Goal: Task Accomplishment & Management: Use online tool/utility

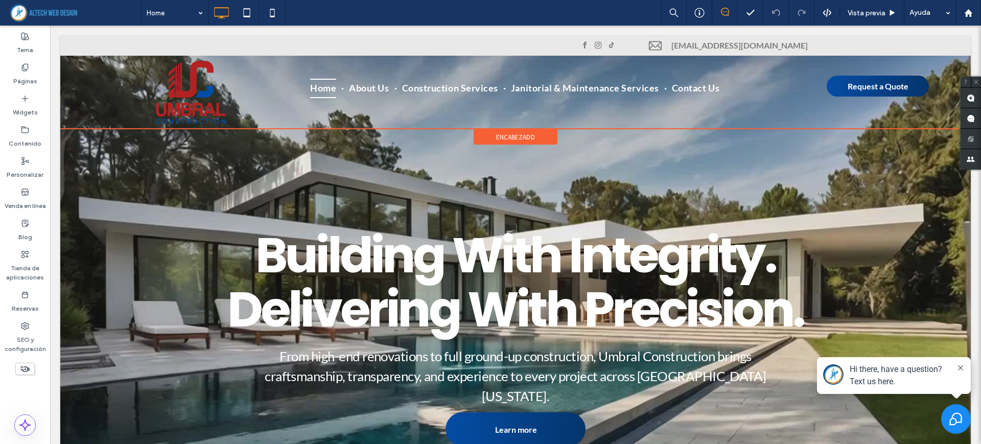
scroll to position [128, 0]
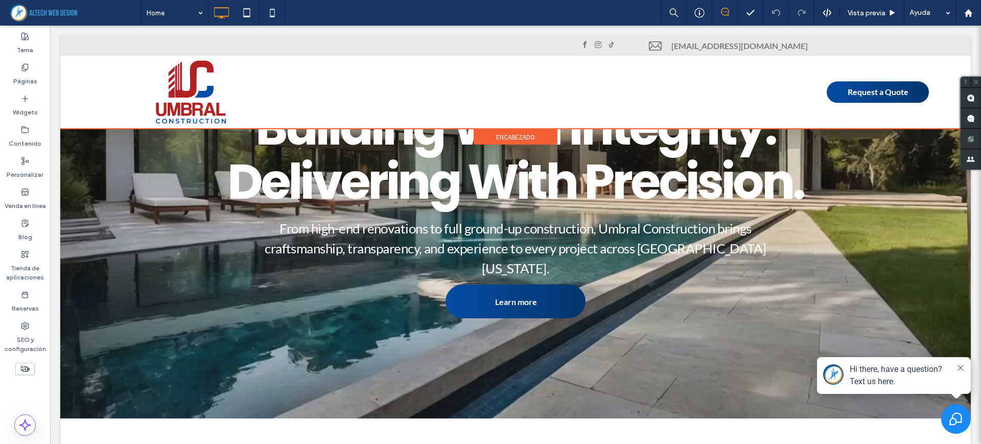
click at [496, 136] on span "encabezado" at bounding box center [515, 137] width 39 height 9
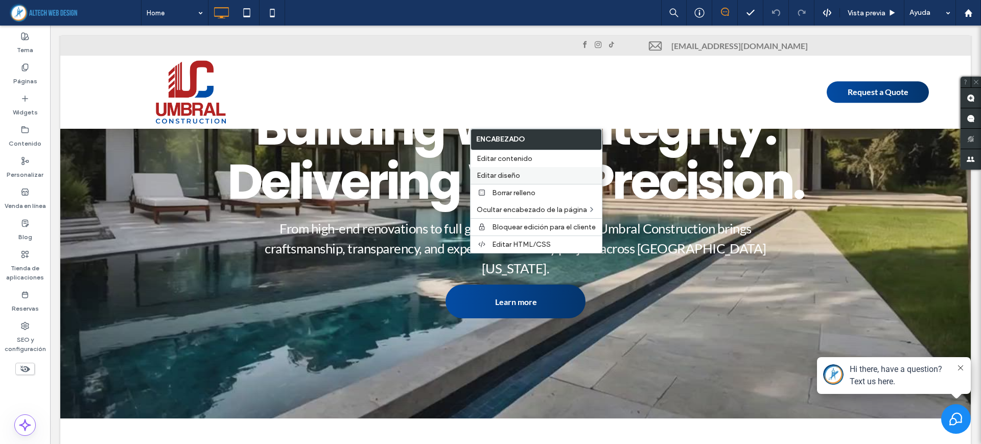
click at [500, 173] on span "Editar diseño" at bounding box center [498, 175] width 43 height 9
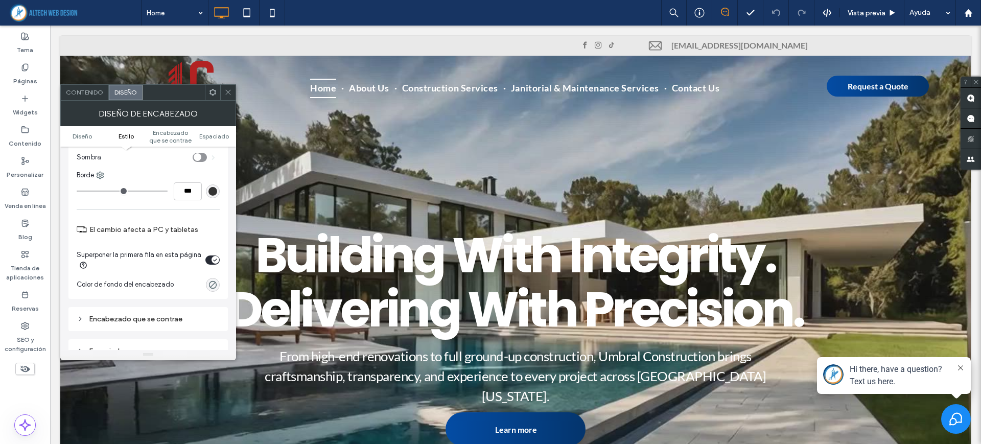
scroll to position [256, 0]
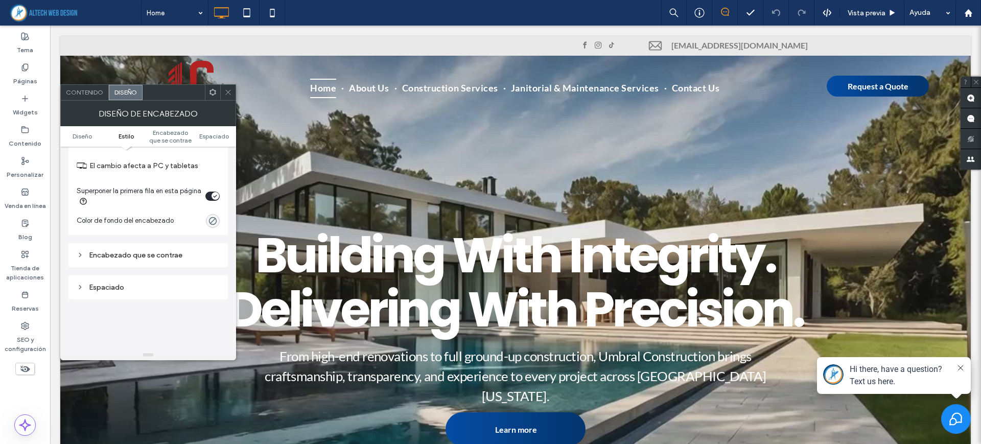
click at [157, 251] on div "Encabezado que se contrae" at bounding box center [148, 255] width 143 height 9
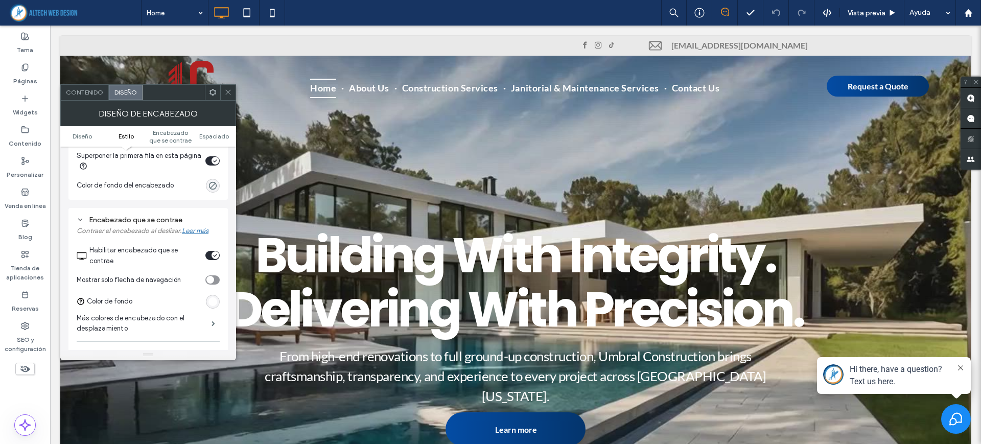
scroll to position [319, 0]
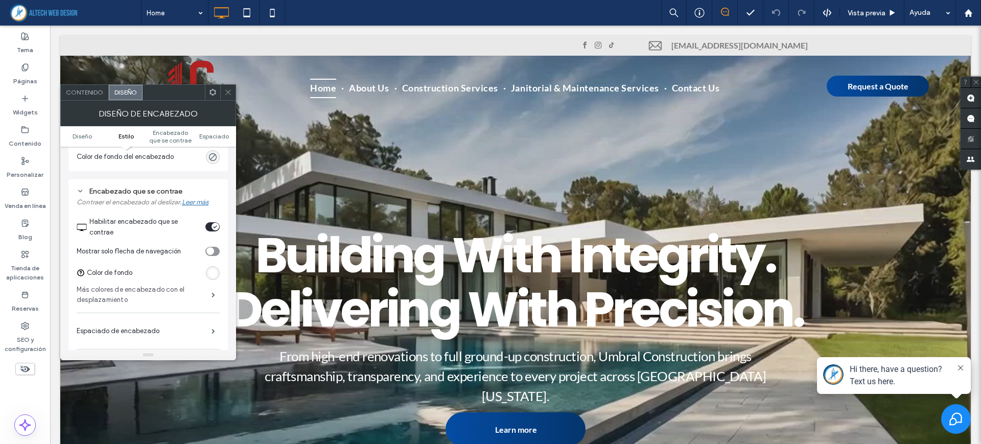
click at [202, 289] on label "Más colores de encabezado con el desplazamiento" at bounding box center [144, 295] width 135 height 31
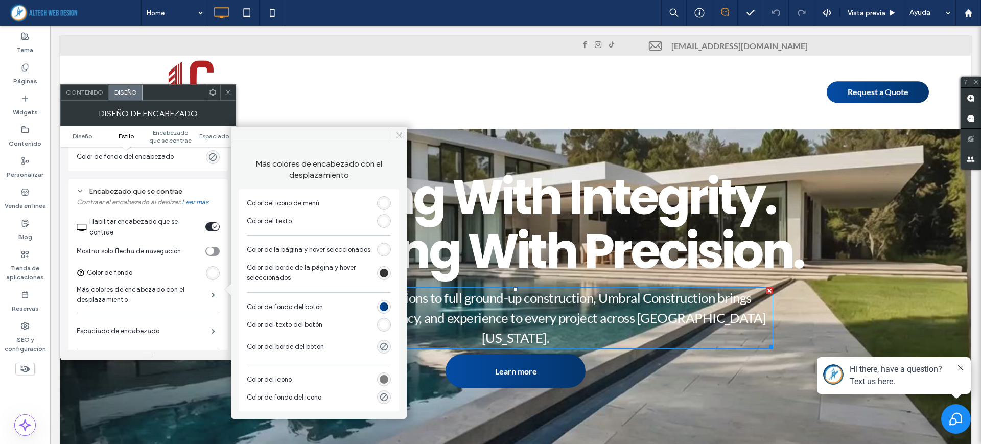
scroll to position [128, 0]
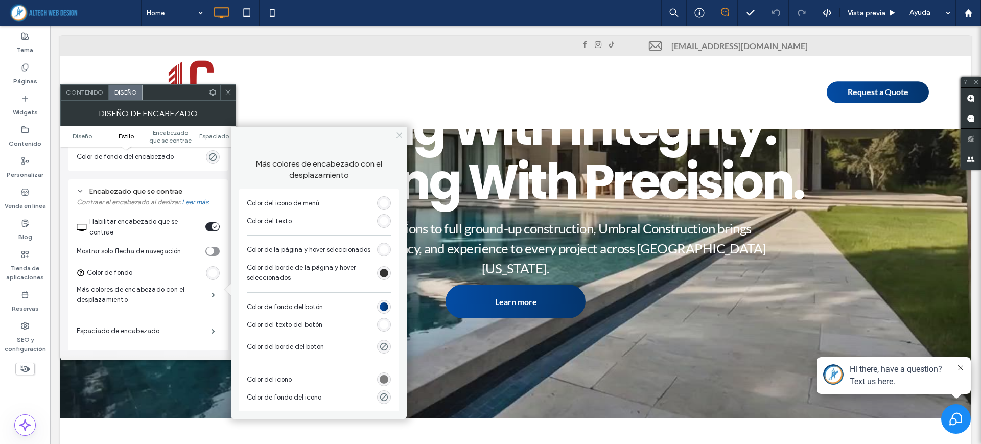
click at [385, 217] on div "rgb(255, 255, 255)" at bounding box center [384, 221] width 9 height 9
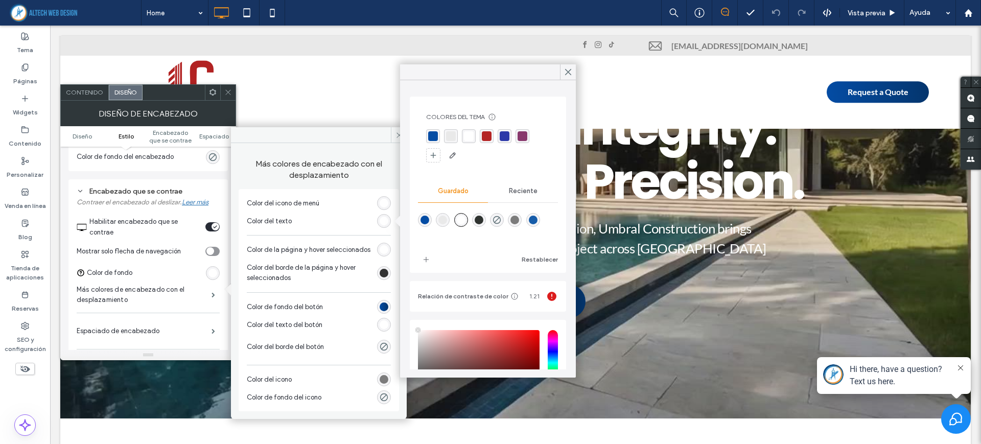
click at [438, 133] on div "rgba(4,76,164,1)" at bounding box center [433, 136] width 14 height 14
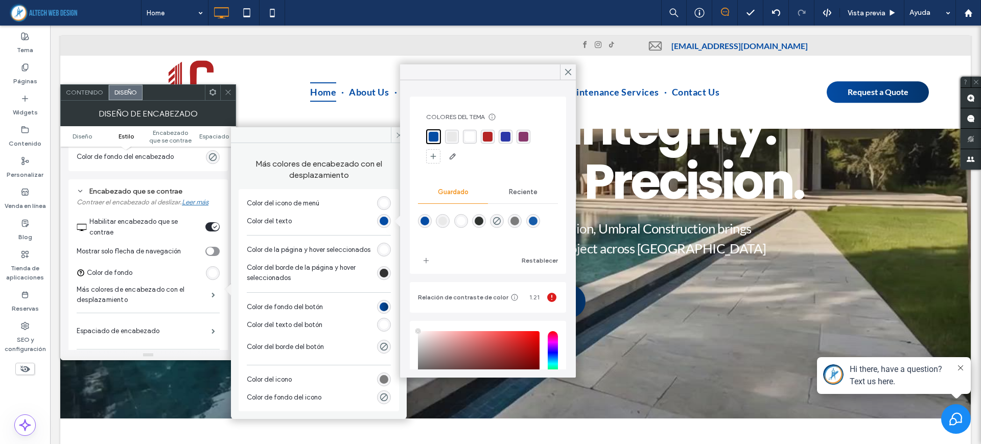
click at [383, 251] on div "rgb(255, 255, 255)" at bounding box center [384, 249] width 9 height 9
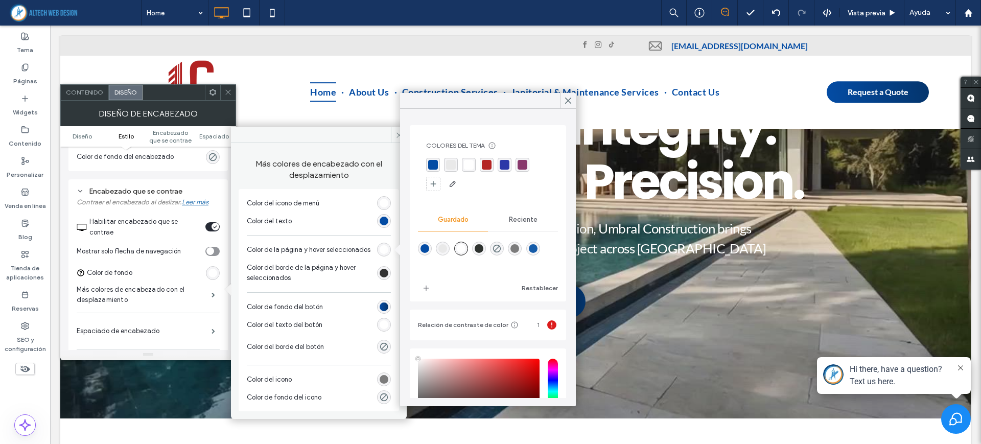
click at [484, 165] on div "rgba(180,36,36,1)" at bounding box center [487, 165] width 10 height 10
click at [385, 275] on div "rgb(51, 51, 51)" at bounding box center [384, 273] width 9 height 9
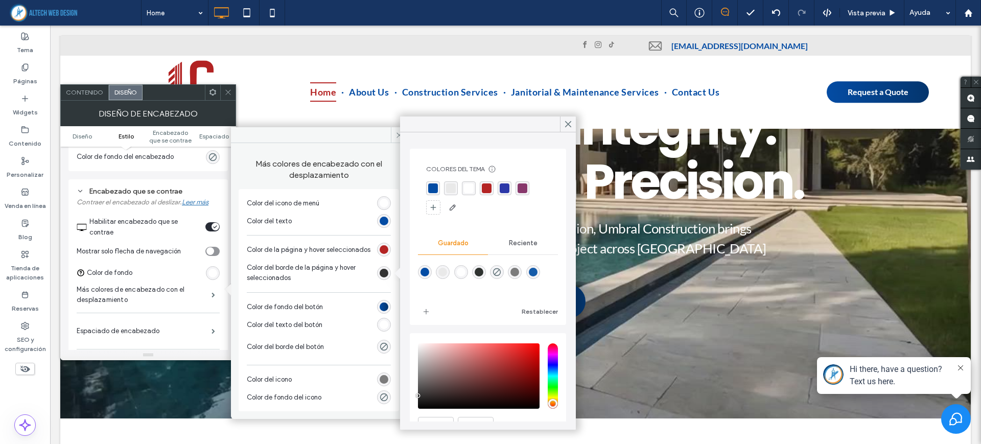
click at [492, 188] on div "rgba(180,36,36,1)" at bounding box center [487, 188] width 14 height 14
click at [230, 90] on use at bounding box center [227, 92] width 5 height 5
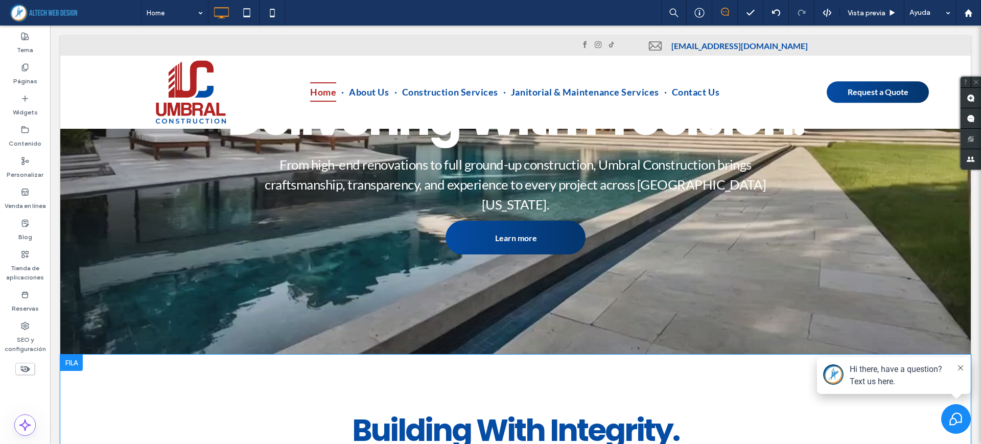
scroll to position [447, 0]
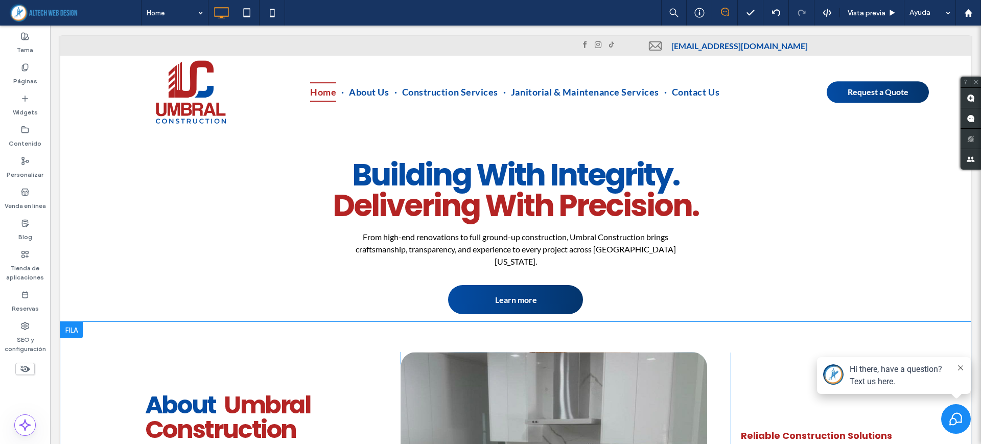
click at [77, 322] on div at bounding box center [71, 330] width 22 height 16
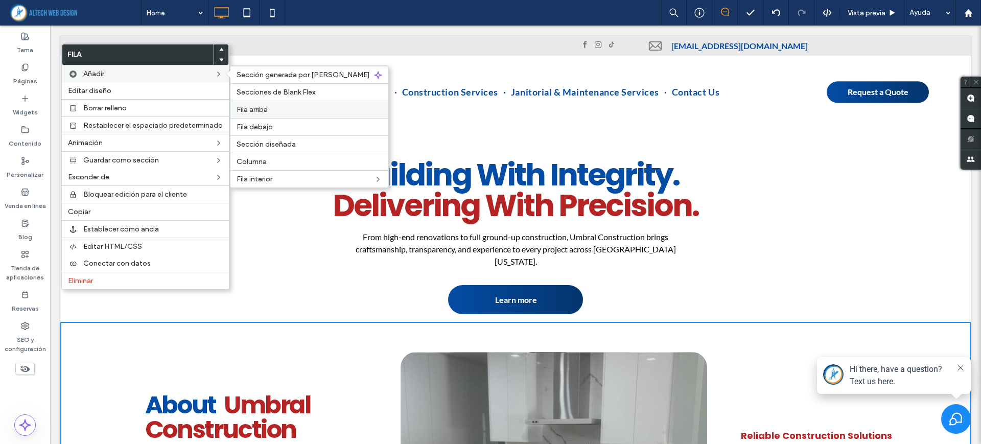
click at [270, 102] on div "Fila arriba" at bounding box center [309, 109] width 158 height 17
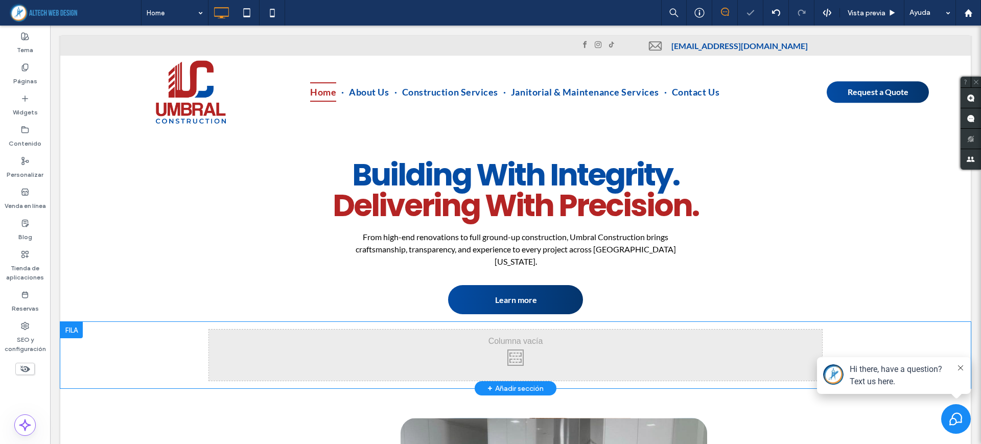
click at [115, 333] on div "Click To Paste Click To Paste Fila + Añadir sección" at bounding box center [515, 355] width 911 height 66
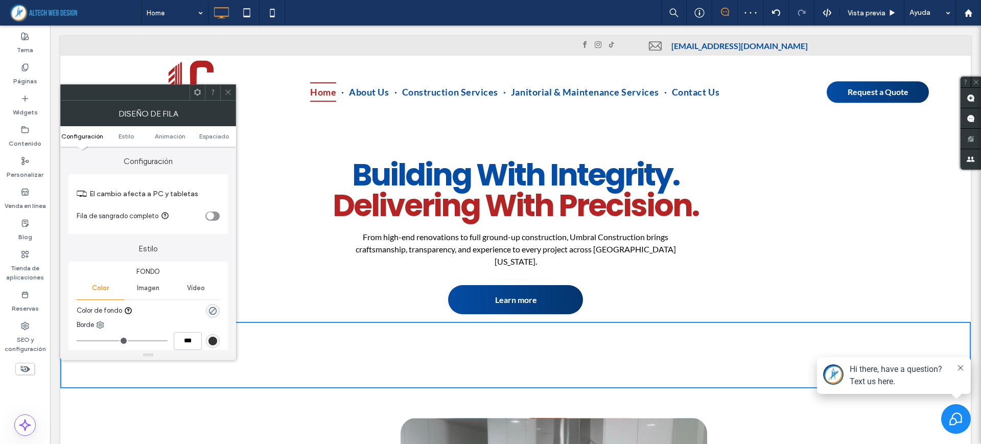
click at [152, 284] on span "Imagen" at bounding box center [148, 288] width 22 height 8
click at [156, 320] on div "Agregar varias imágenes para un deslizador de fondo" at bounding box center [148, 342] width 142 height 67
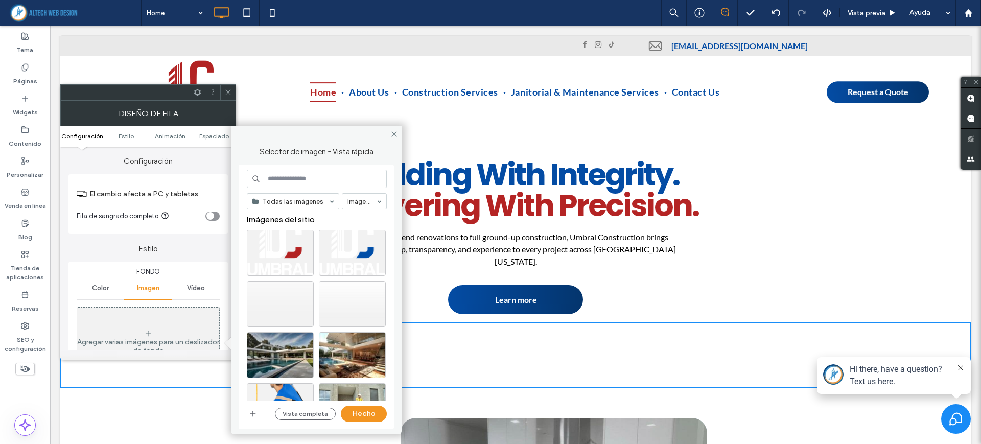
click at [261, 416] on div "Vista completa Hecho" at bounding box center [317, 414] width 140 height 16
click at [247, 414] on span "button" at bounding box center [253, 414] width 12 height 12
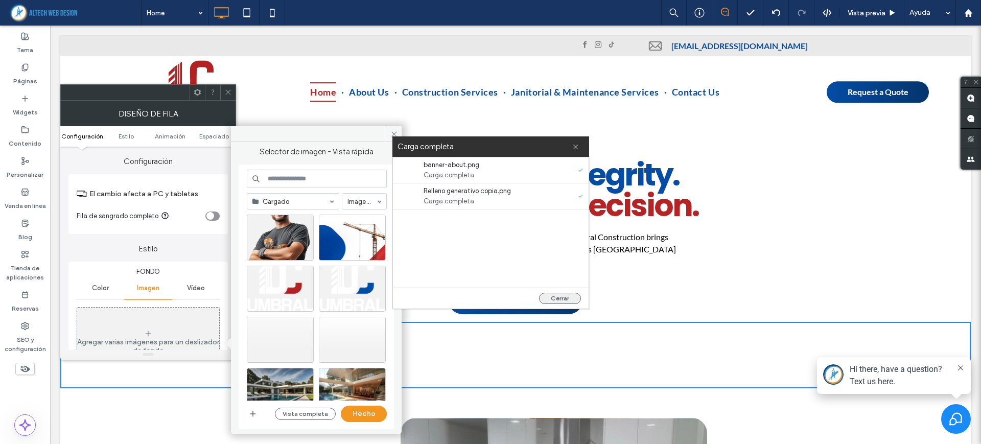
click at [580, 298] on button "Cerrar" at bounding box center [560, 298] width 42 height 11
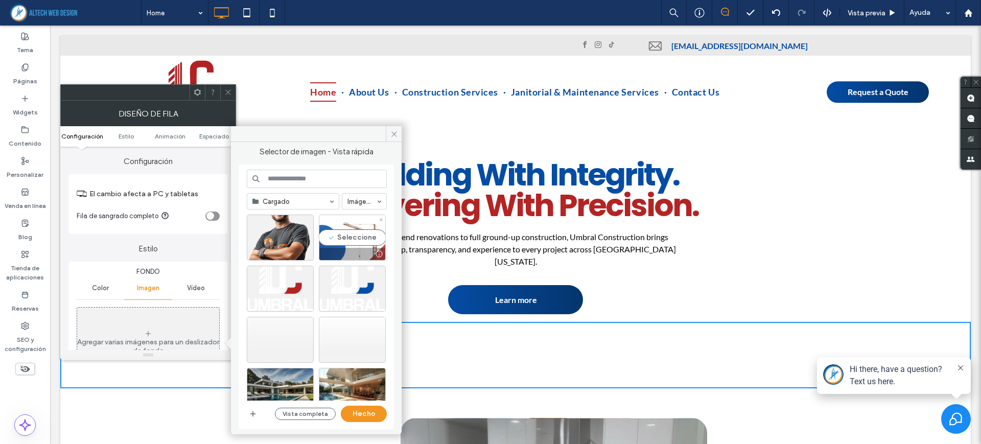
click at [354, 230] on div "Seleccione" at bounding box center [352, 238] width 67 height 46
click at [359, 417] on button "Hecho" at bounding box center [364, 414] width 46 height 16
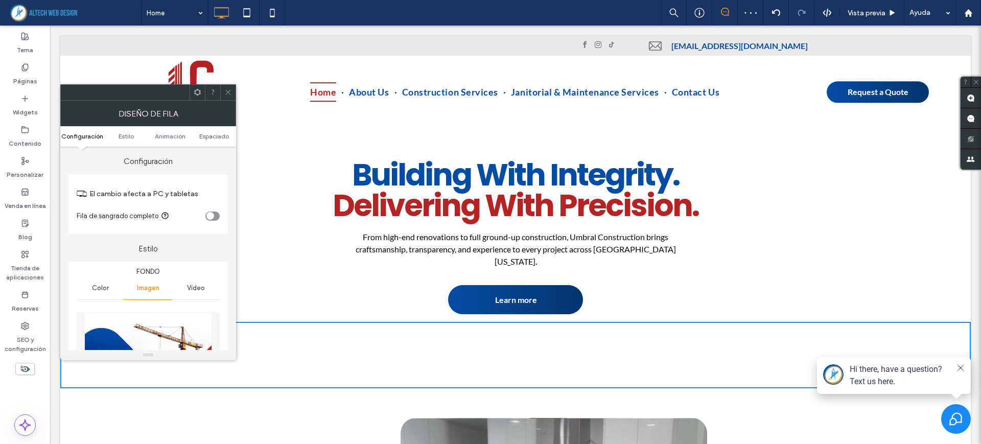
click at [293, 330] on div "Click To Paste Click To Paste" at bounding box center [515, 355] width 613 height 51
click at [226, 97] on span at bounding box center [228, 92] width 8 height 15
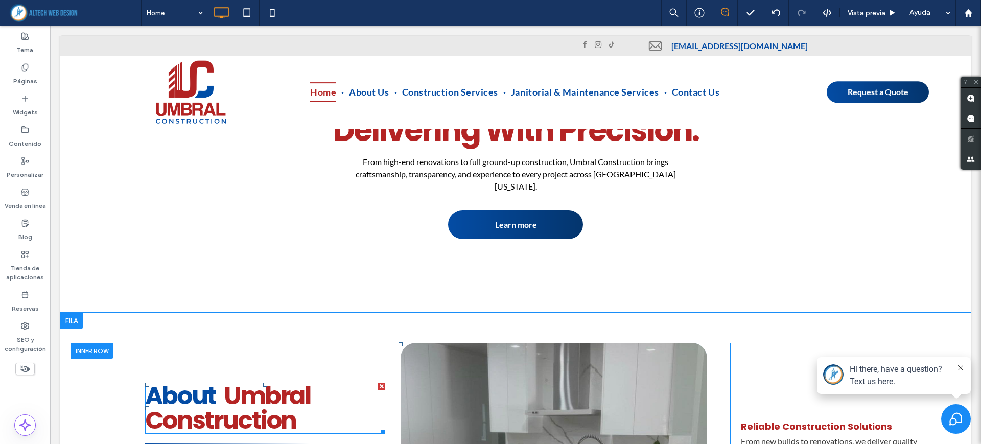
scroll to position [511, 0]
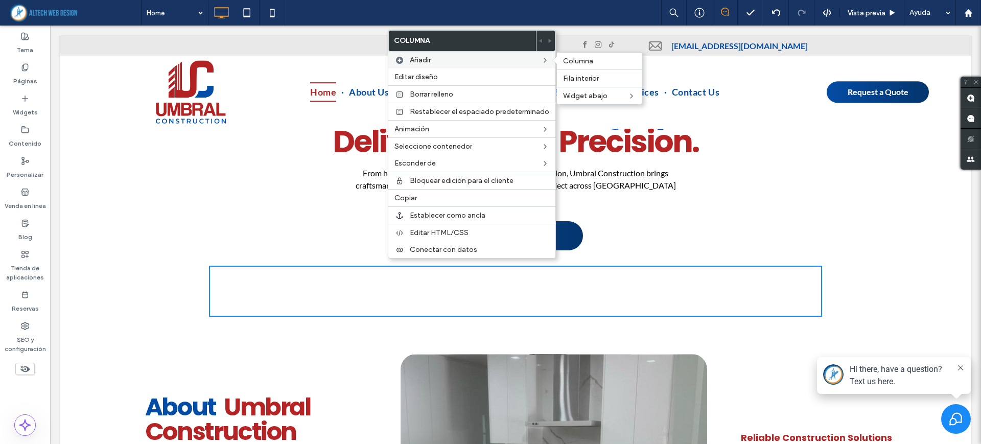
click at [415, 57] on span "Añadir" at bounding box center [420, 60] width 21 height 9
click at [572, 57] on span "Columna" at bounding box center [578, 61] width 30 height 9
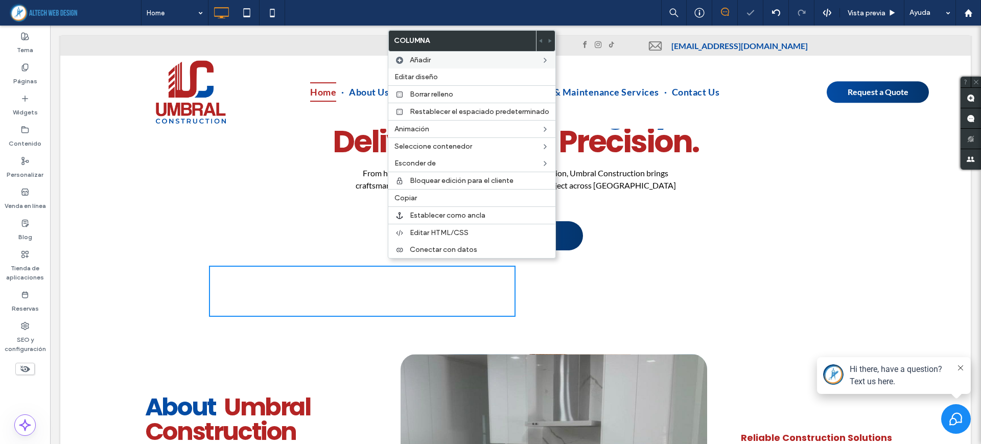
click at [301, 278] on div "Click To Paste Click To Paste" at bounding box center [362, 291] width 307 height 51
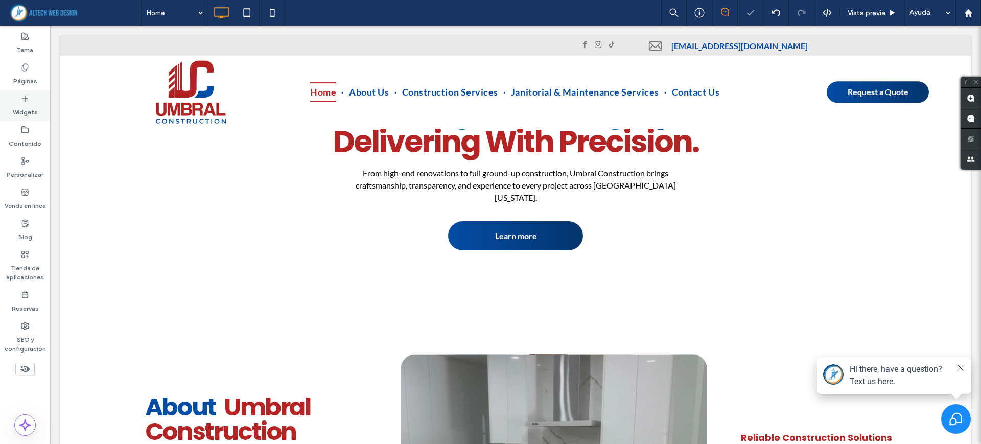
click at [30, 110] on label "Widgets" at bounding box center [25, 110] width 25 height 14
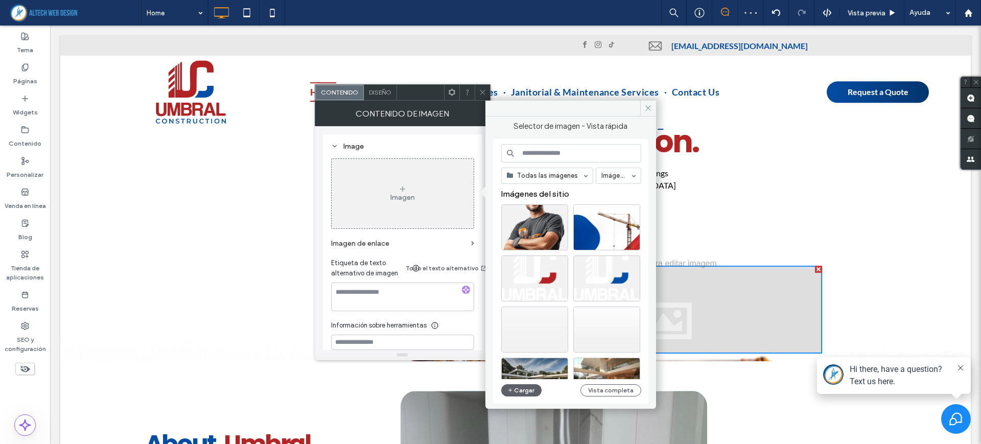
click at [437, 201] on div "Imagen" at bounding box center [403, 193] width 142 height 67
click at [438, 201] on div "Imagen" at bounding box center [403, 193] width 142 height 67
click at [519, 228] on div "Seleccione" at bounding box center [534, 227] width 67 height 46
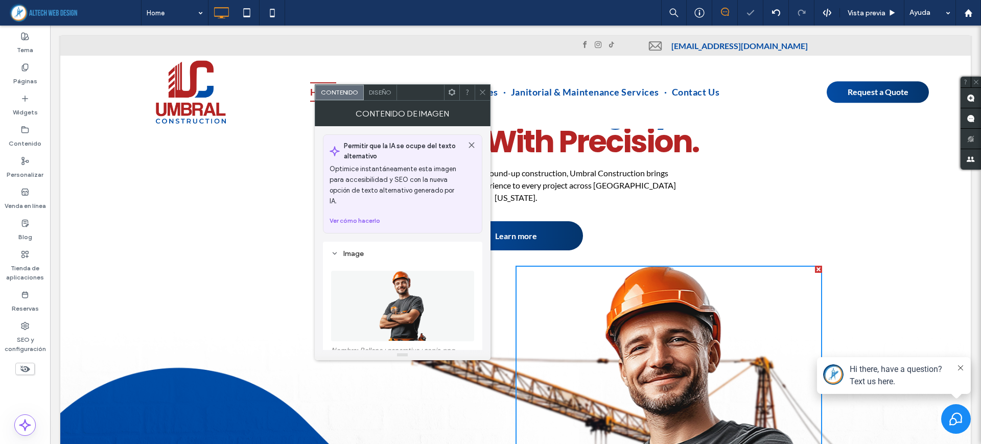
click at [488, 91] on div at bounding box center [482, 92] width 15 height 15
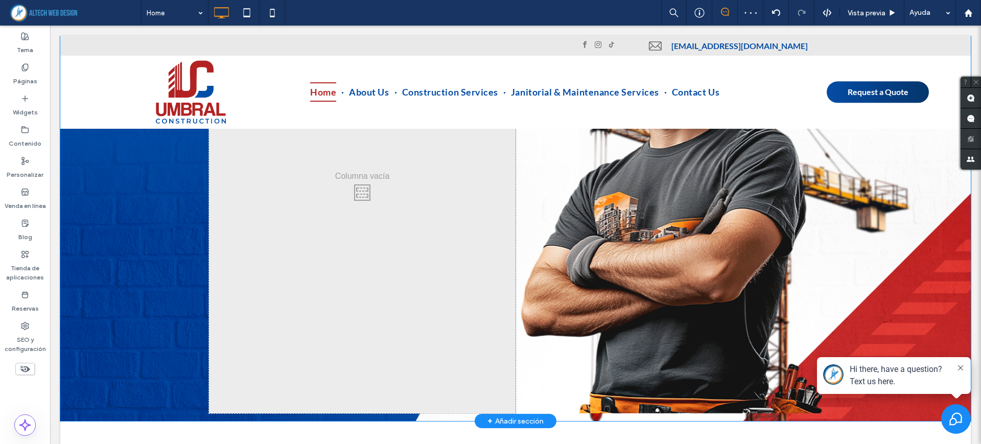
scroll to position [830, 0]
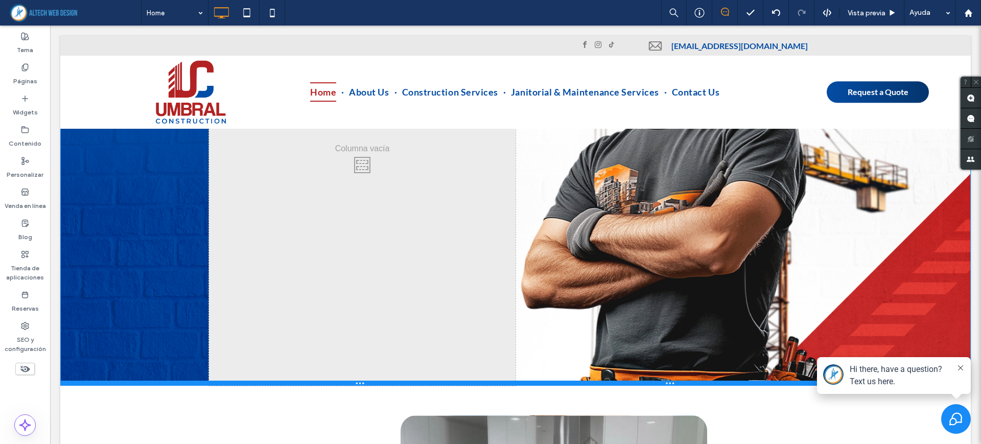
drag, startPoint x: 629, startPoint y: 366, endPoint x: 630, endPoint y: 335, distance: 31.2
click at [630, 335] on div "Click To Paste Click To Paste Click To Paste Click To Paste Fila + Añadir secci…" at bounding box center [515, 162] width 911 height 447
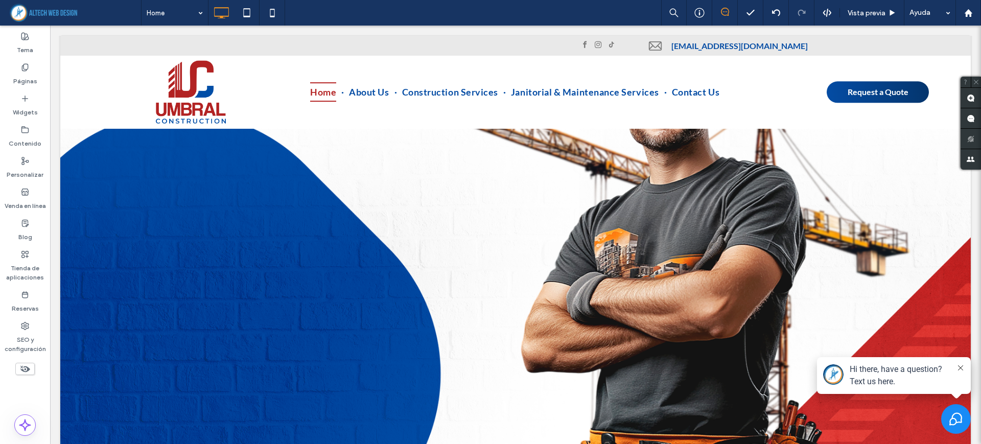
scroll to position [639, 0]
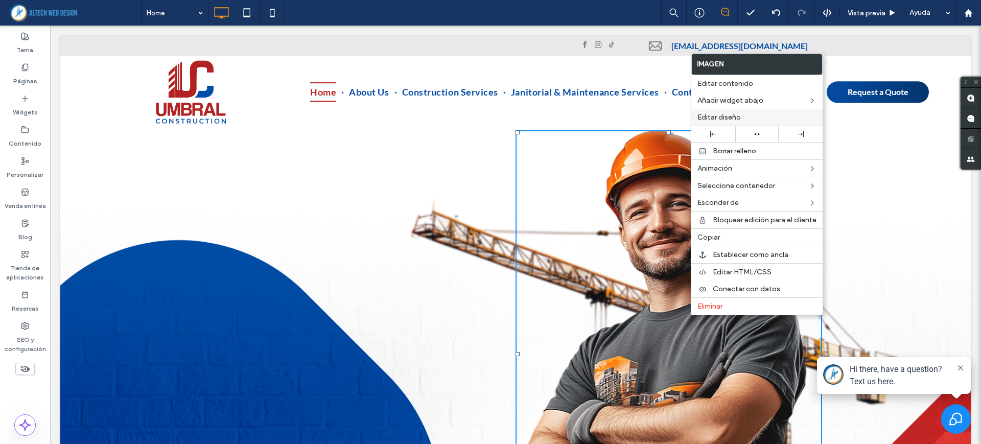
click at [723, 121] on span "Editar diseño" at bounding box center [719, 117] width 43 height 9
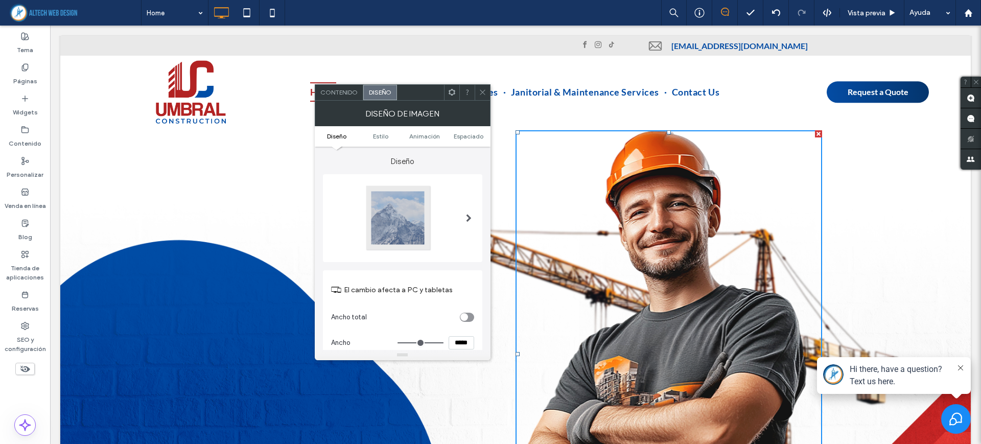
click at [415, 131] on ul "Diseño Estilo Animación Espaciado" at bounding box center [403, 136] width 176 height 20
click at [419, 137] on span "Animación" at bounding box center [424, 136] width 31 height 8
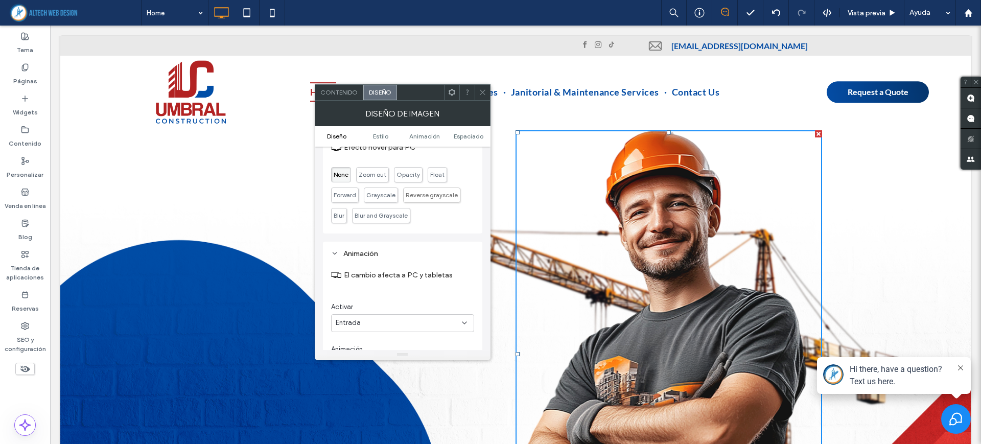
scroll to position [482, 0]
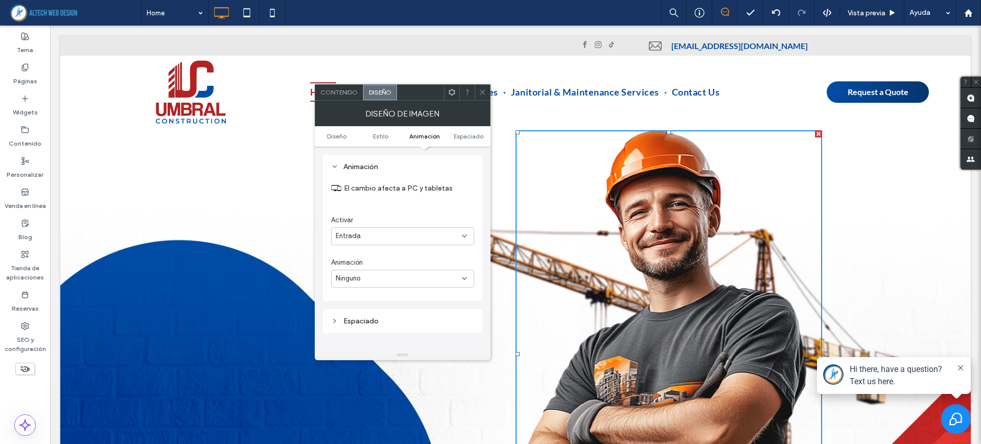
click at [370, 273] on div "Ninguno" at bounding box center [399, 278] width 126 height 10
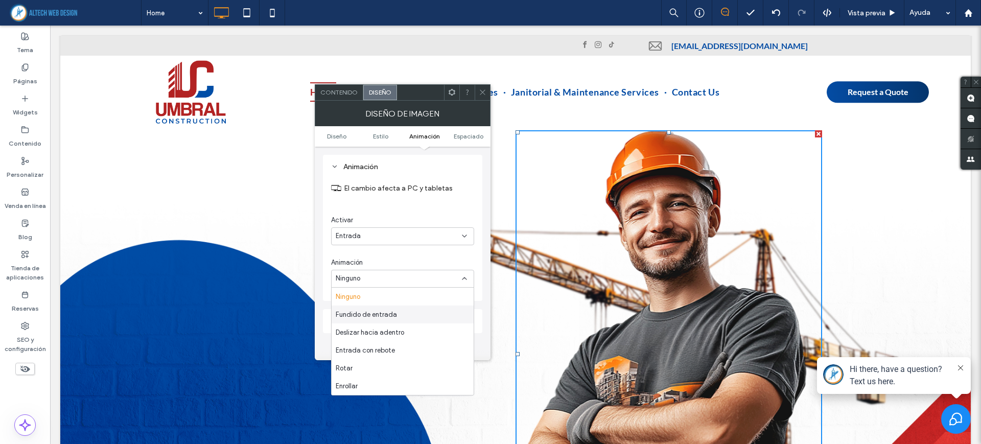
click at [365, 320] on div "Fundido de entrada" at bounding box center [403, 315] width 142 height 18
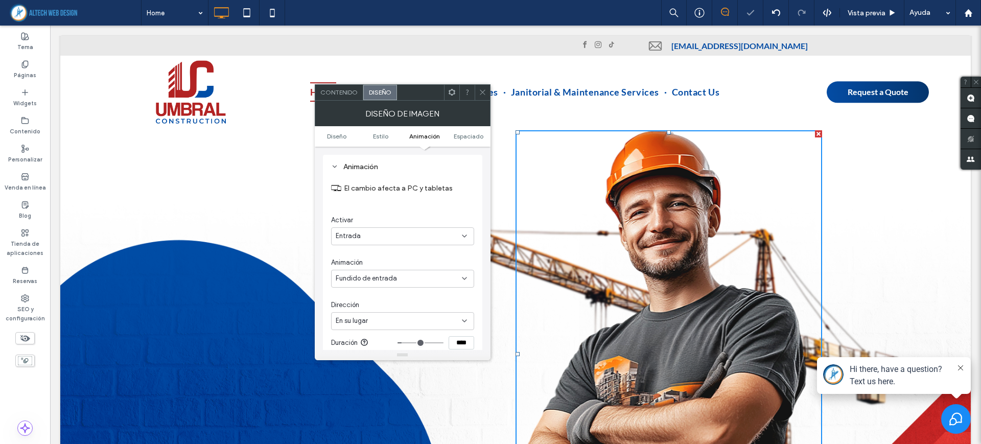
click at [395, 282] on div "Fundido de entrada" at bounding box center [399, 278] width 126 height 10
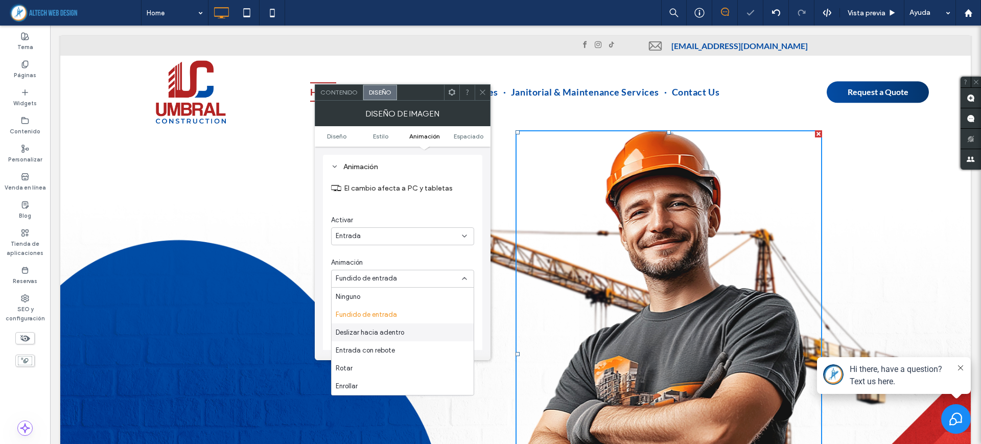
click at [380, 328] on span "Deslizar hacia adentro" at bounding box center [370, 333] width 68 height 10
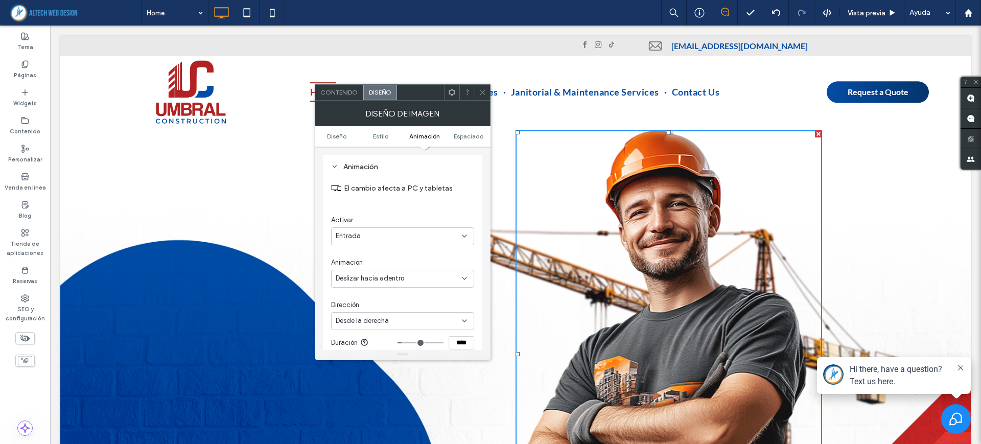
click at [397, 227] on div "Entrada" at bounding box center [402, 236] width 143 height 18
click at [360, 289] on span "Desplazarse" at bounding box center [354, 290] width 37 height 10
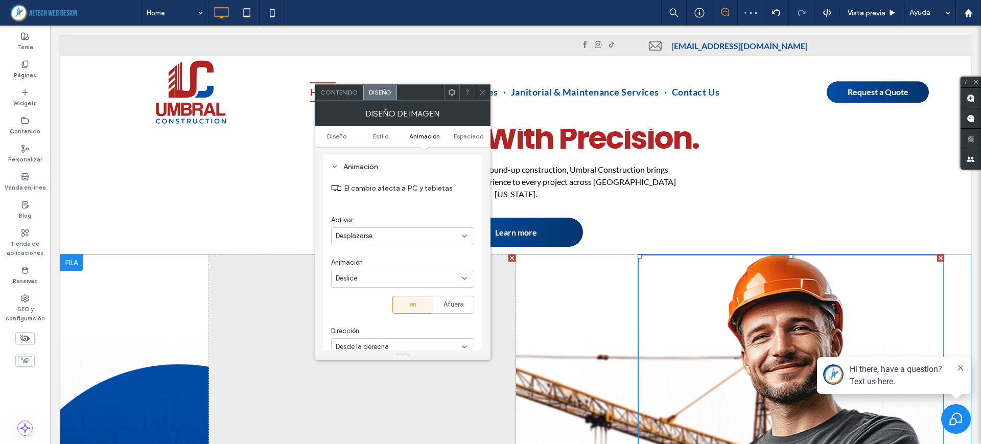
scroll to position [639, 0]
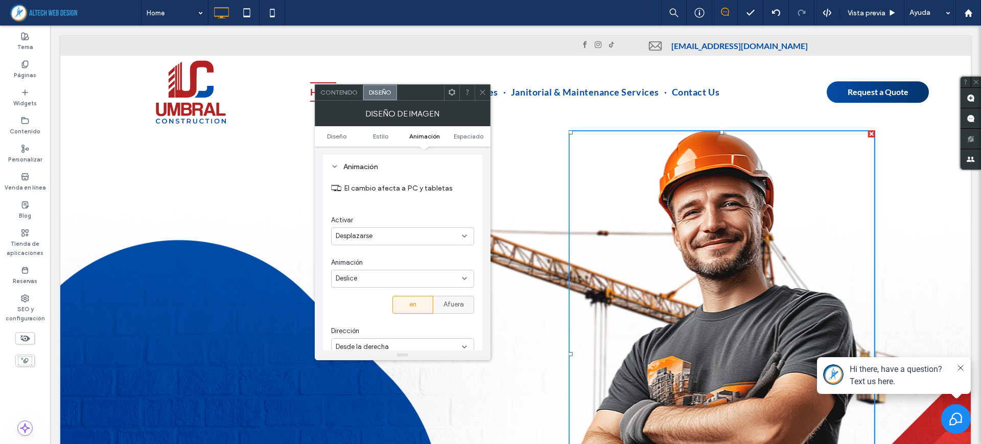
click at [450, 306] on span "Afuera" at bounding box center [454, 304] width 20 height 10
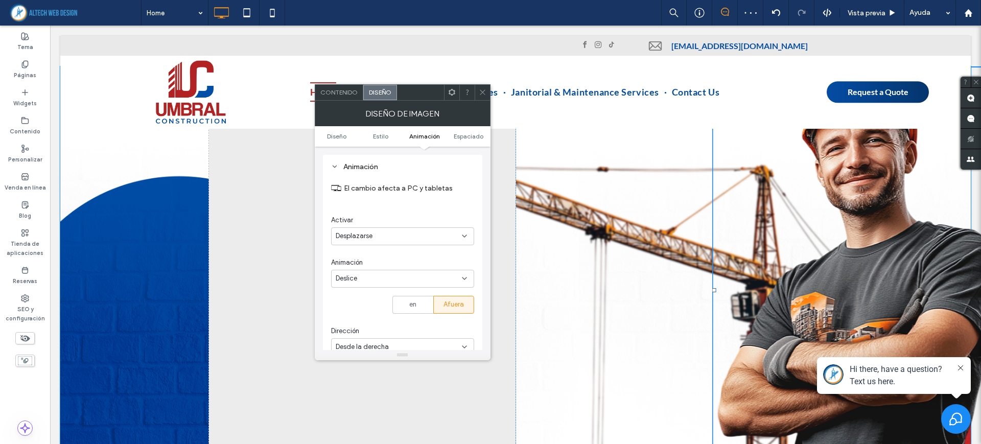
scroll to position [575, 0]
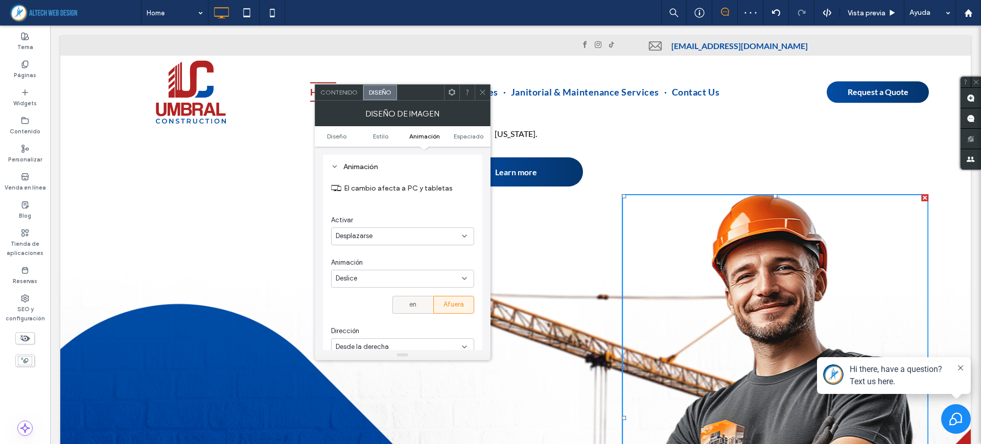
click at [424, 312] on div "en" at bounding box center [413, 304] width 28 height 17
type input "**"
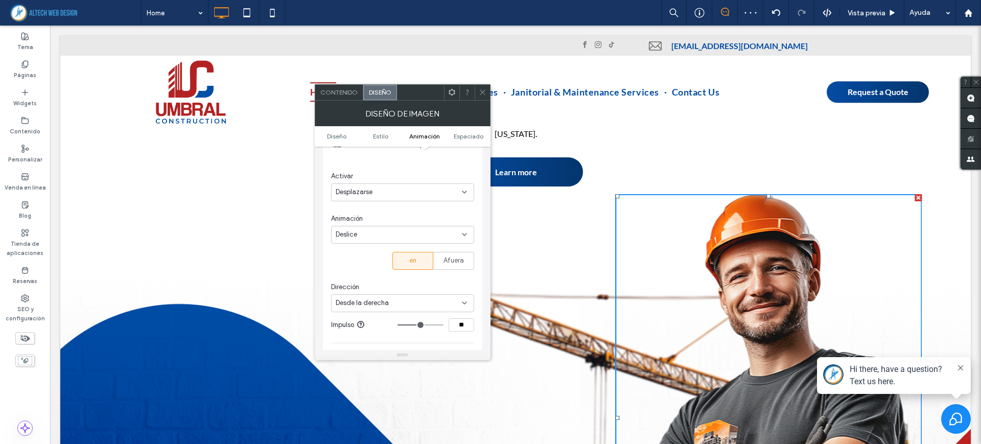
scroll to position [546, 0]
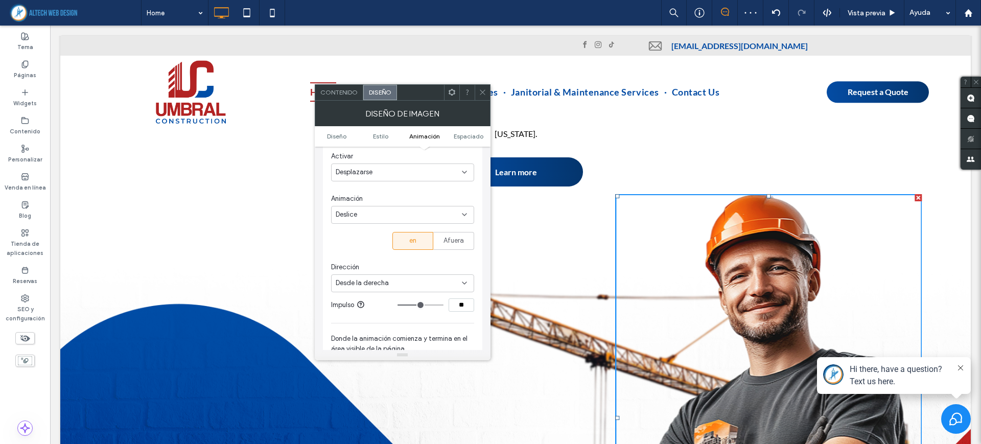
type input "**"
click at [410, 305] on input "range" at bounding box center [421, 305] width 46 height 1
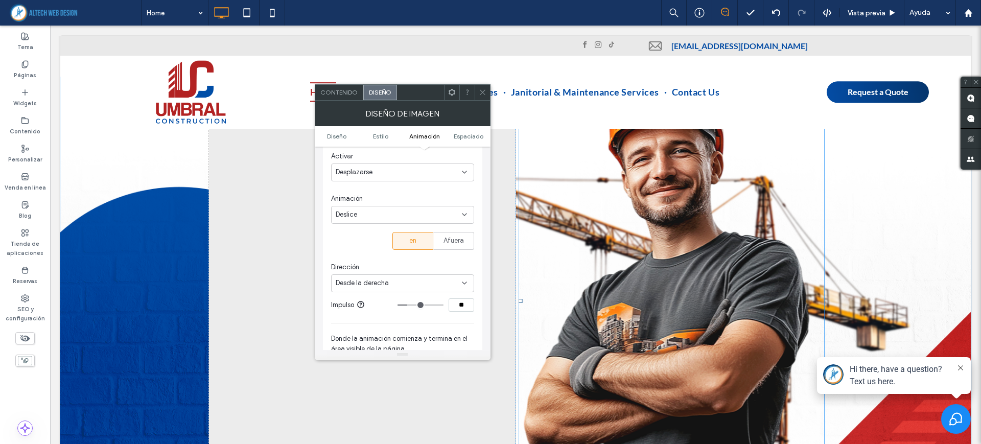
scroll to position [703, 0]
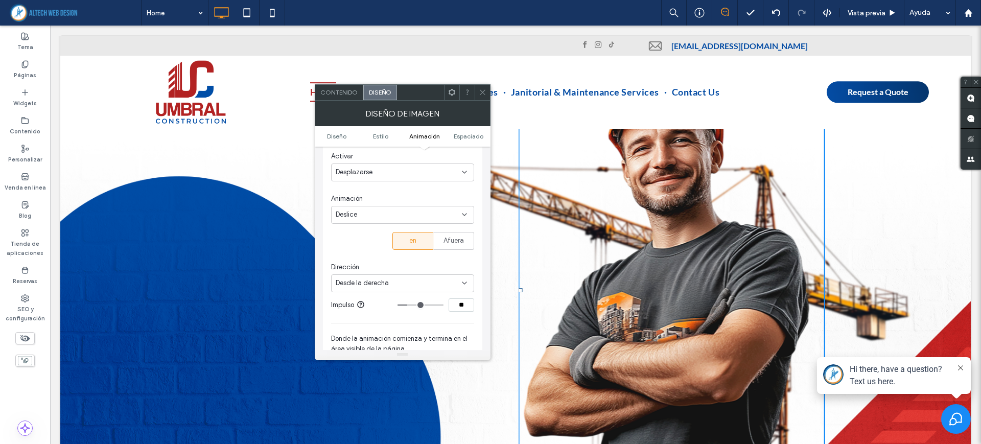
click at [485, 96] on icon at bounding box center [483, 92] width 8 height 8
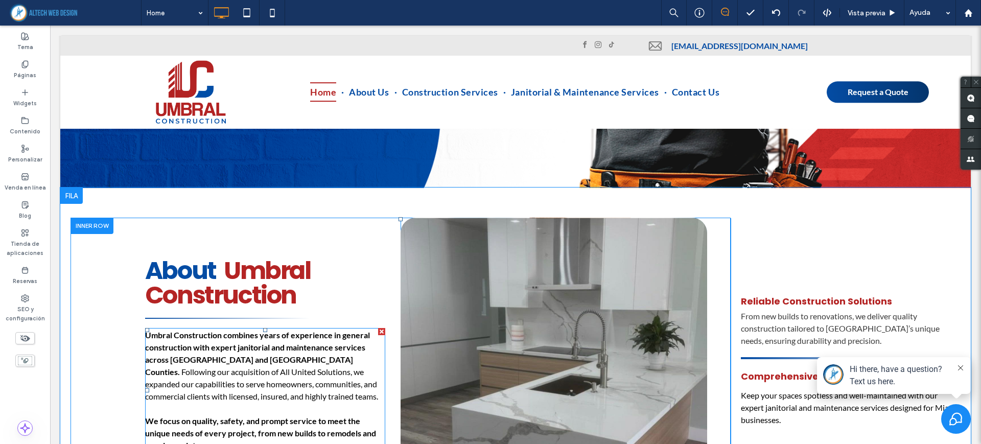
scroll to position [1022, 0]
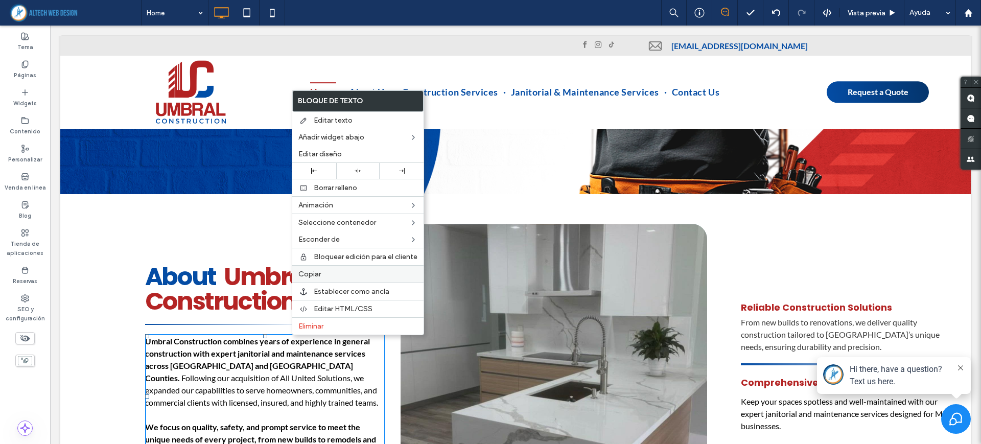
click at [308, 273] on span "Copiar" at bounding box center [309, 274] width 22 height 9
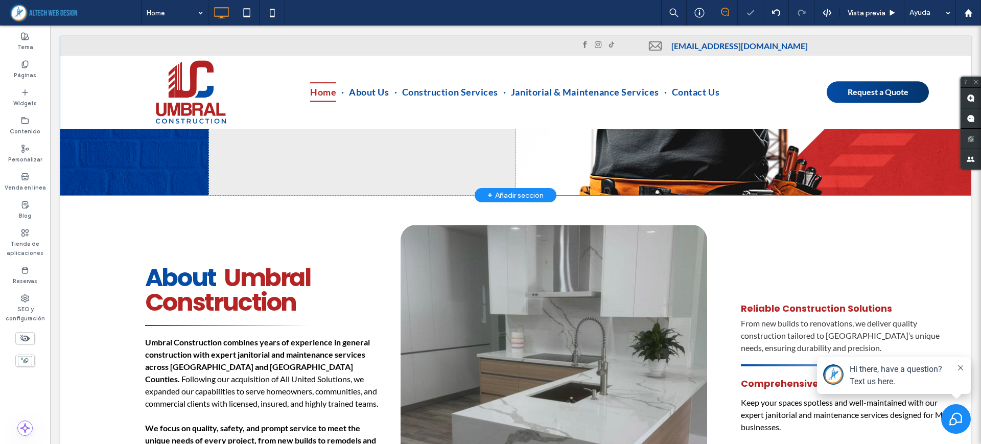
scroll to position [703, 0]
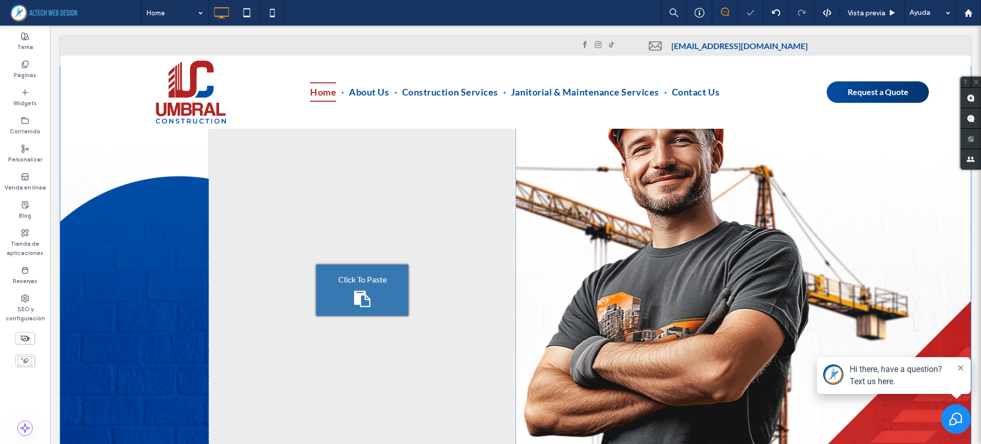
click at [301, 268] on div "Click To Paste Click To Paste" at bounding box center [362, 289] width 307 height 447
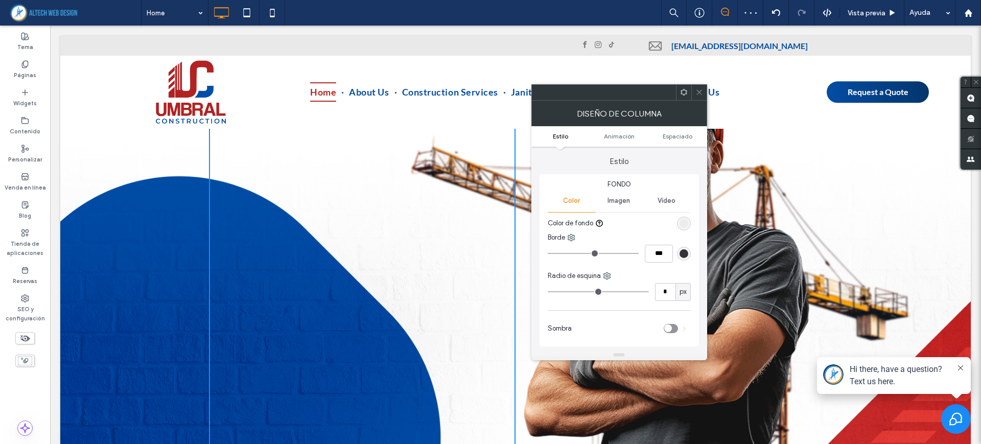
click at [702, 95] on icon at bounding box center [700, 92] width 8 height 8
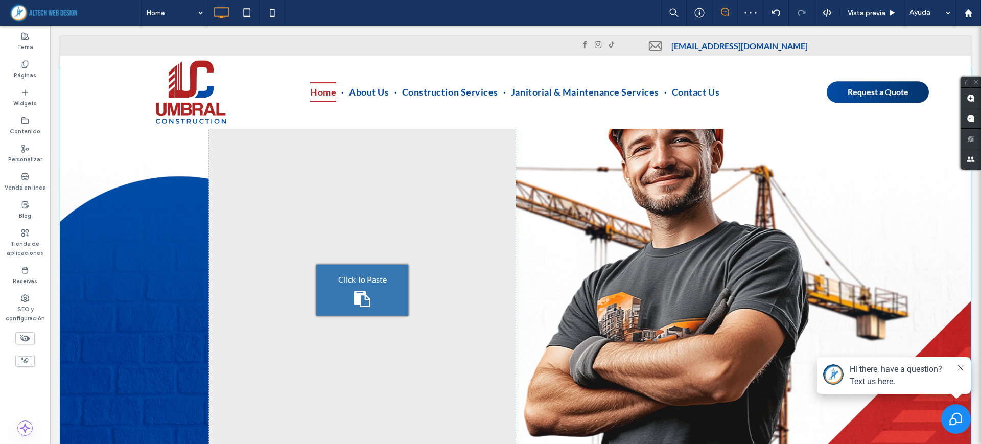
click at [378, 276] on div "Click To Paste" at bounding box center [362, 290] width 92 height 51
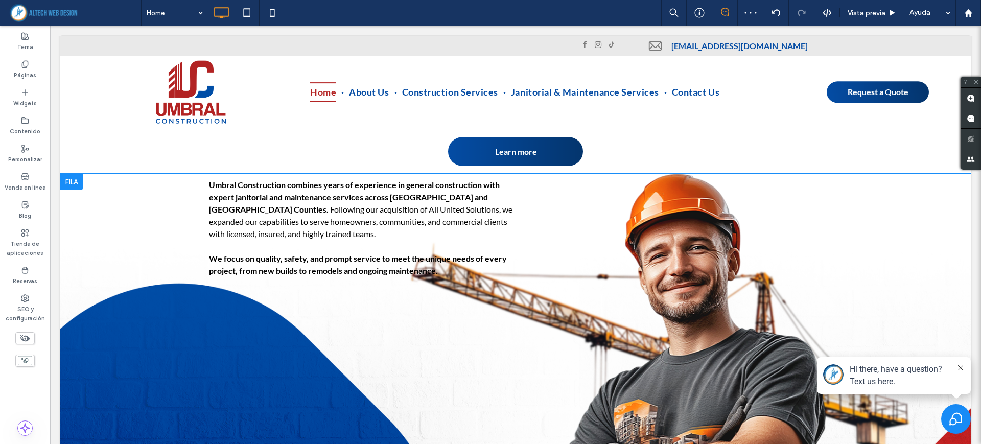
scroll to position [511, 0]
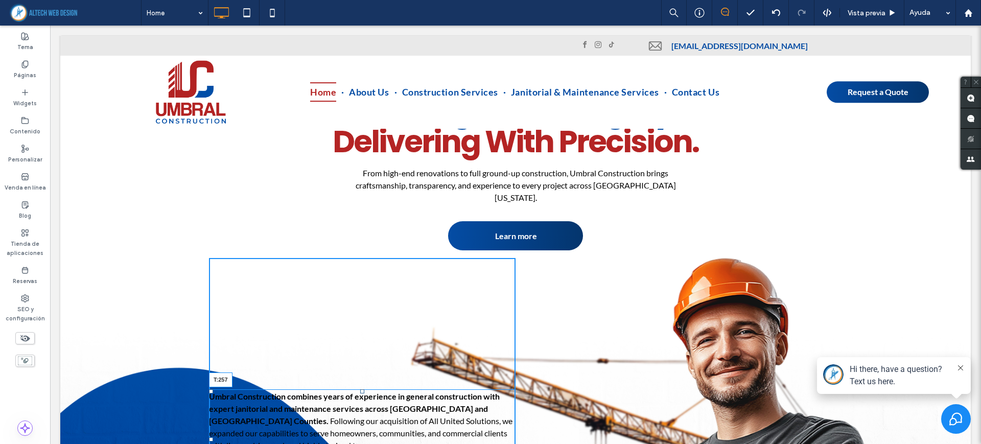
drag, startPoint x: 358, startPoint y: 233, endPoint x: 348, endPoint y: 386, distance: 153.7
click at [348, 389] on div "Umbral Construction combines years of experience in general construction with e…" at bounding box center [362, 439] width 307 height 100
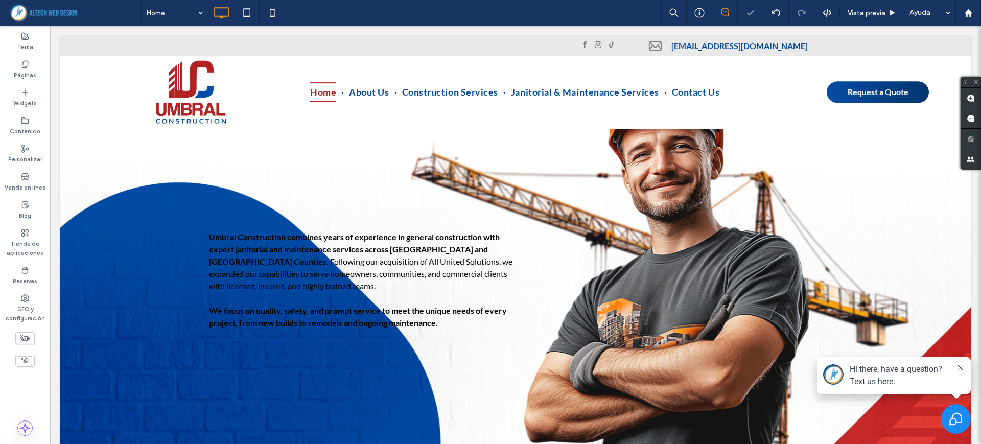
scroll to position [703, 0]
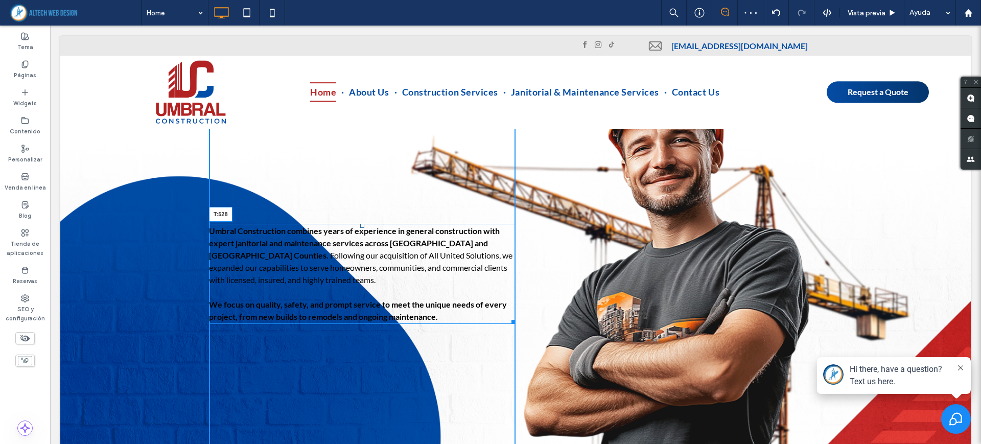
drag, startPoint x: 358, startPoint y: 193, endPoint x: 354, endPoint y: 305, distance: 112.5
click at [354, 305] on div "Umbral Construction combines years of experience in general construction with e…" at bounding box center [362, 274] width 307 height 100
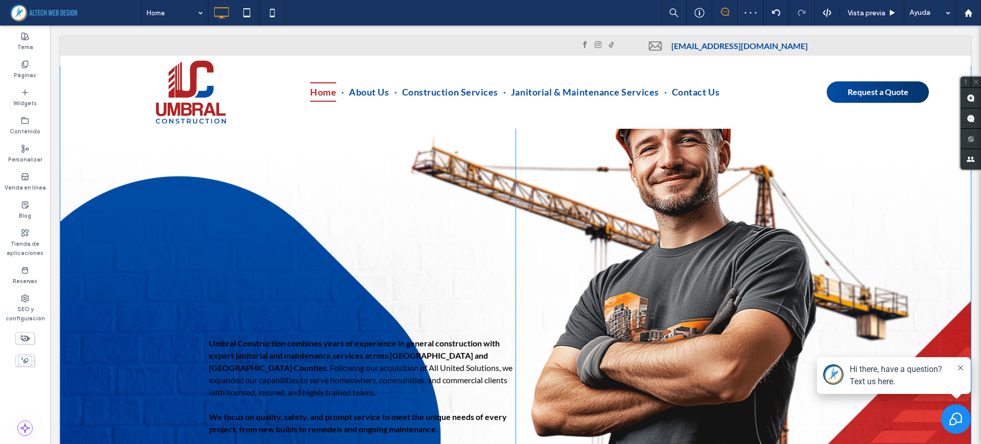
scroll to position [575, 0]
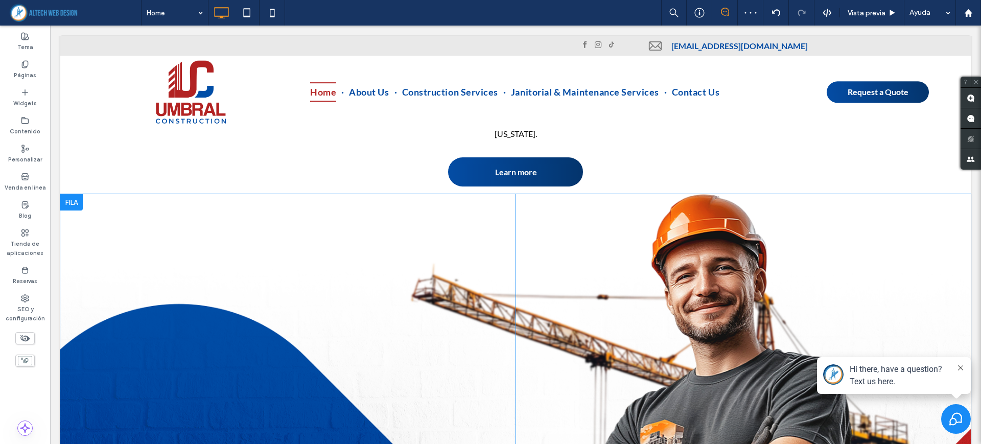
click at [80, 194] on div at bounding box center [71, 202] width 22 height 16
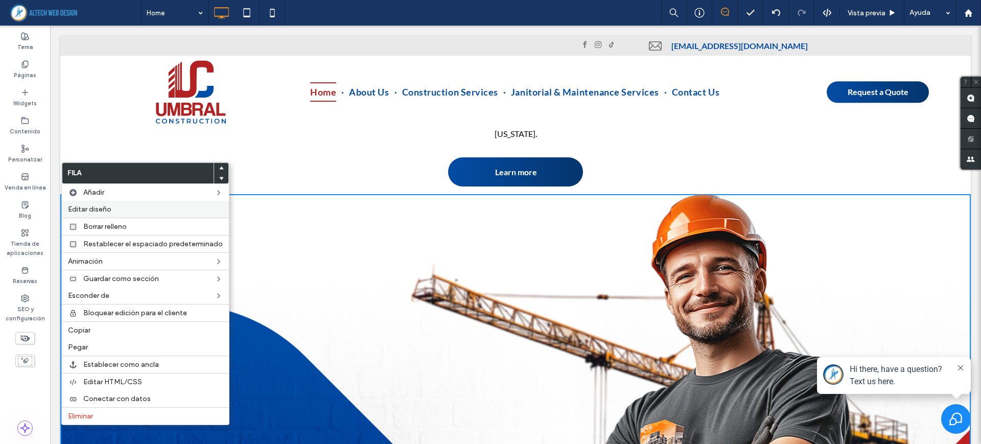
click at [100, 205] on span "Editar diseño" at bounding box center [89, 209] width 43 height 9
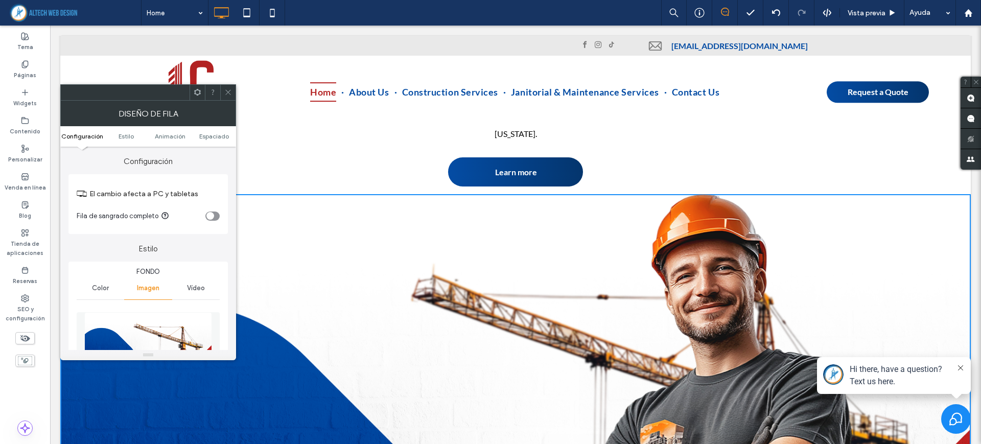
click at [214, 220] on section "Fila de sangrado completo" at bounding box center [148, 216] width 143 height 26
click at [215, 214] on div "toggle" at bounding box center [212, 216] width 14 height 9
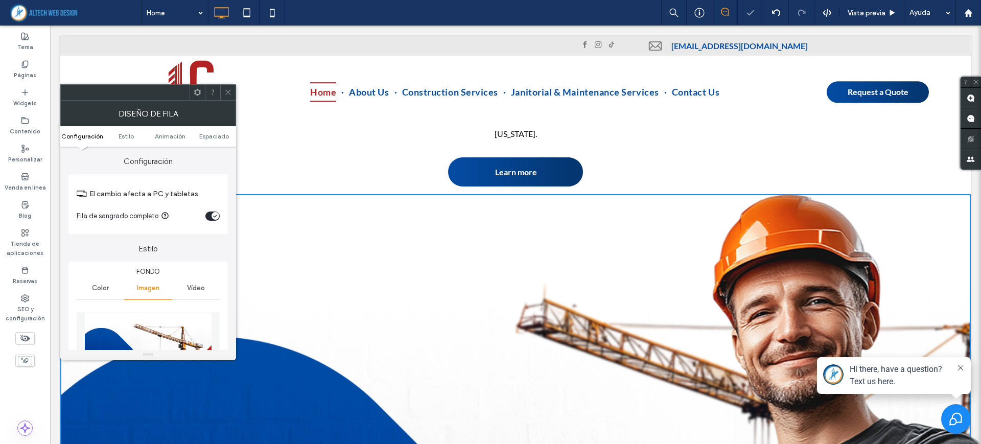
click at [227, 95] on icon at bounding box center [228, 92] width 8 height 8
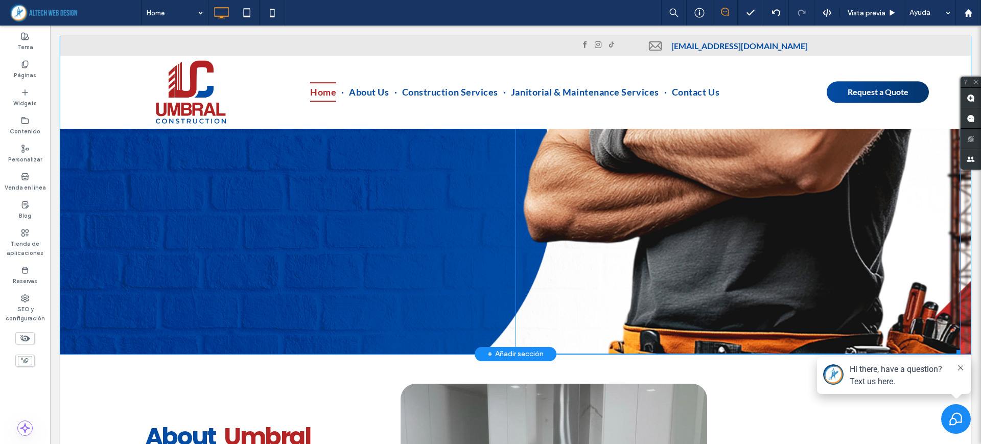
scroll to position [1086, 0]
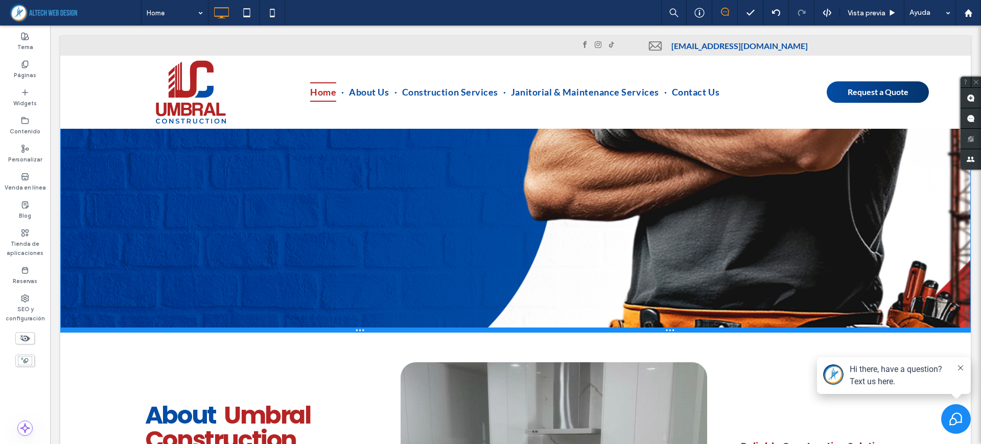
drag, startPoint x: 948, startPoint y: 292, endPoint x: 990, endPoint y: 309, distance: 45.6
click at [940, 283] on div "Click To Paste Click To Paste Umbral Construction combines years of experience …" at bounding box center [515, 7] width 911 height 649
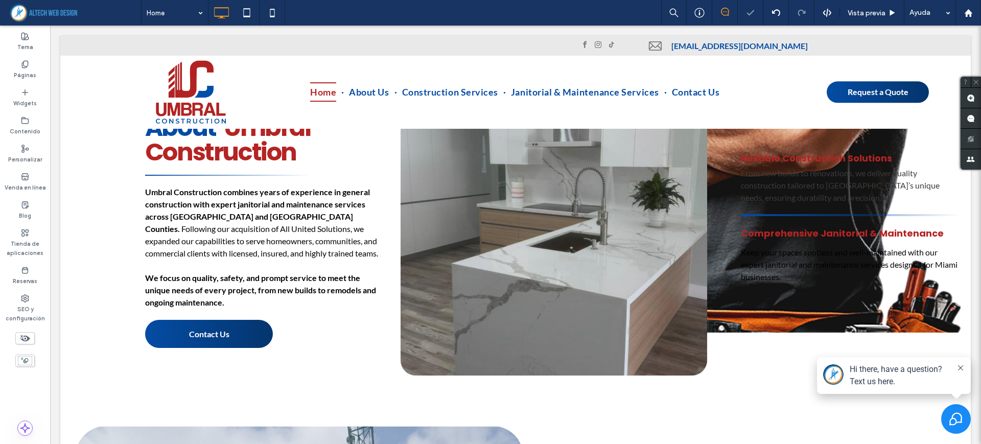
drag, startPoint x: 943, startPoint y: 288, endPoint x: 872, endPoint y: 250, distance: 80.5
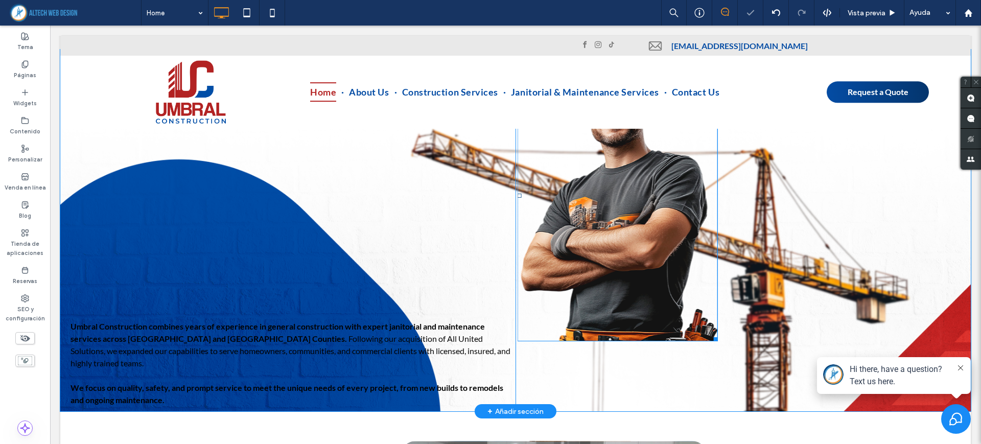
scroll to position [767, 0]
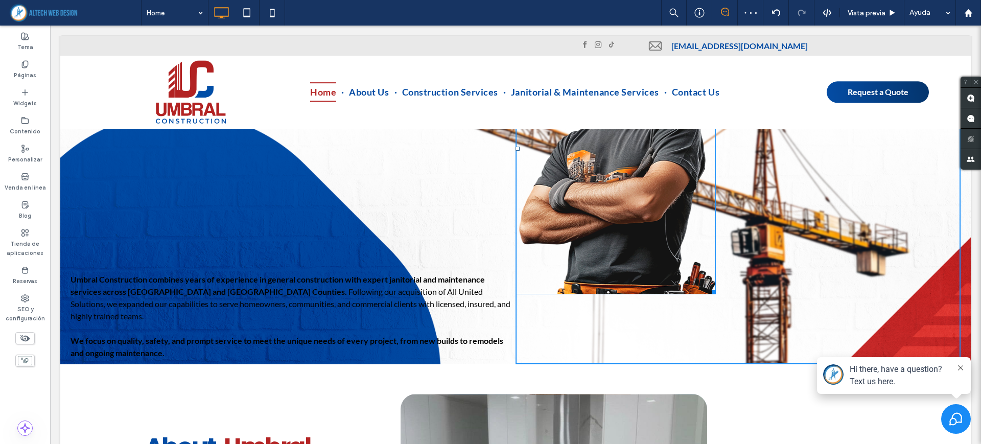
drag, startPoint x: 707, startPoint y: 257, endPoint x: 799, endPoint y: 350, distance: 130.8
click at [716, 294] on div "W:555.5 H:810" at bounding box center [616, 149] width 200 height 292
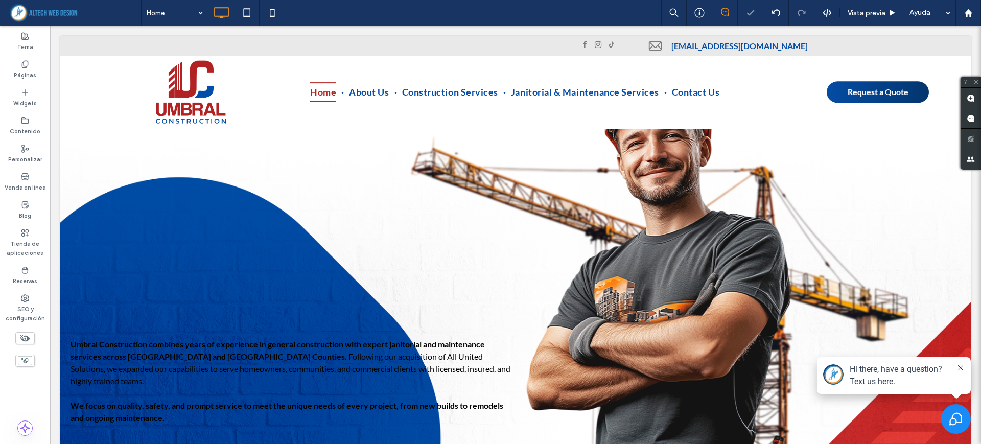
scroll to position [703, 0]
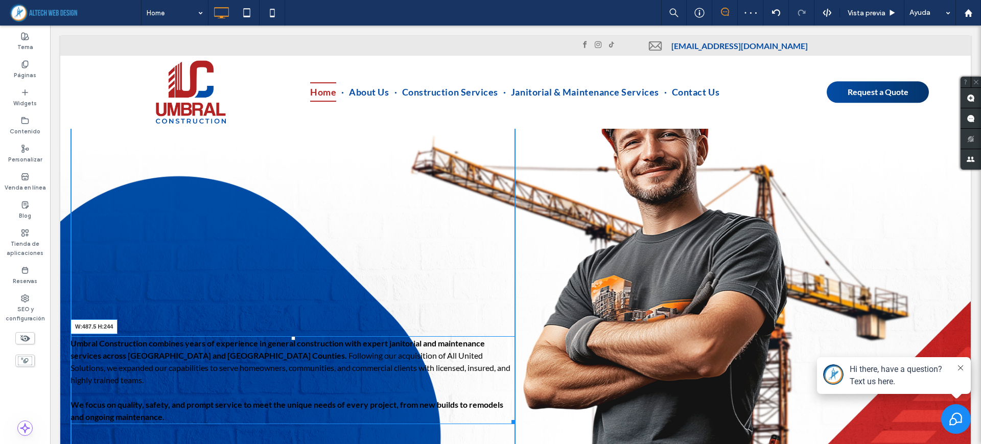
drag, startPoint x: 504, startPoint y: 377, endPoint x: 459, endPoint y: 400, distance: 51.0
click at [409, 374] on div "Umbral Construction combines years of experience in general construction with e…" at bounding box center [293, 380] width 445 height 88
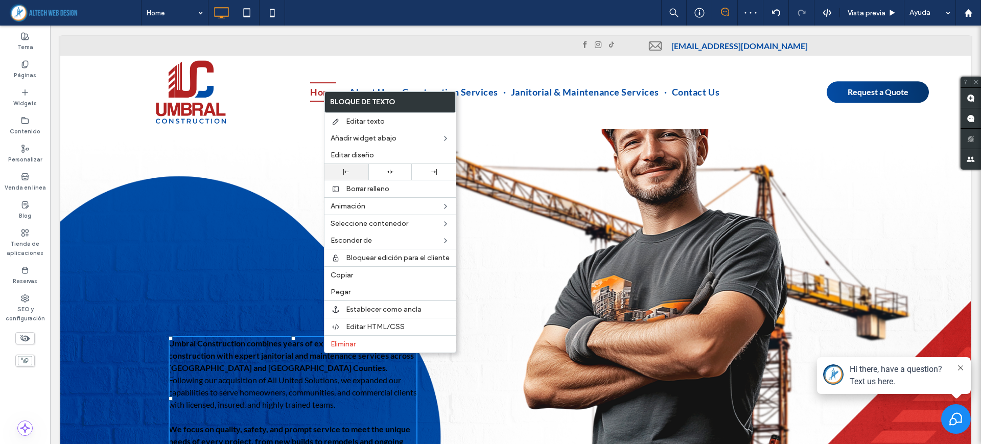
click at [354, 171] on div at bounding box center [347, 172] width 34 height 6
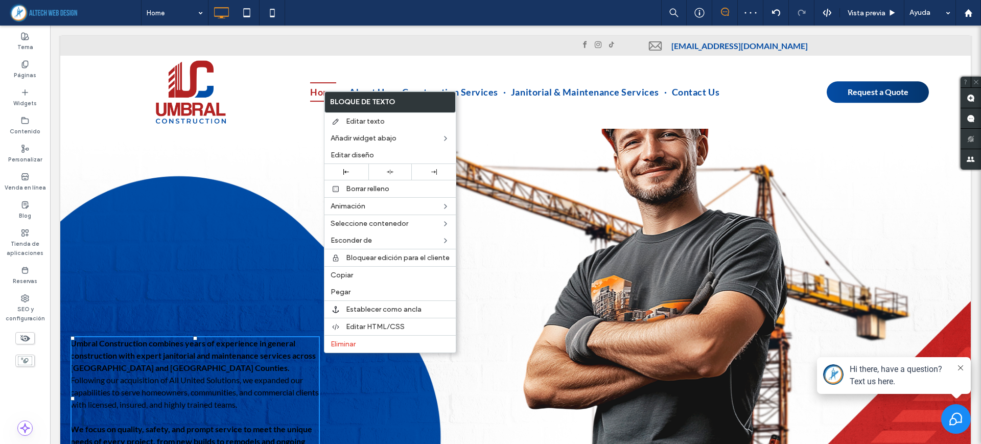
click at [232, 257] on div "Click To Paste Click To Paste Umbral Construction combines years of experience …" at bounding box center [293, 273] width 445 height 414
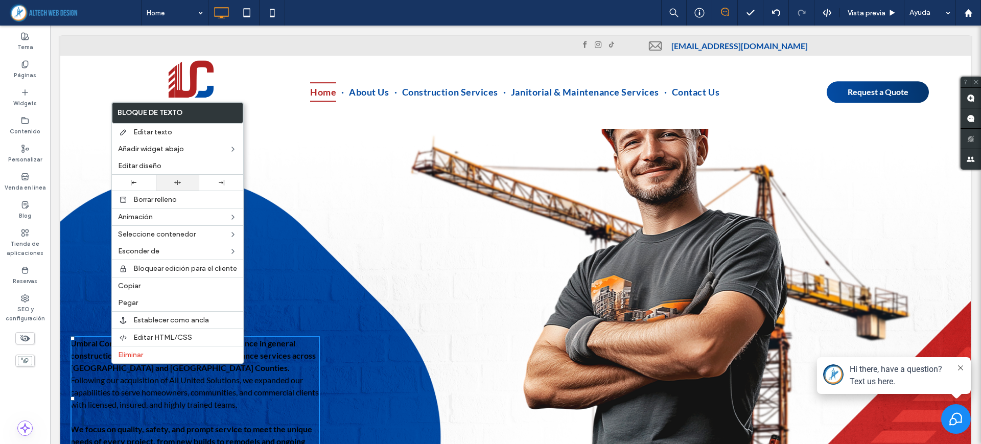
click at [177, 179] on icon at bounding box center [177, 182] width 7 height 7
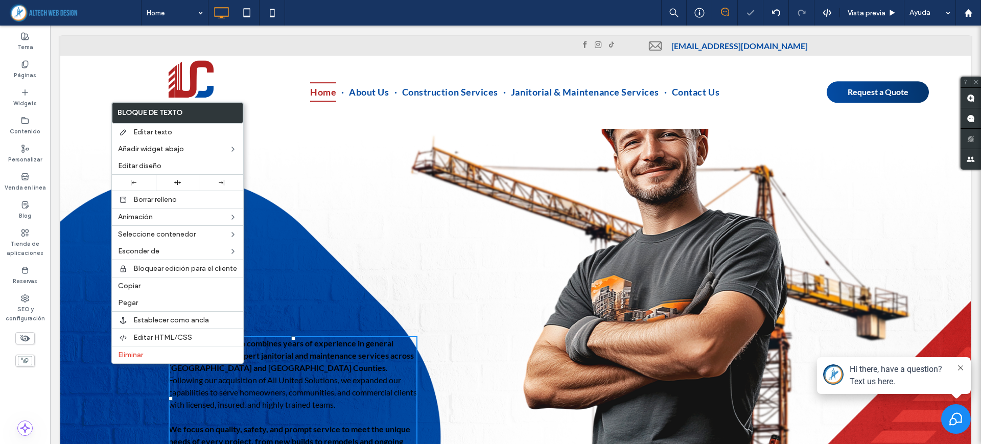
click at [415, 227] on div "Click To Paste Click To Paste Umbral Construction combines years of experience …" at bounding box center [293, 273] width 445 height 414
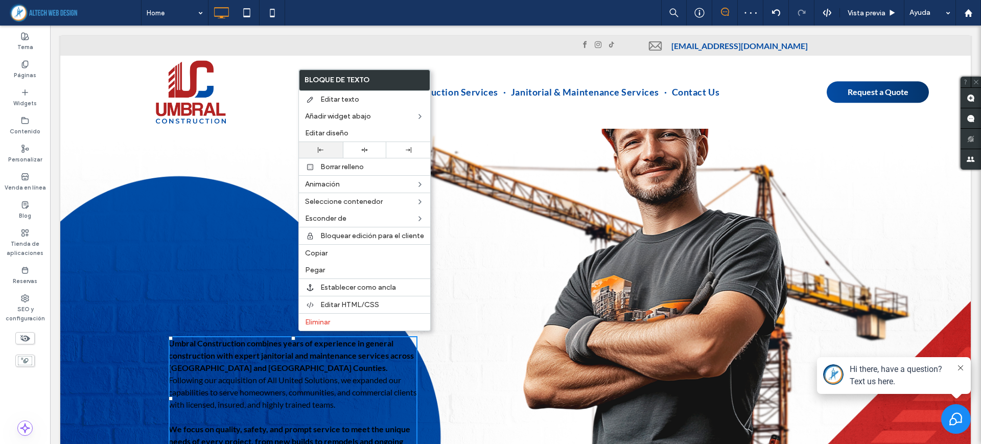
click at [332, 155] on div at bounding box center [321, 150] width 44 height 16
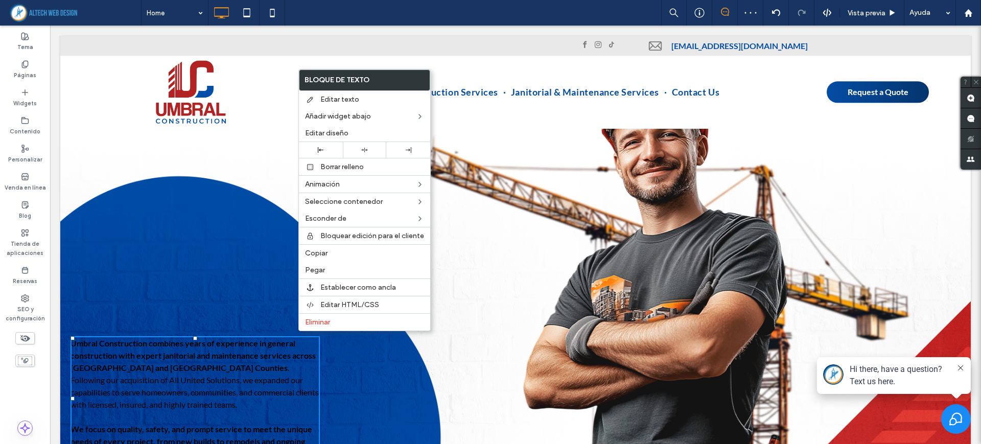
click at [249, 241] on div "Click To Paste Click To Paste Umbral Construction combines years of experience …" at bounding box center [293, 273] width 445 height 414
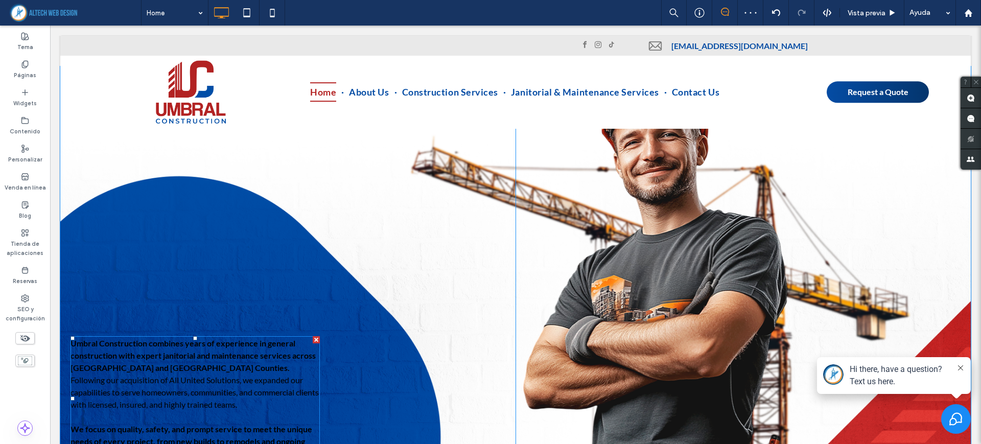
click at [330, 241] on div "Click To Paste Click To Paste Umbral Construction combines years of experience …" at bounding box center [293, 273] width 445 height 414
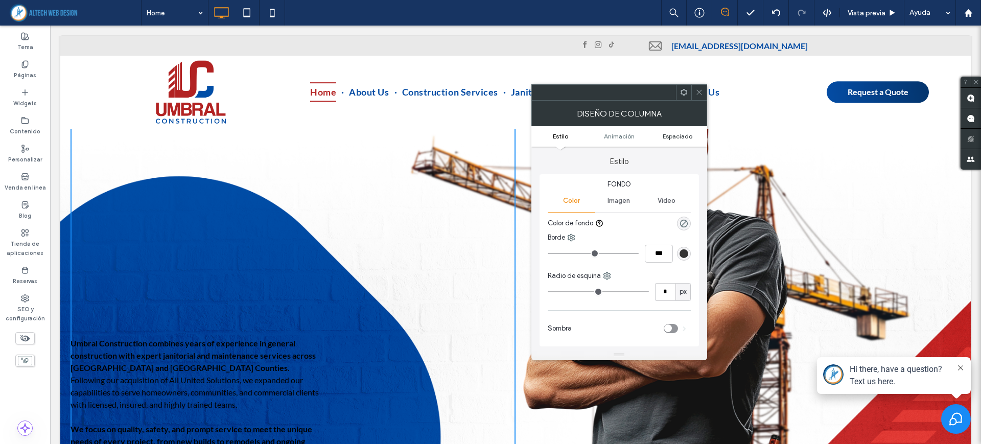
click at [673, 134] on span "Espaciado" at bounding box center [678, 136] width 30 height 8
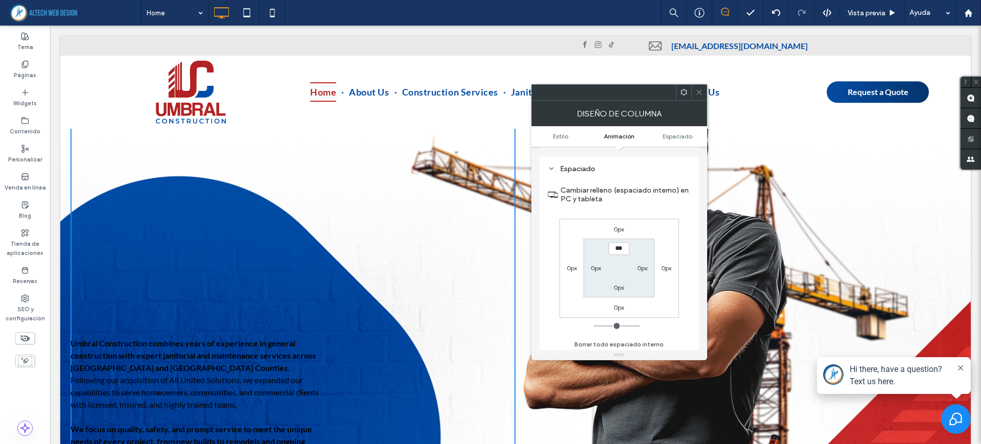
scroll to position [232, 0]
click at [595, 262] on label "0px" at bounding box center [596, 266] width 10 height 8
type input "**"
type input "****"
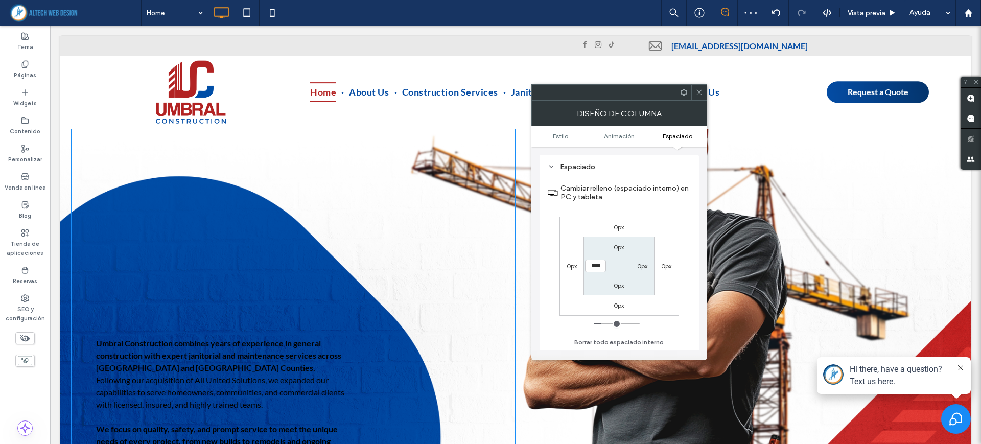
click at [699, 90] on icon at bounding box center [700, 92] width 8 height 8
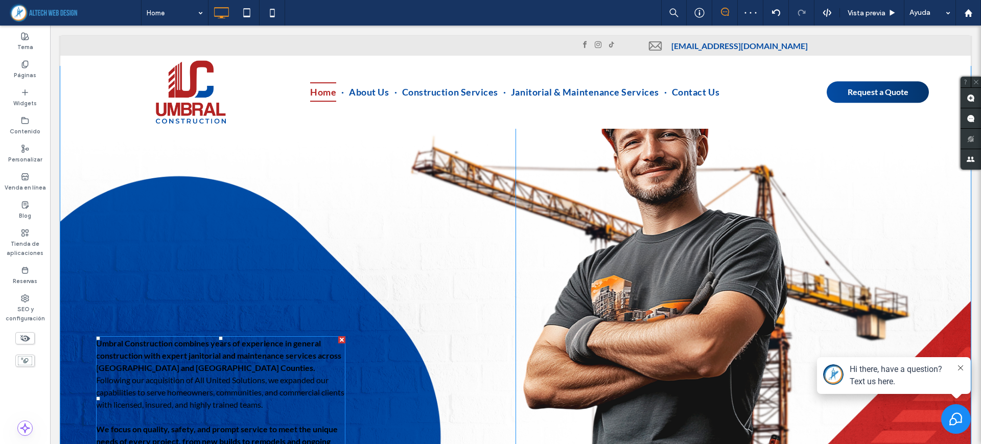
click at [228, 365] on p "Umbral Construction combines years of experience in general construction with e…" at bounding box center [220, 374] width 249 height 74
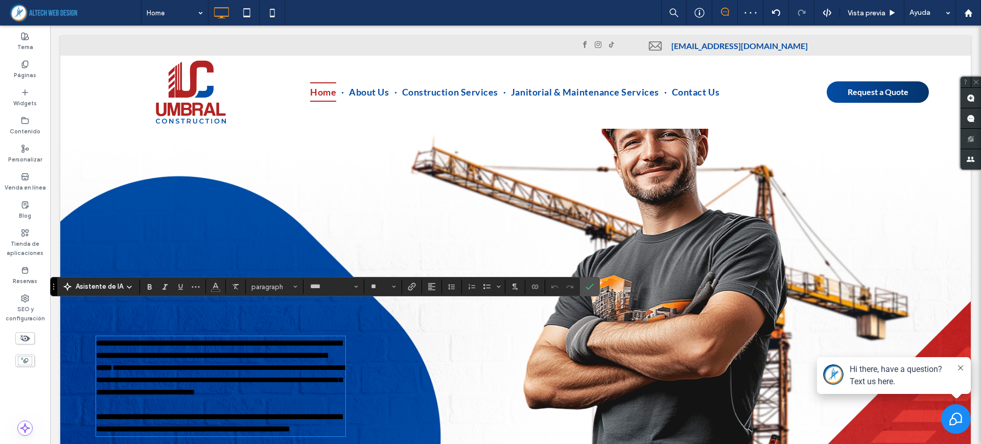
type input "****"
type input "**"
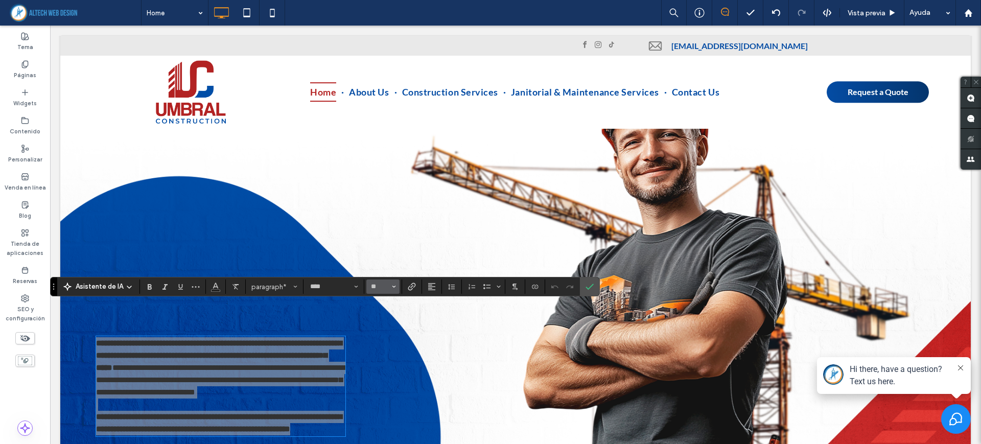
click at [378, 291] on button "**" at bounding box center [382, 287] width 33 height 14
click at [210, 284] on button "Color" at bounding box center [215, 287] width 15 height 14
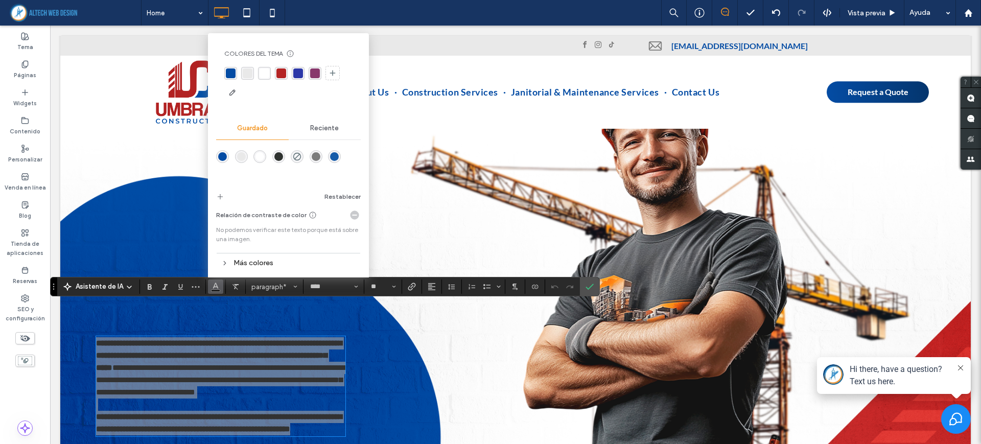
click at [263, 154] on div "rgba(255,255,255,1)" at bounding box center [260, 156] width 9 height 9
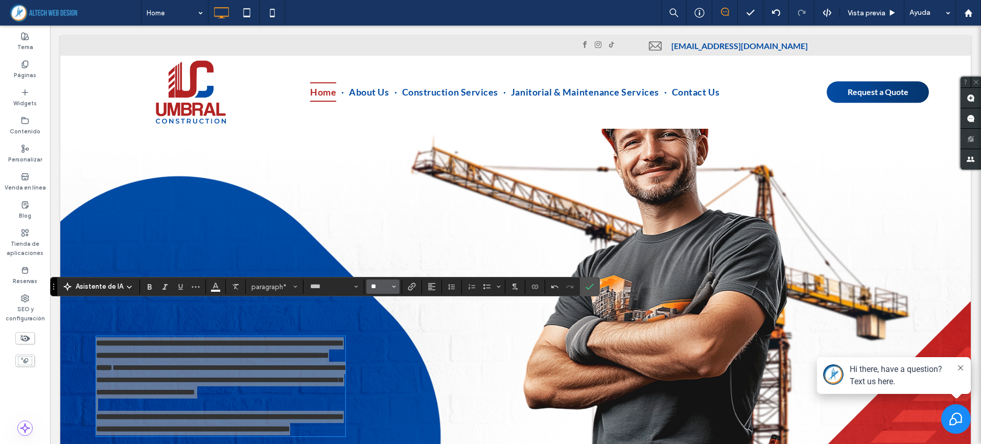
click at [378, 285] on input "**" at bounding box center [380, 287] width 20 height 8
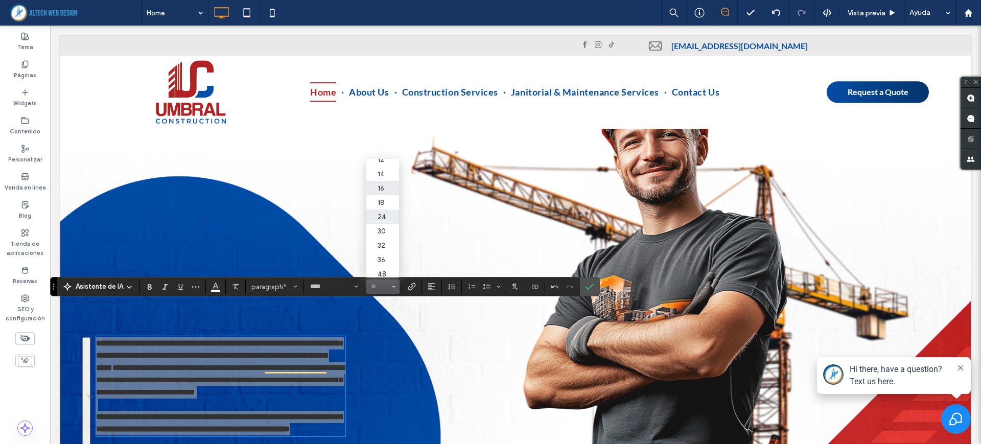
click at [386, 221] on label "24" at bounding box center [382, 217] width 33 height 14
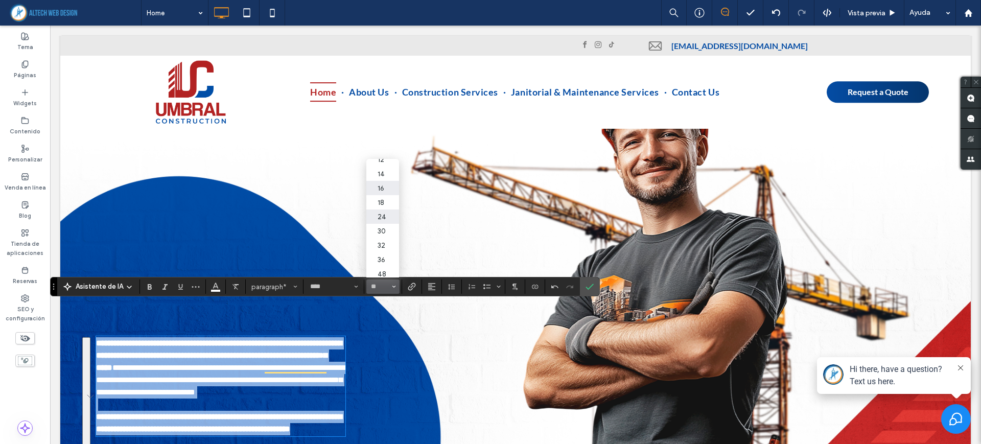
type input "**"
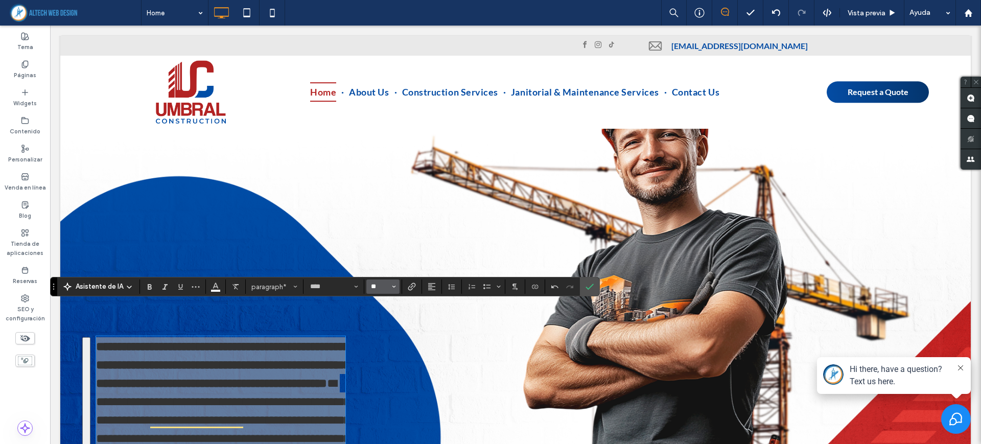
click at [379, 289] on input "**" at bounding box center [380, 287] width 20 height 8
click at [389, 202] on label "18" at bounding box center [382, 202] width 33 height 14
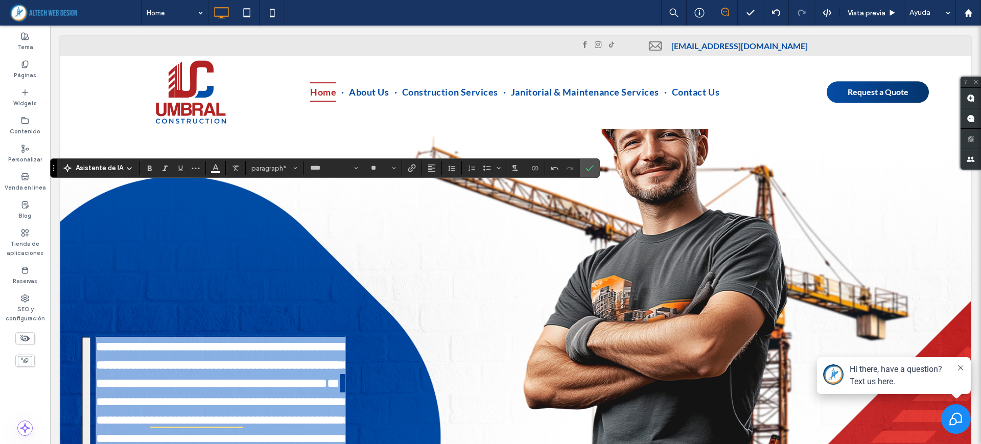
type input "**"
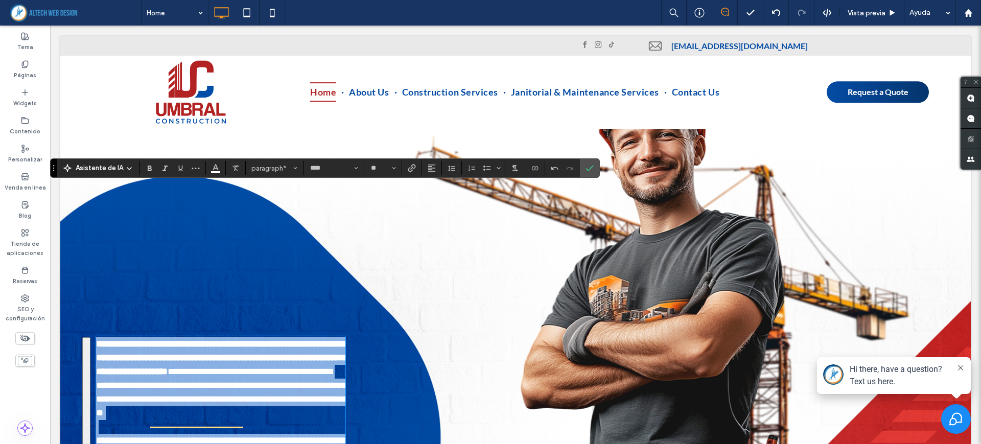
scroll to position [821, 0]
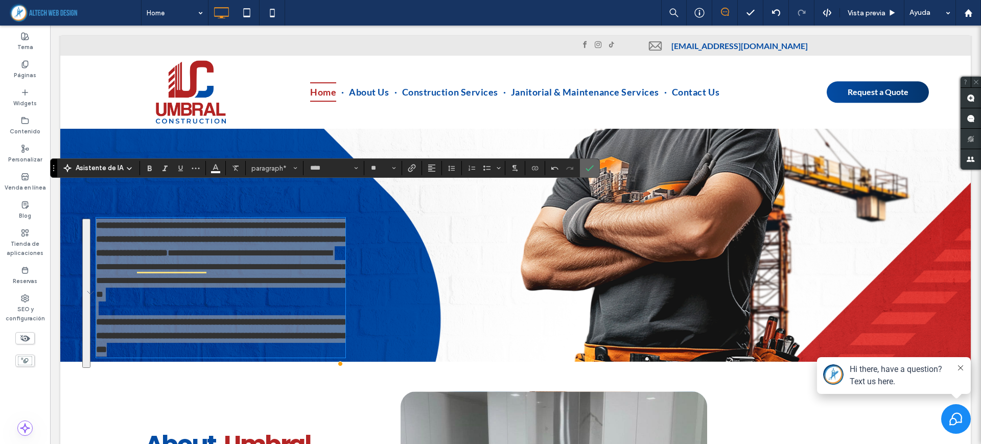
click at [588, 167] on icon "Confirmar" at bounding box center [590, 168] width 8 height 8
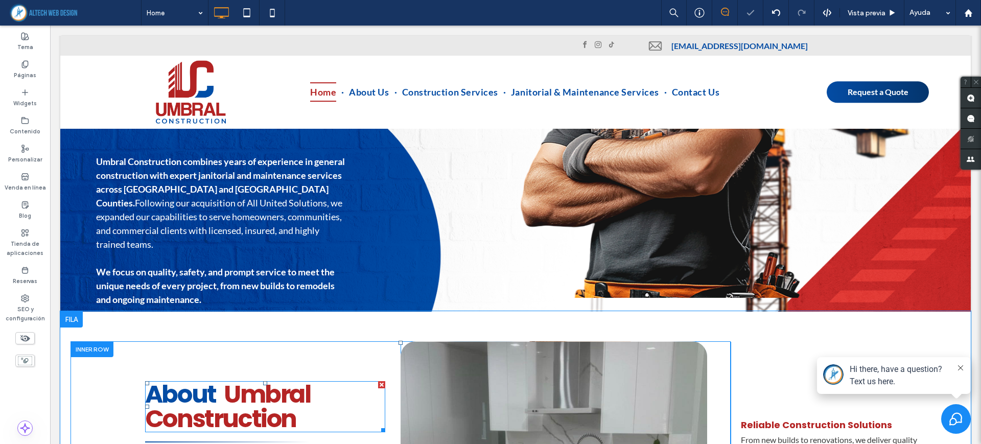
scroll to position [949, 0]
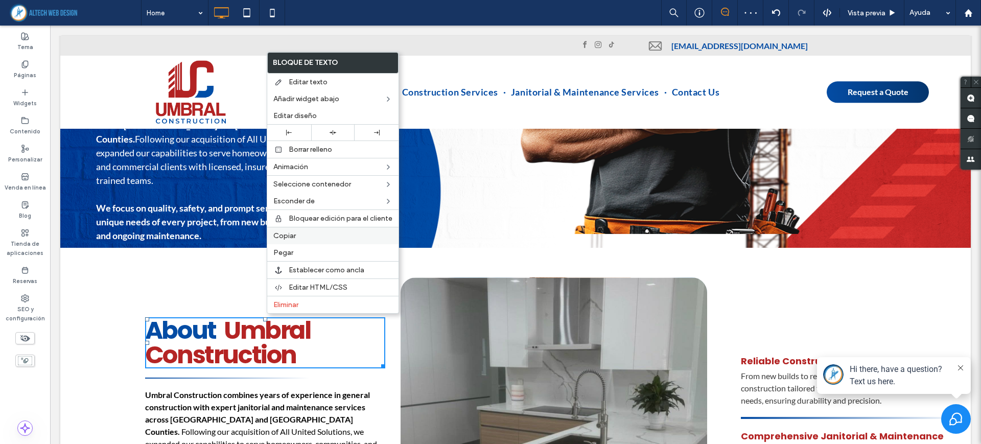
click at [289, 238] on span "Copiar" at bounding box center [284, 236] width 22 height 9
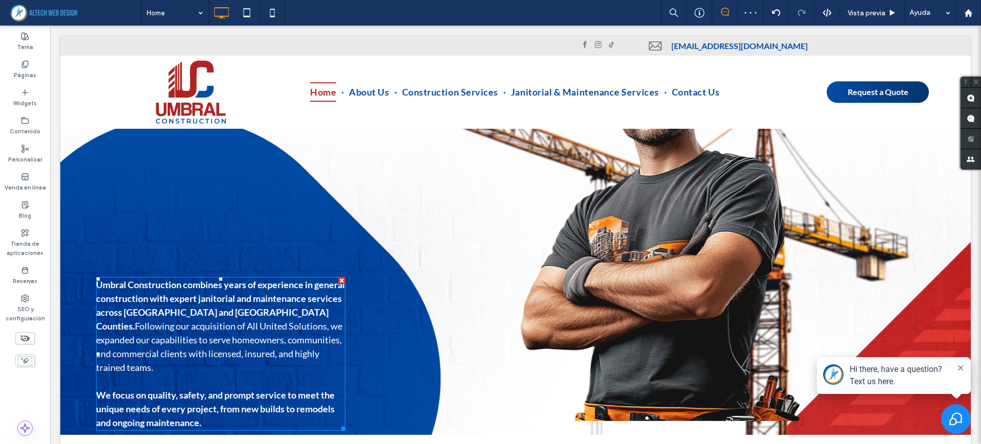
scroll to position [757, 0]
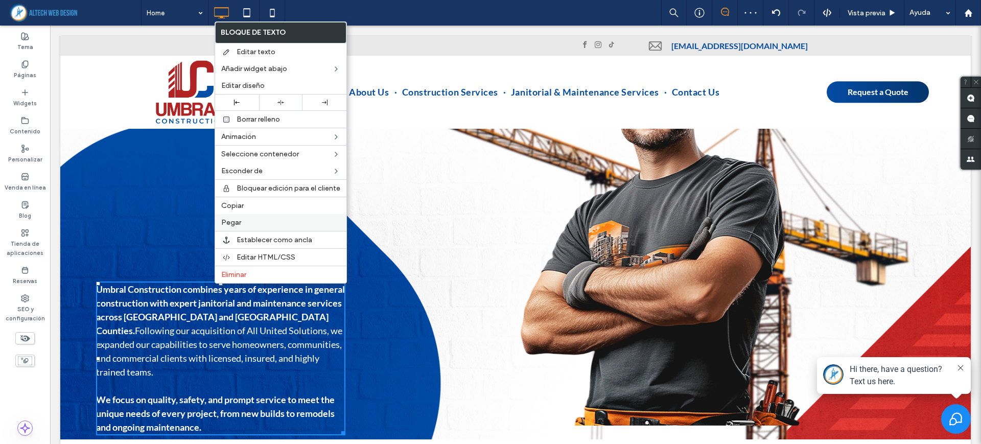
click at [249, 215] on div "Pegar" at bounding box center [280, 222] width 131 height 17
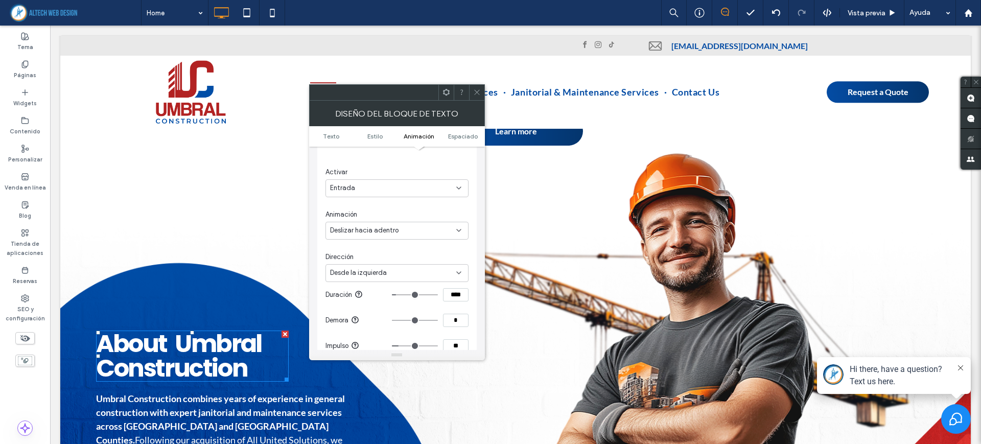
scroll to position [317, 0]
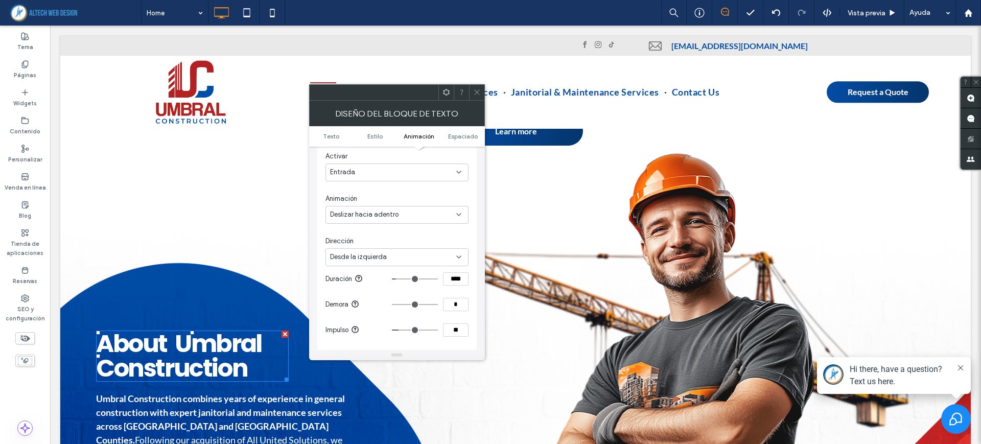
click at [402, 330] on input "range" at bounding box center [415, 330] width 46 height 1
type input "**"
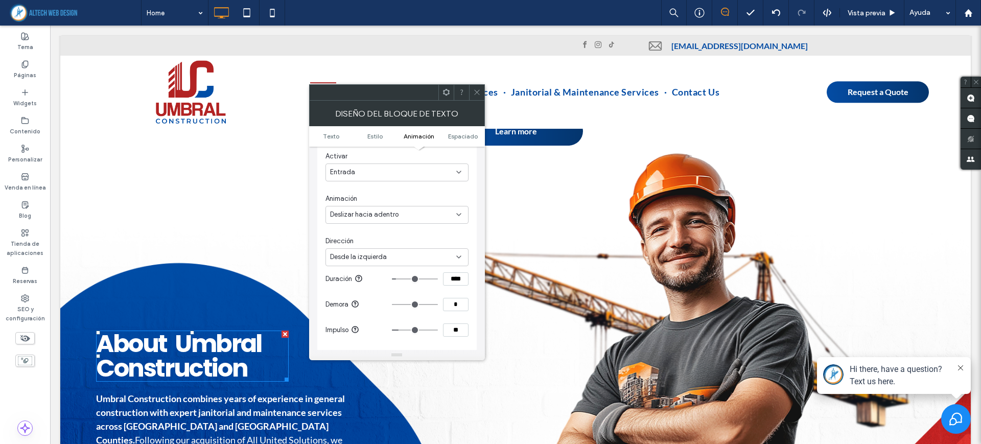
type input "**"
click at [404, 330] on input "range" at bounding box center [415, 330] width 46 height 1
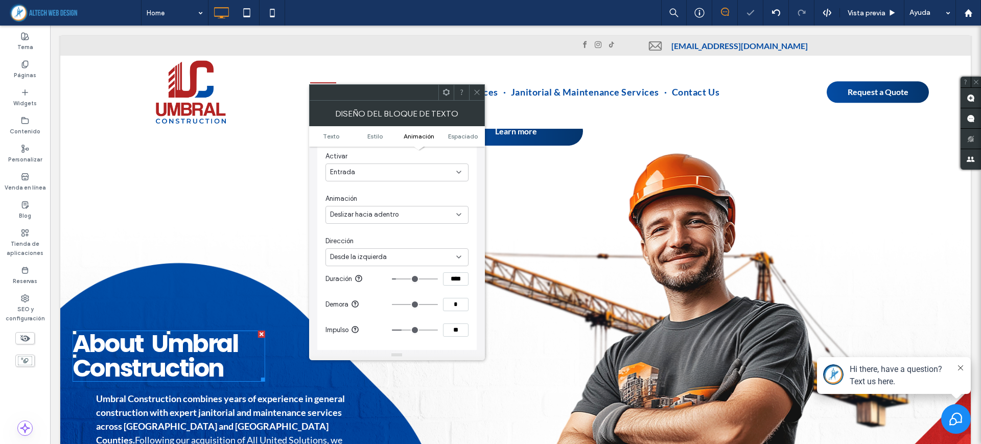
type input "**"
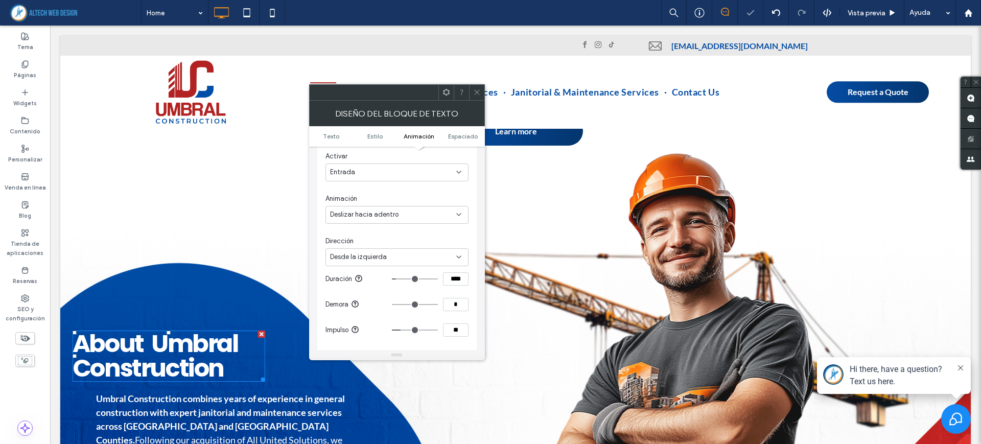
click at [403, 330] on input "range" at bounding box center [415, 330] width 46 height 1
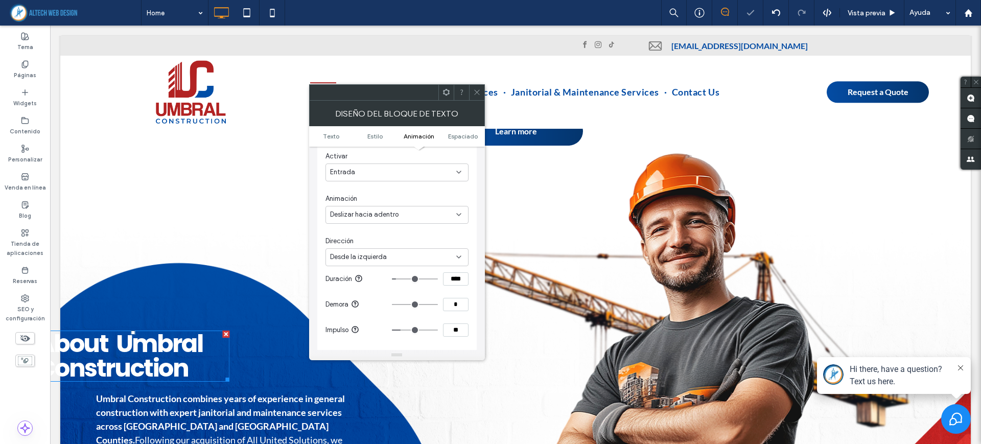
click at [403, 253] on div "Desde la izquierda" at bounding box center [393, 257] width 126 height 10
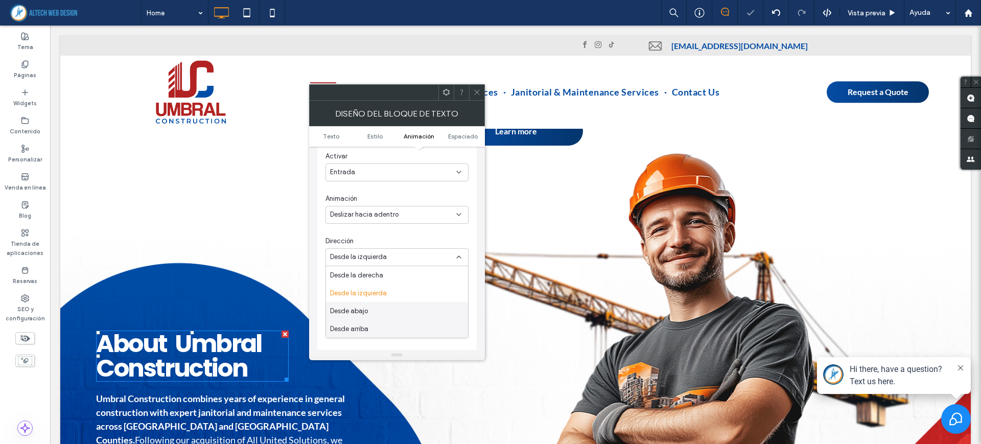
click at [376, 325] on div "Desde arriba" at bounding box center [397, 329] width 142 height 18
type input "***"
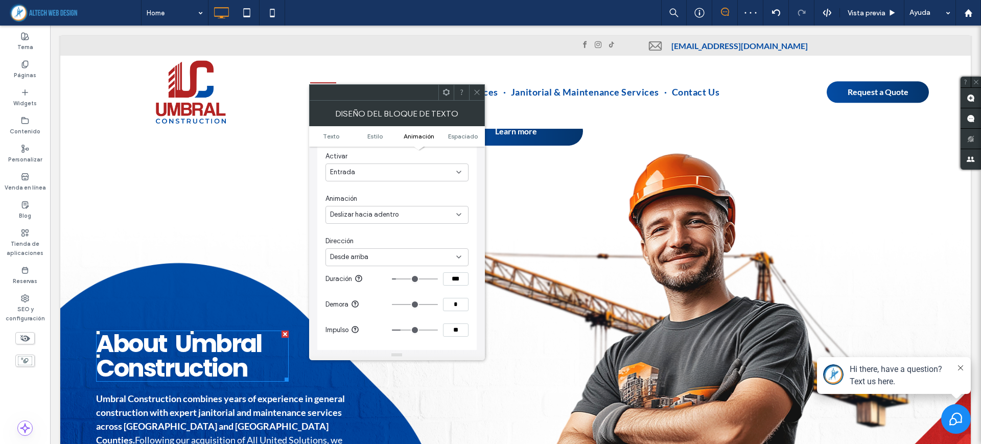
type input "***"
type input "****"
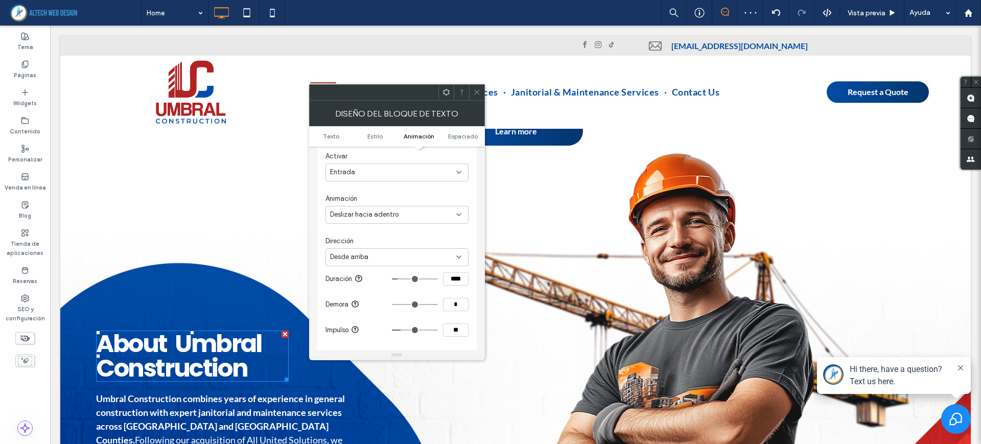
type input "****"
drag, startPoint x: 397, startPoint y: 278, endPoint x: 402, endPoint y: 278, distance: 5.1
click at [402, 279] on input "range" at bounding box center [415, 279] width 46 height 1
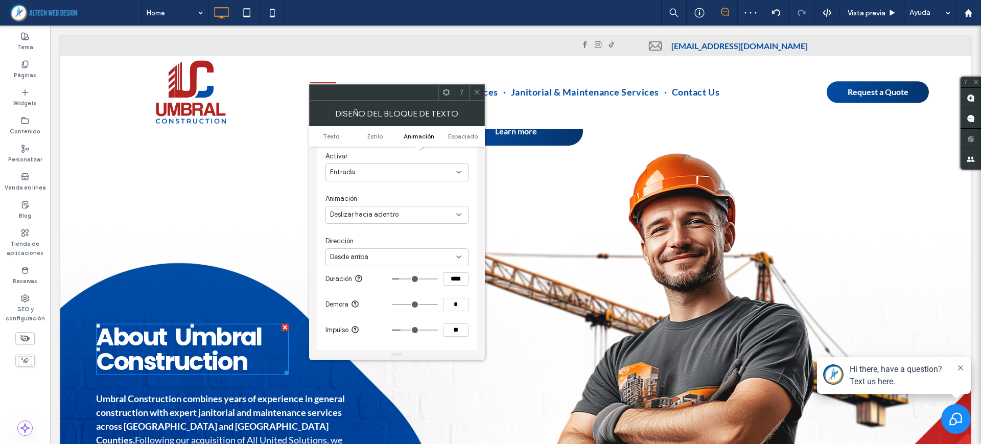
type input "****"
click at [401, 280] on input "range" at bounding box center [415, 279] width 46 height 1
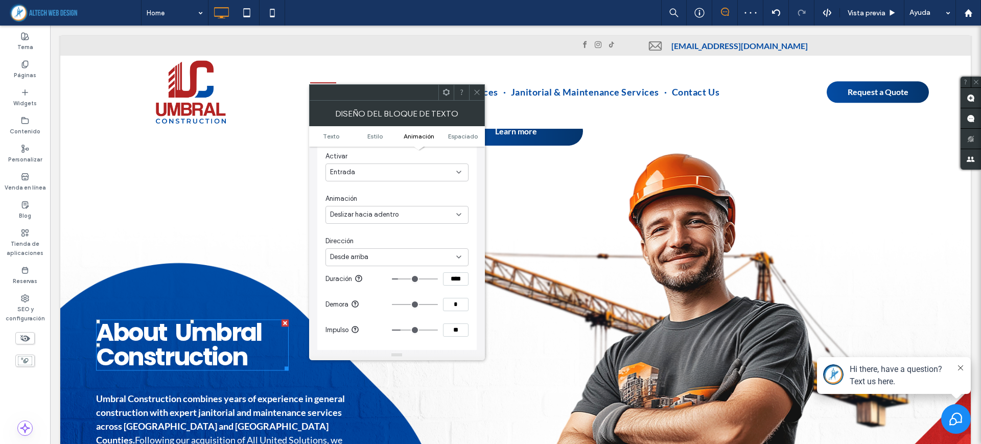
type input "****"
type input "***"
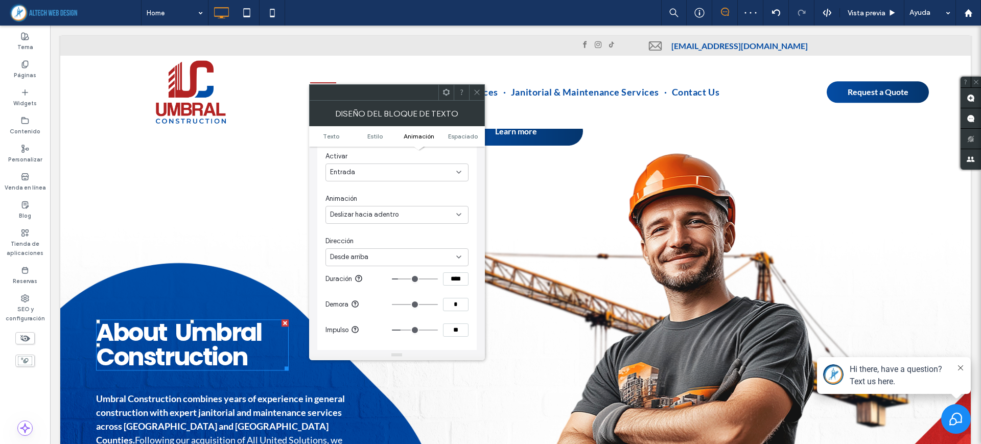
type input "***"
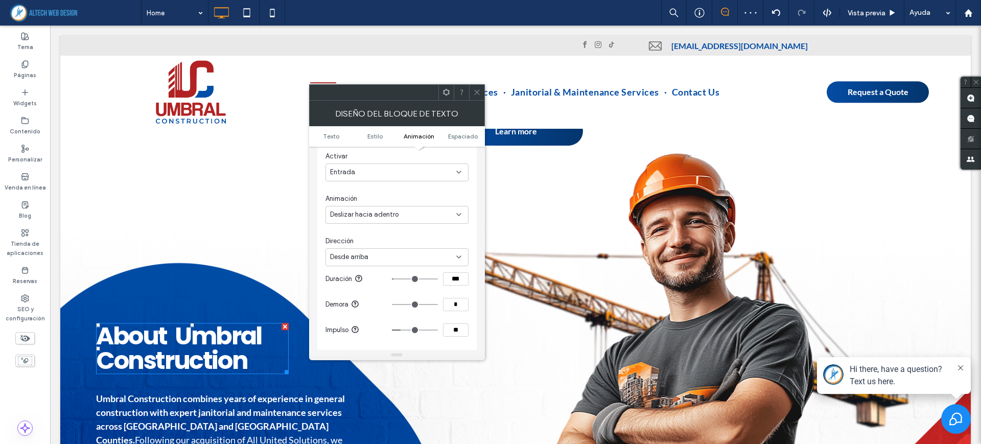
drag, startPoint x: 401, startPoint y: 282, endPoint x: 397, endPoint y: 286, distance: 6.2
click at [397, 280] on input "range" at bounding box center [415, 279] width 46 height 1
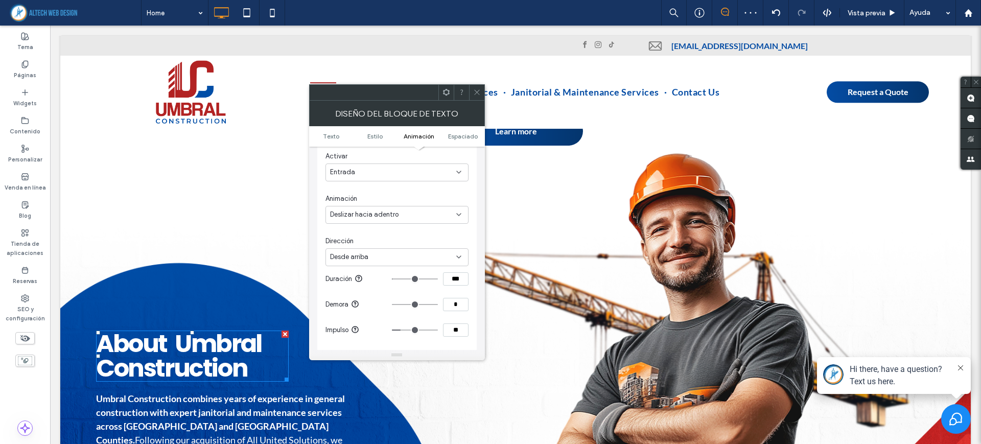
type input "***"
click at [399, 279] on input "range" at bounding box center [415, 279] width 46 height 1
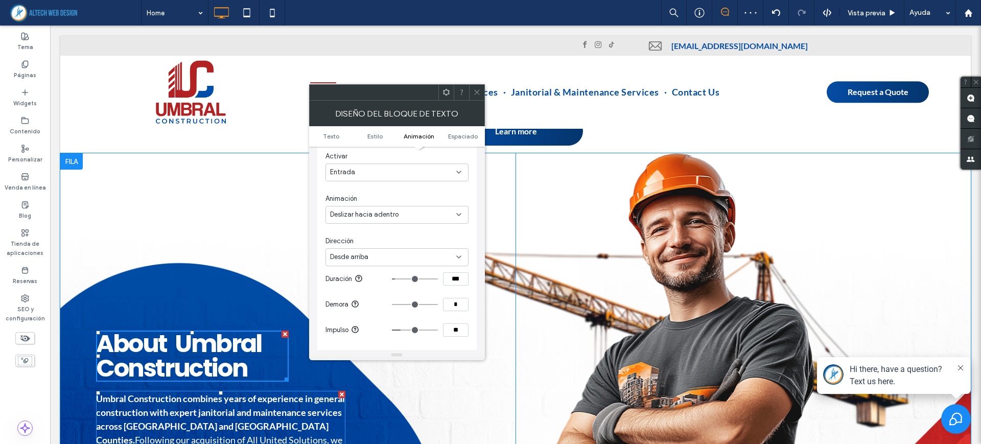
click at [237, 393] on strong "Umbral Construction combines years of experience in general construction with e…" at bounding box center [220, 419] width 249 height 53
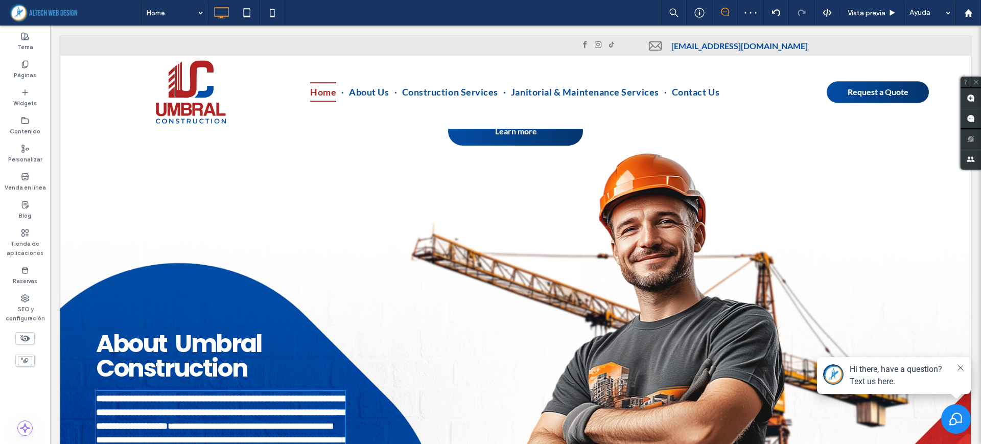
type input "****"
type input "**"
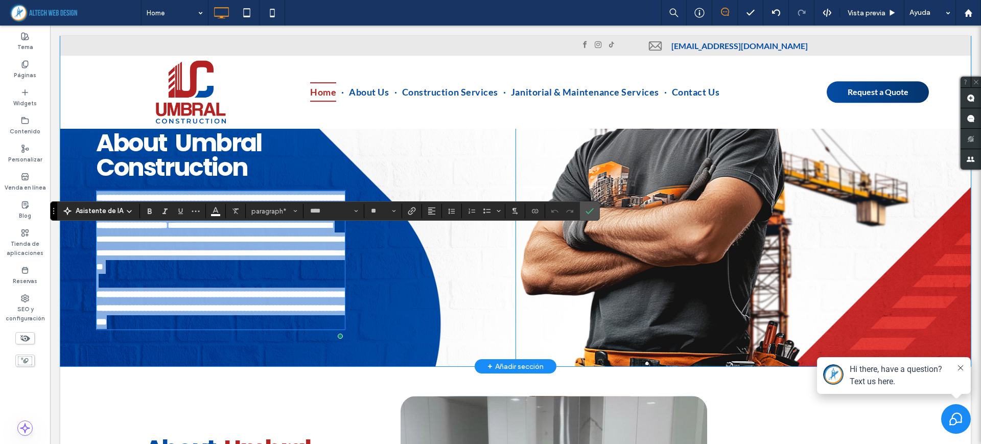
scroll to position [689, 0]
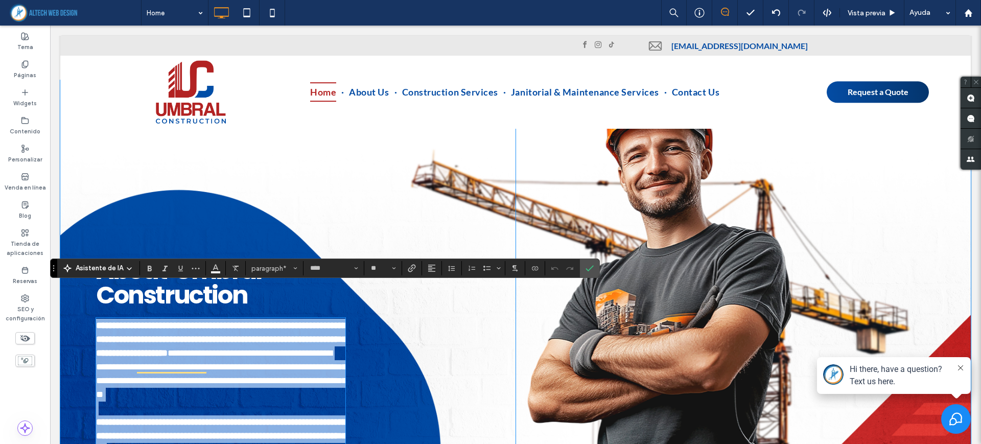
click at [401, 326] on div "**********" at bounding box center [293, 287] width 445 height 414
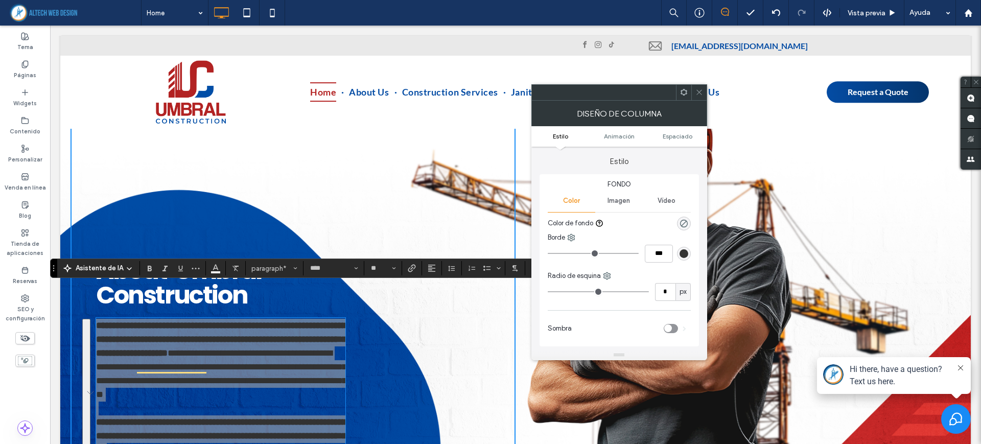
click at [697, 89] on icon at bounding box center [700, 92] width 8 height 8
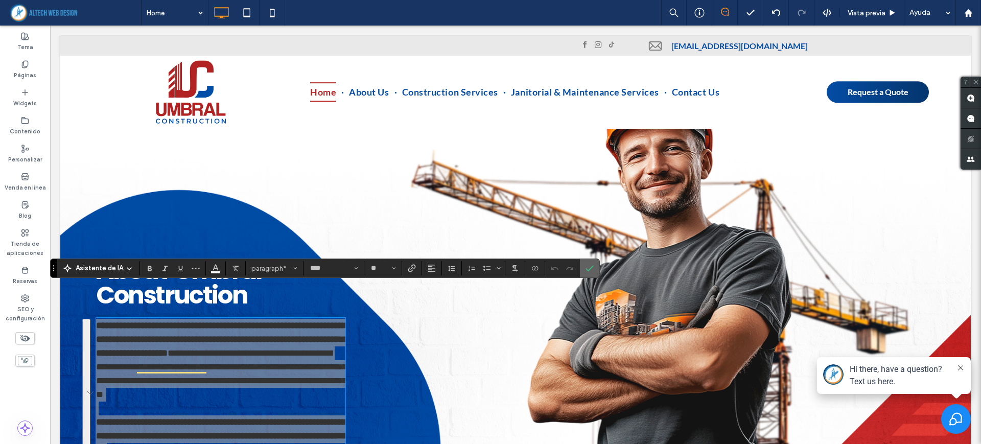
click at [587, 271] on use "Confirmar" at bounding box center [590, 268] width 8 height 6
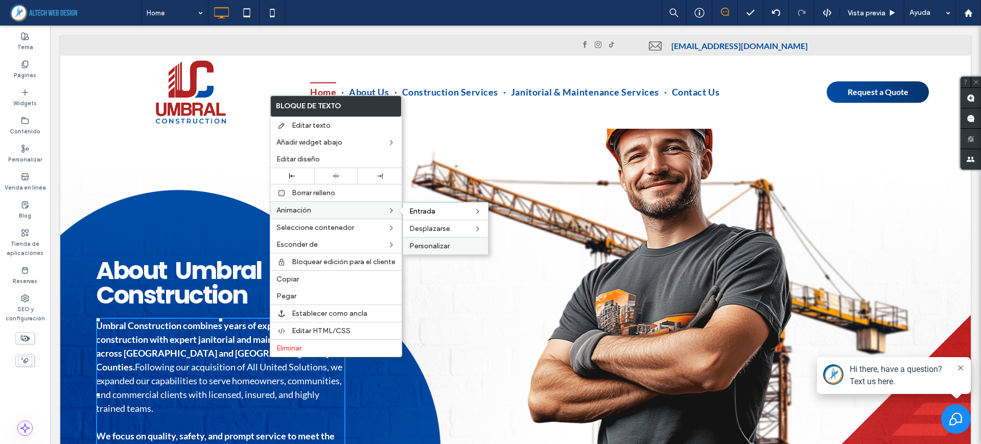
click at [448, 248] on span "Personalizar" at bounding box center [429, 246] width 40 height 9
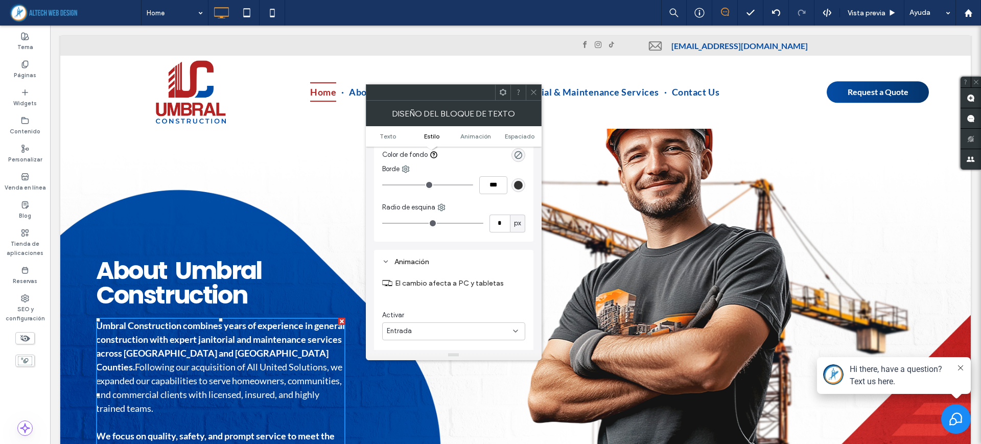
scroll to position [253, 0]
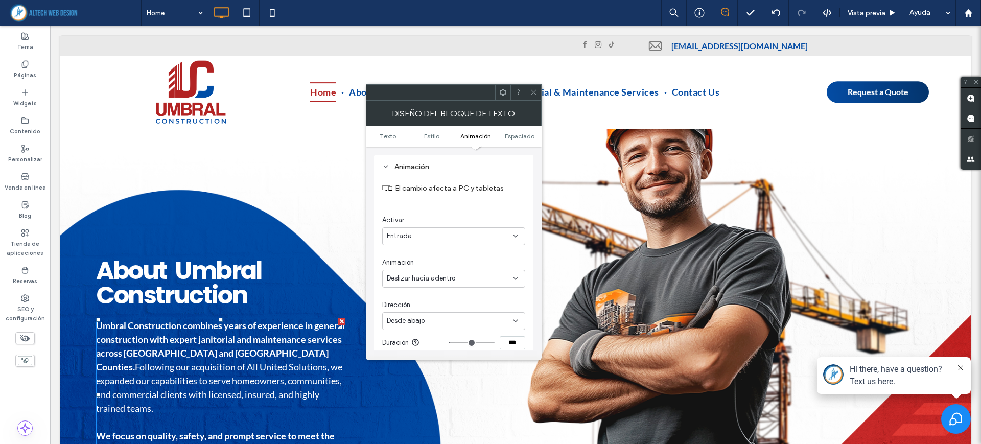
click at [416, 273] on span "Deslizar hacia adentro" at bounding box center [421, 278] width 68 height 10
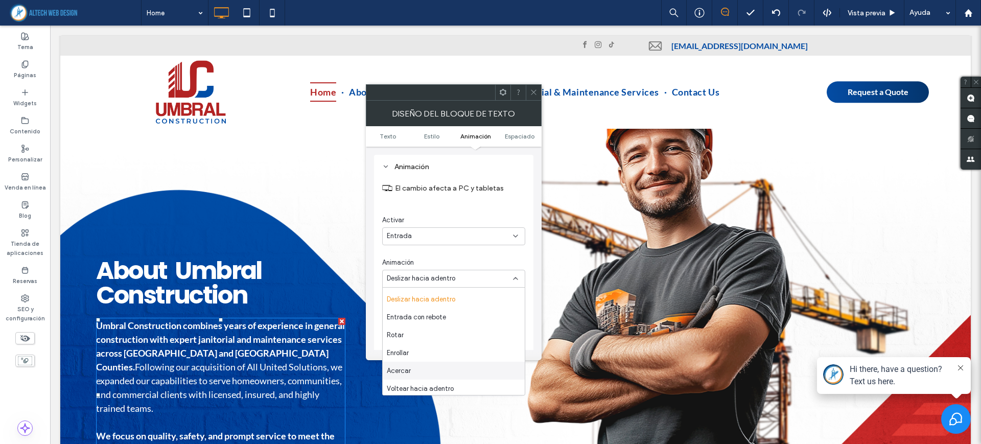
scroll to position [0, 0]
click at [443, 240] on div "Entrada" at bounding box center [450, 236] width 126 height 10
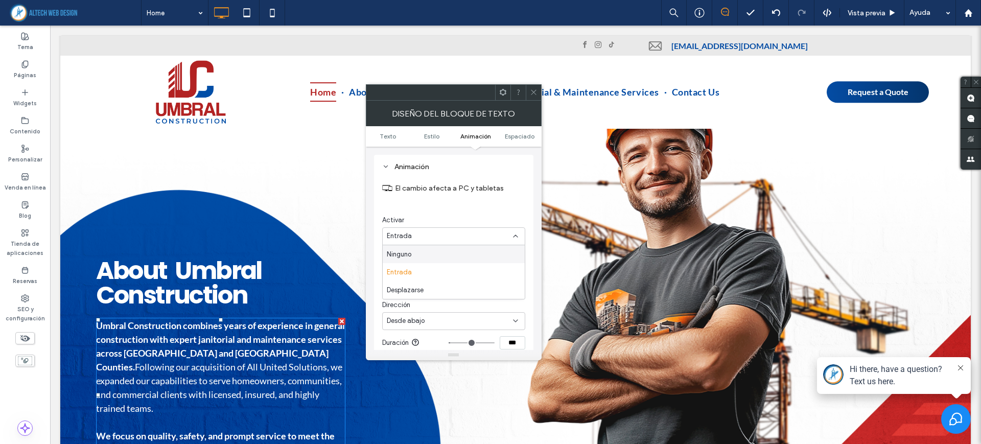
click at [443, 240] on div "Entrada" at bounding box center [450, 236] width 126 height 10
click at [423, 273] on span "Deslizar hacia adentro" at bounding box center [421, 278] width 68 height 10
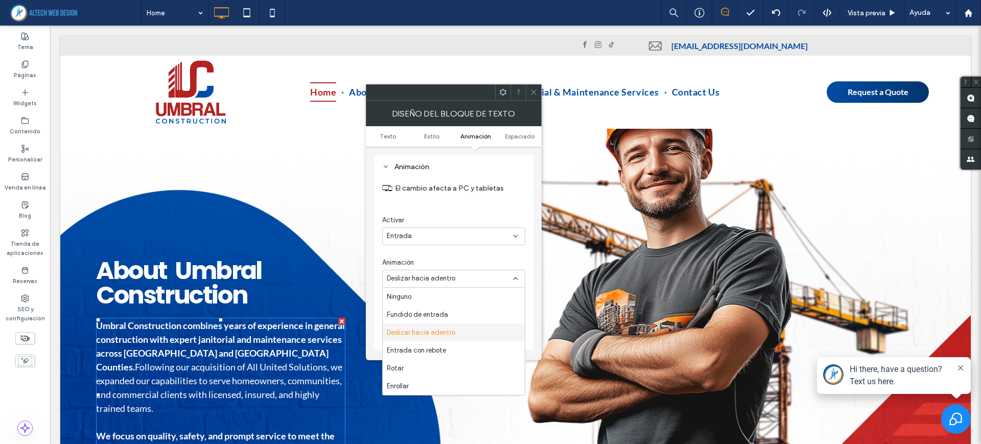
click at [430, 338] on div "Deslizar hacia adentro" at bounding box center [454, 333] width 142 height 18
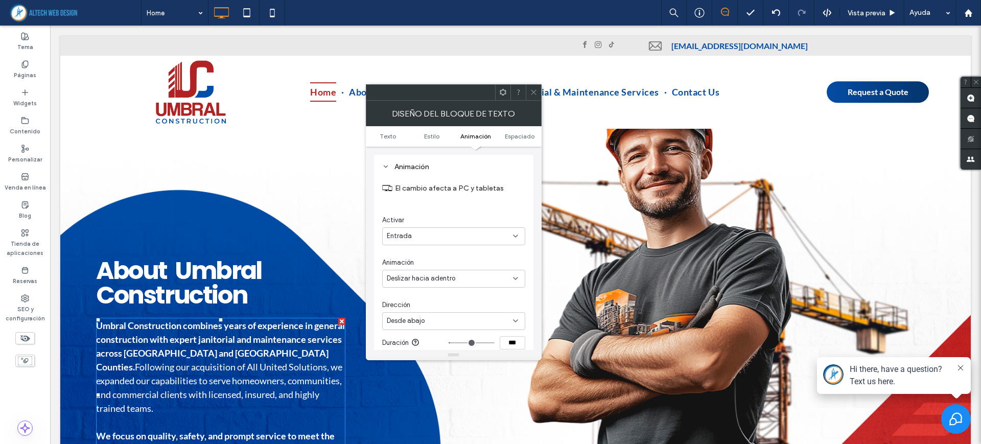
click at [437, 324] on div "Desde abajo" at bounding box center [450, 321] width 126 height 10
click at [424, 356] on span "Desde la izquierda" at bounding box center [415, 357] width 57 height 10
click at [428, 327] on div "Desde la izquierda" at bounding box center [453, 321] width 143 height 18
click at [424, 374] on span "Desde abajo" at bounding box center [406, 375] width 38 height 10
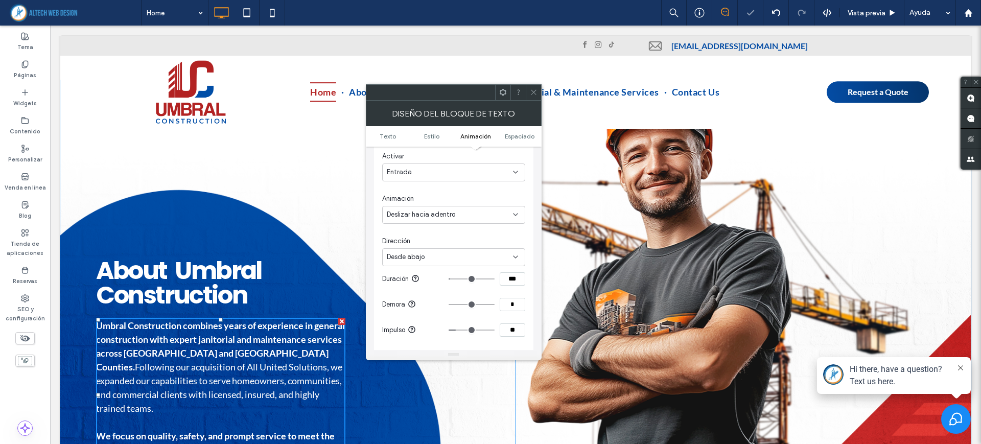
click at [322, 320] on strong "Umbral Construction combines years of experience in general construction with e…" at bounding box center [220, 346] width 249 height 53
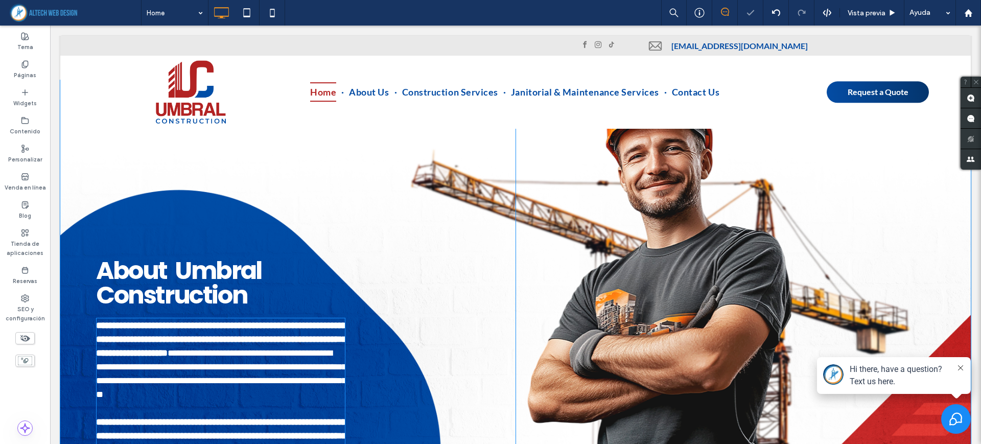
type input "****"
type input "**"
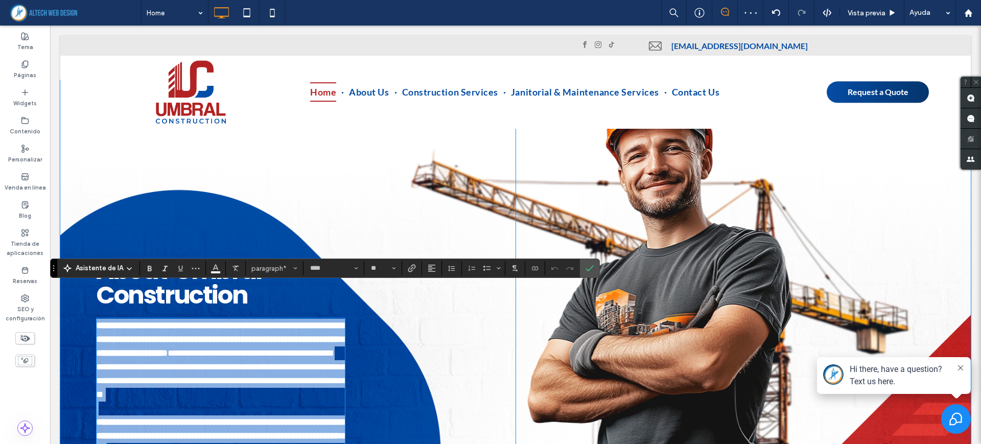
click at [293, 230] on div "**********" at bounding box center [293, 287] width 445 height 414
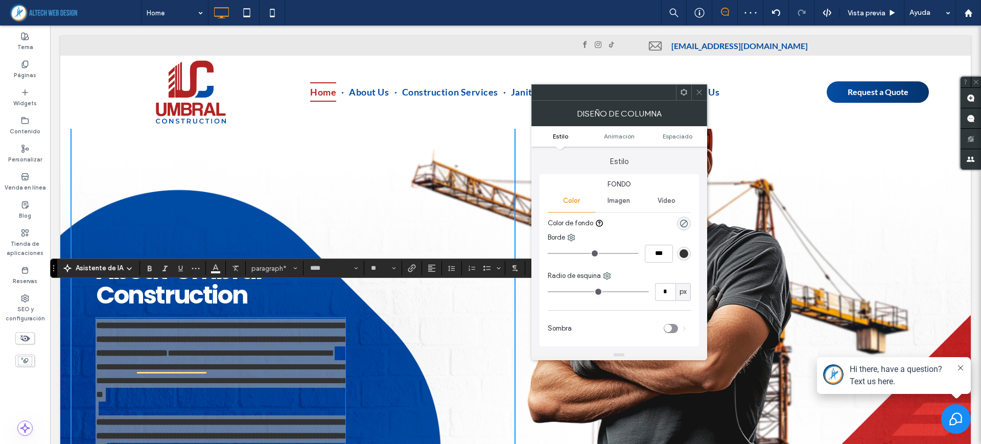
click at [701, 99] on span at bounding box center [700, 92] width 8 height 15
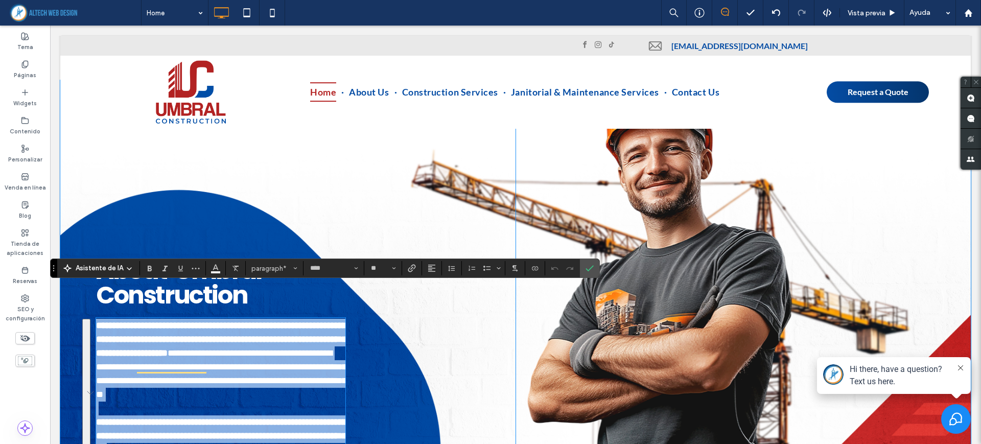
click at [454, 332] on div "**********" at bounding box center [293, 287] width 445 height 414
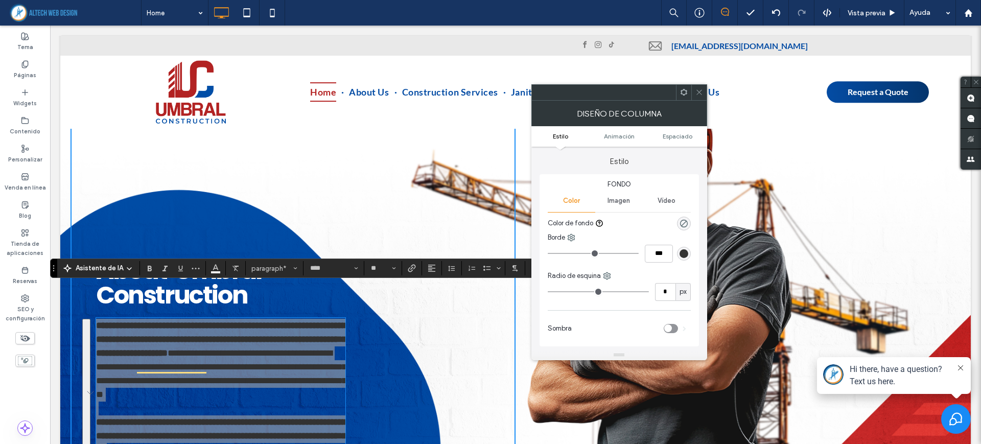
click at [702, 87] on span at bounding box center [700, 92] width 8 height 15
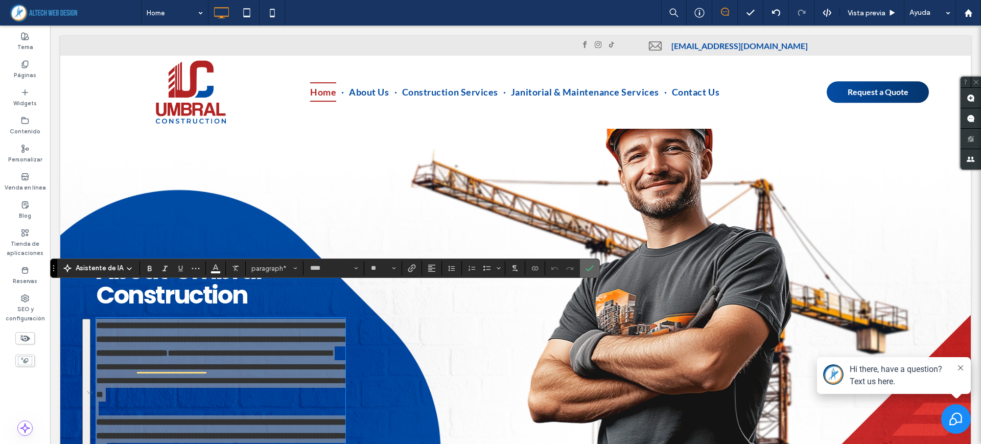
click at [590, 269] on icon "Confirmar" at bounding box center [590, 268] width 8 height 8
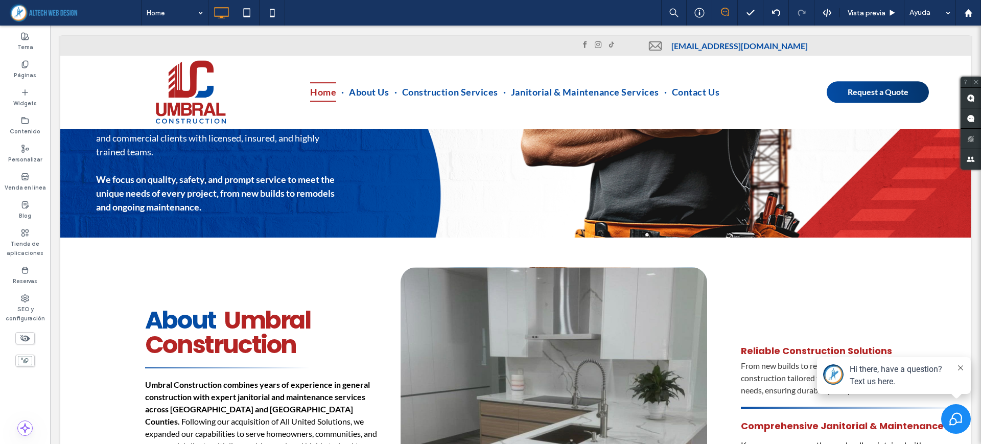
scroll to position [1008, 0]
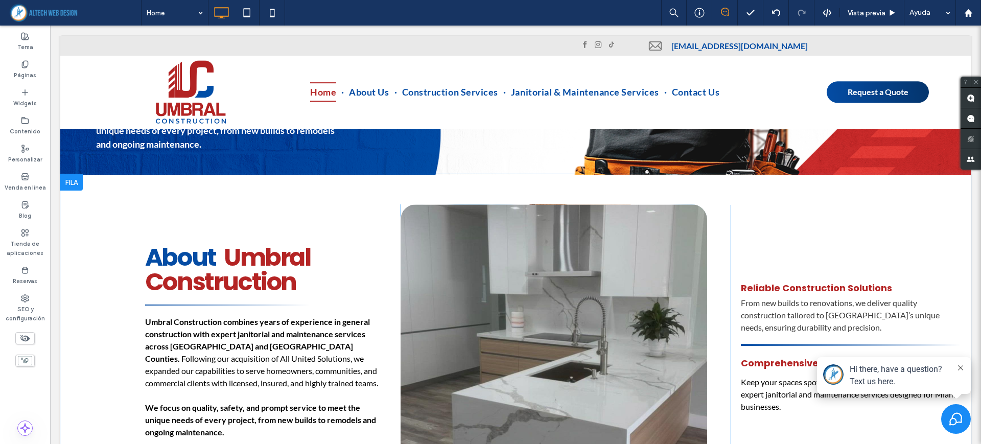
click at [77, 174] on div at bounding box center [71, 182] width 22 height 16
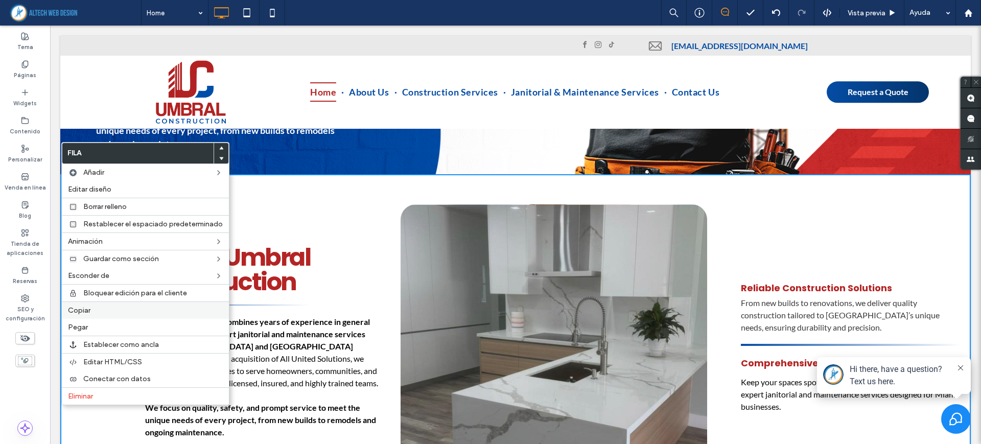
click at [101, 312] on label "Copiar" at bounding box center [145, 310] width 155 height 9
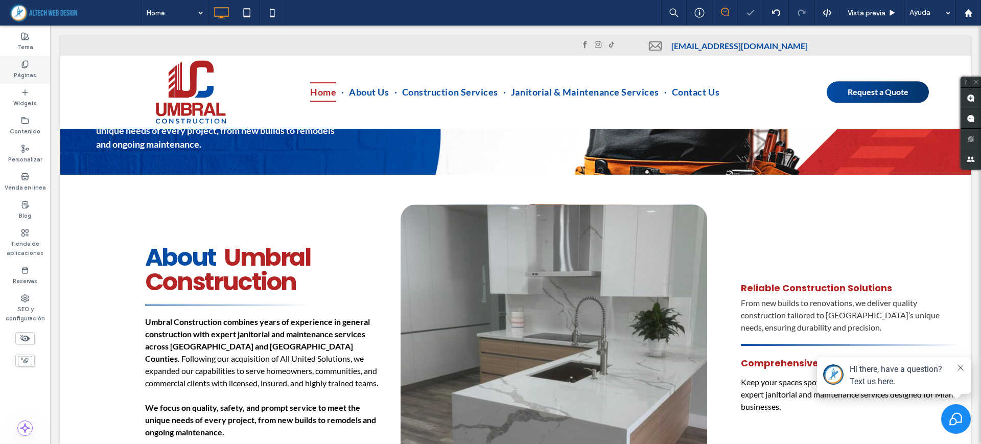
click at [27, 61] on icon at bounding box center [25, 64] width 8 height 8
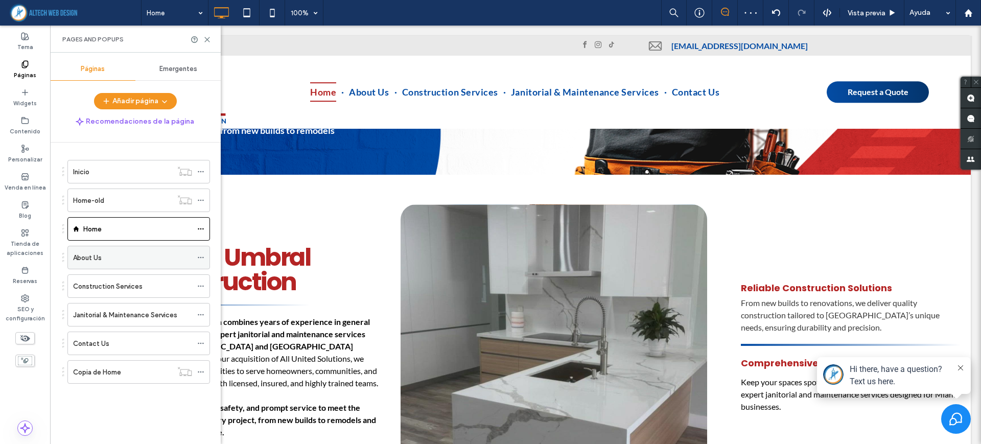
click at [112, 259] on div "About Us" at bounding box center [132, 257] width 119 height 11
click at [209, 38] on use at bounding box center [207, 39] width 5 height 5
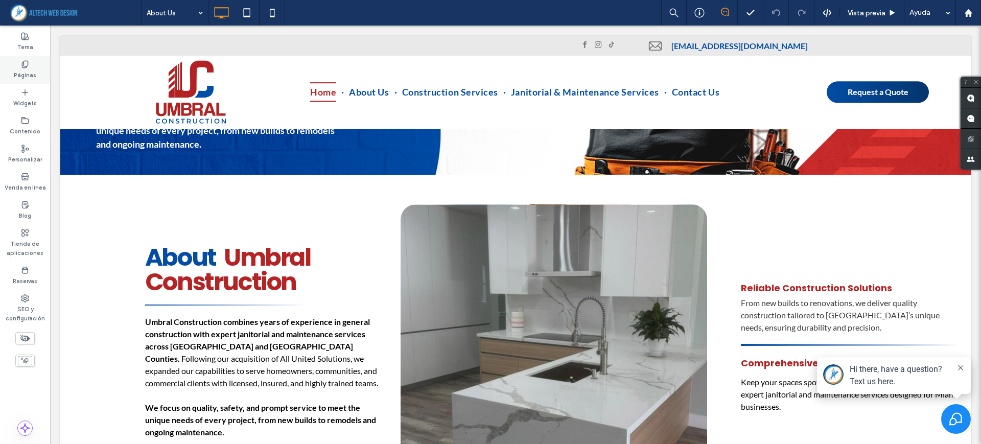
click at [39, 72] on div "Páginas" at bounding box center [25, 70] width 50 height 28
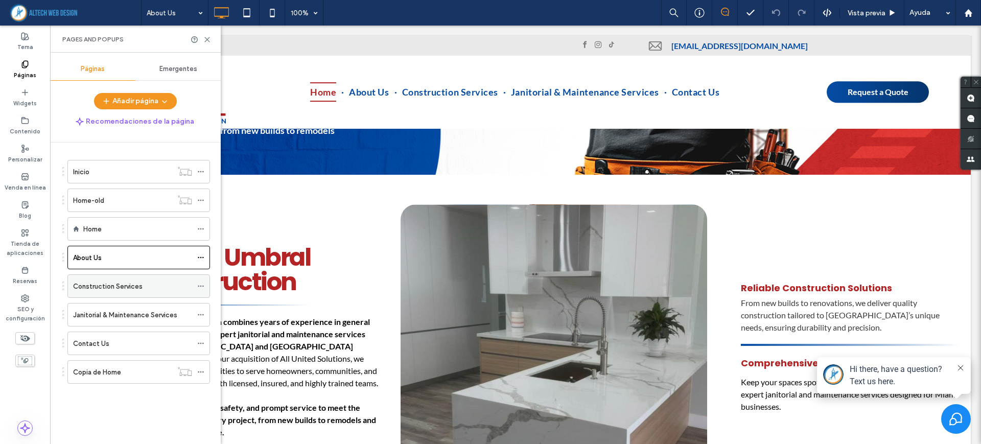
click at [127, 296] on div "Construction Services" at bounding box center [132, 286] width 119 height 22
click at [207, 39] on use at bounding box center [207, 39] width 5 height 5
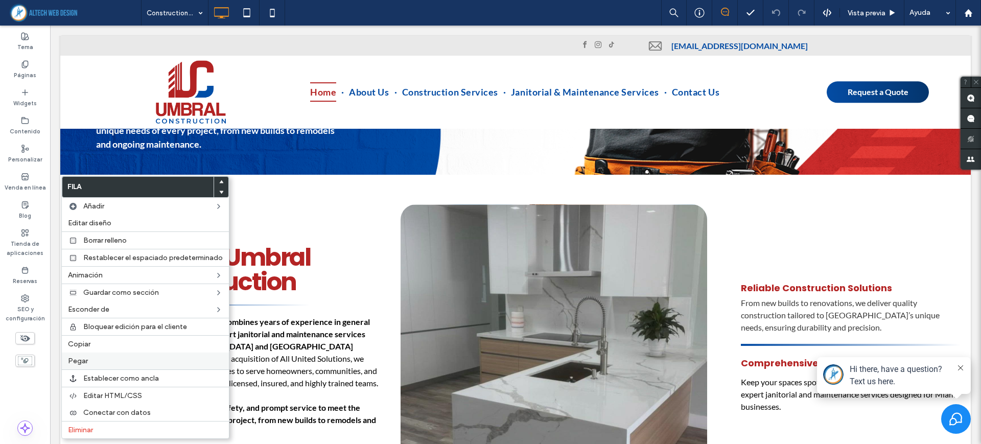
click at [100, 355] on div "Pegar" at bounding box center [145, 361] width 167 height 17
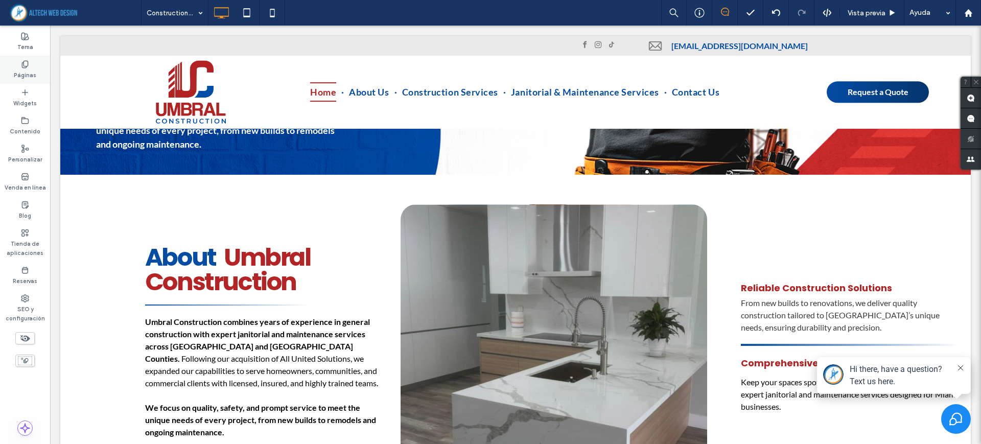
click at [20, 74] on label "Páginas" at bounding box center [25, 73] width 22 height 11
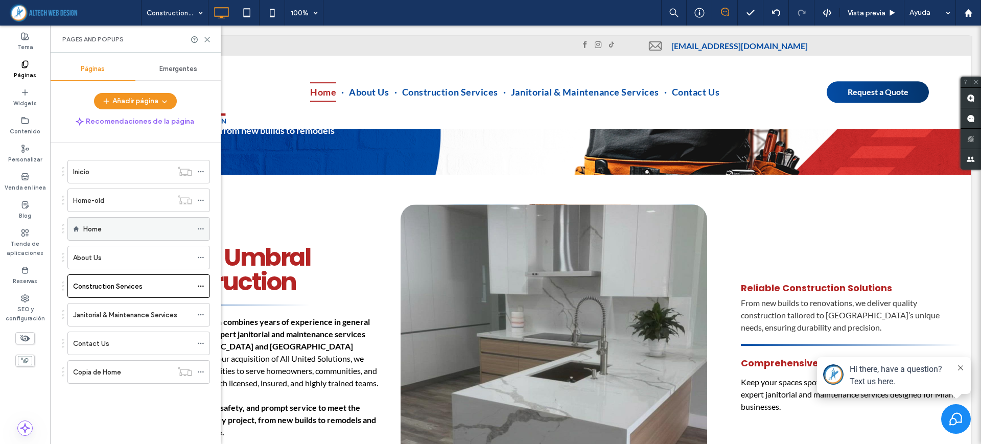
click at [102, 225] on div "Home" at bounding box center [137, 229] width 109 height 11
click at [206, 40] on use at bounding box center [207, 39] width 5 height 5
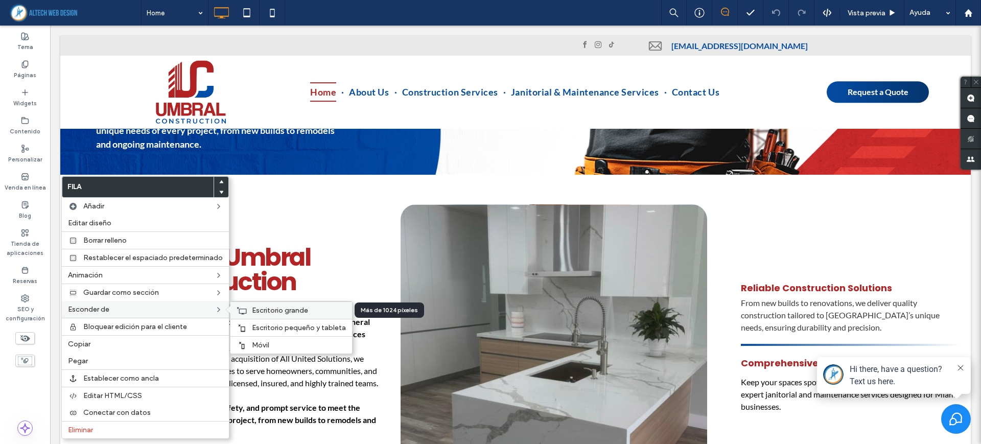
click at [251, 316] on div "Escritorio grande" at bounding box center [291, 310] width 122 height 17
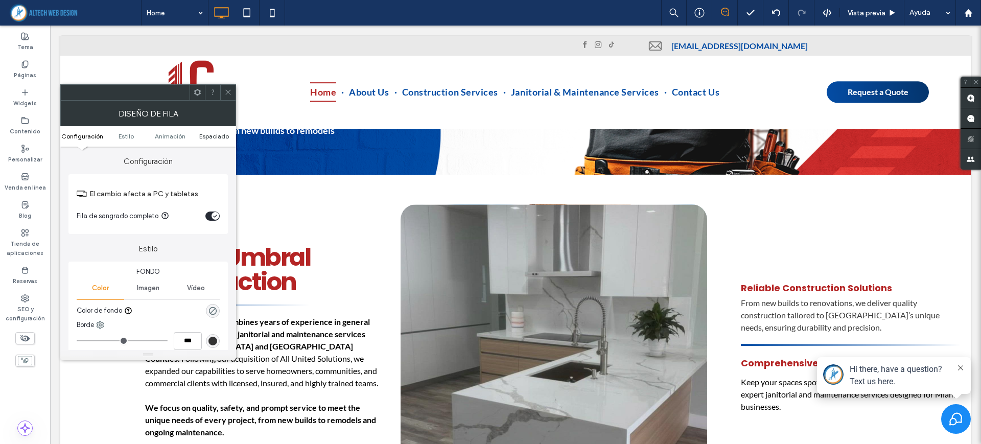
click at [218, 134] on span "Espaciado" at bounding box center [214, 136] width 30 height 8
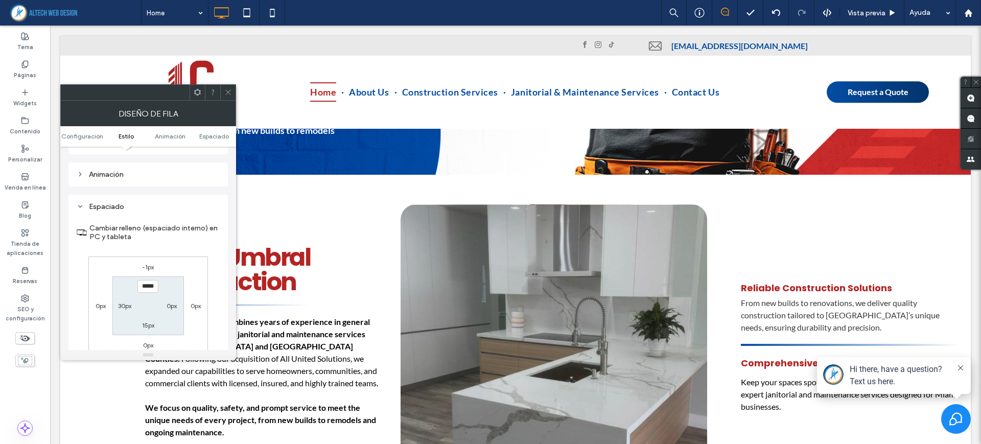
scroll to position [281, 0]
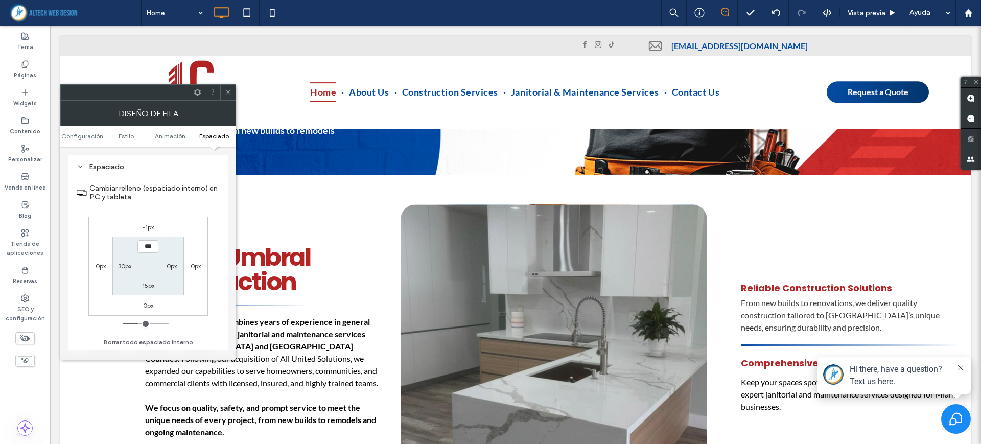
type input "*****"
type input "***"
click at [224, 98] on div at bounding box center [227, 92] width 15 height 15
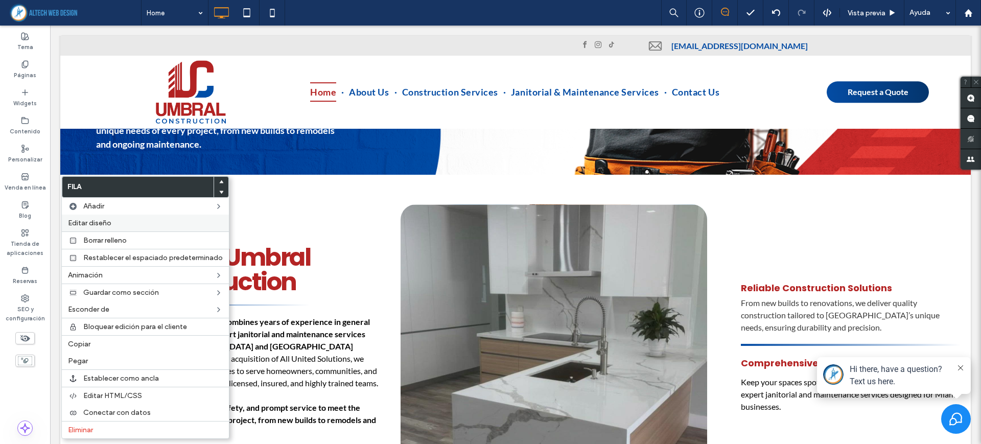
click at [108, 228] on div "Editar diseño" at bounding box center [145, 223] width 167 height 17
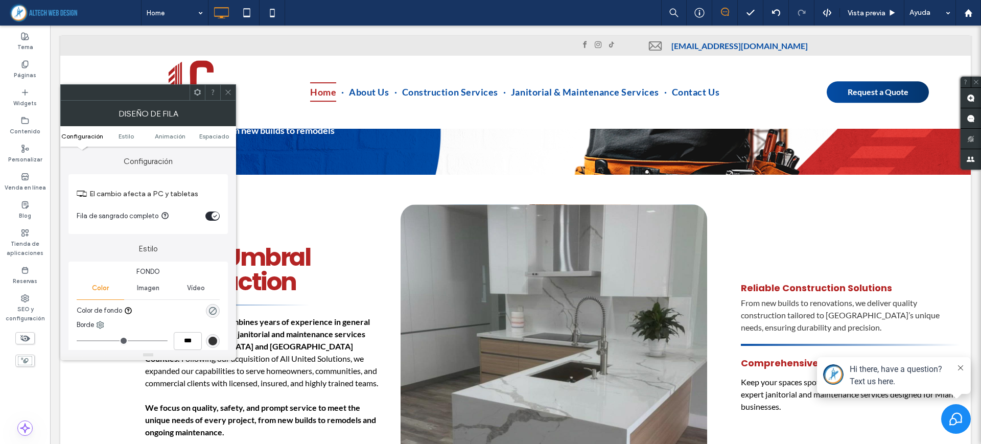
click at [210, 218] on div "toggle" at bounding box center [212, 216] width 14 height 9
click at [225, 88] on icon at bounding box center [228, 92] width 8 height 8
click at [206, 216] on div "toggle" at bounding box center [210, 216] width 8 height 8
click at [227, 86] on span at bounding box center [228, 92] width 8 height 15
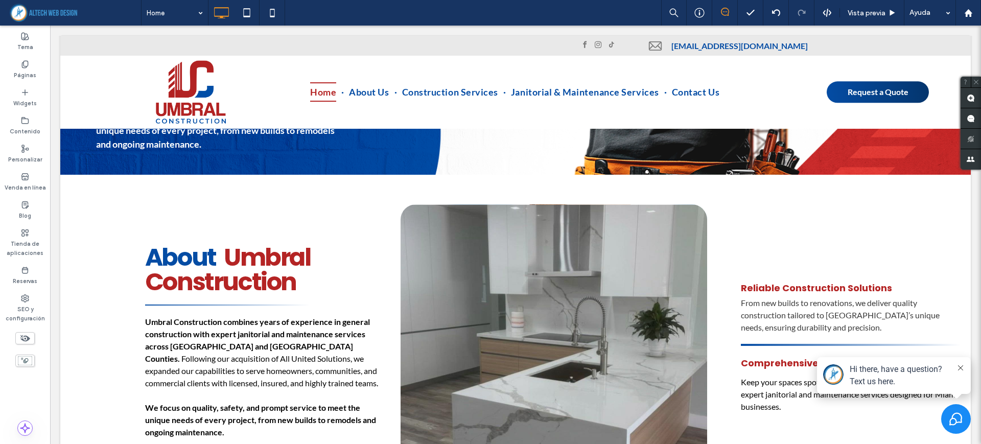
click at [964, 364] on button at bounding box center [961, 368] width 8 height 10
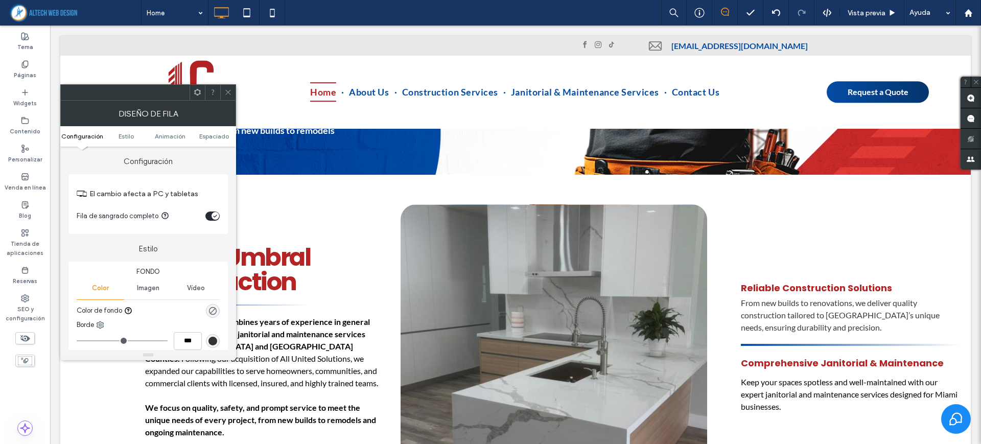
click at [154, 284] on span "Imagen" at bounding box center [148, 288] width 22 height 8
click at [163, 317] on div "Agregar varias imágenes para un deslizador de fondo" at bounding box center [148, 342] width 142 height 67
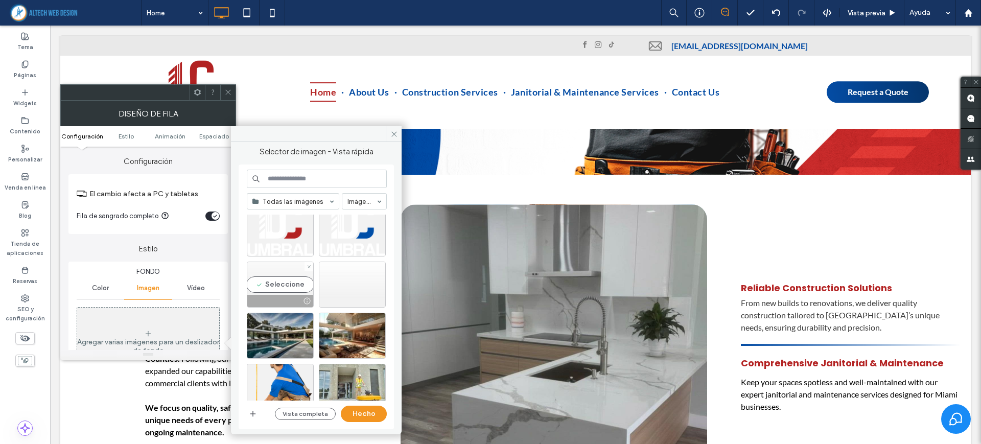
scroll to position [128, 0]
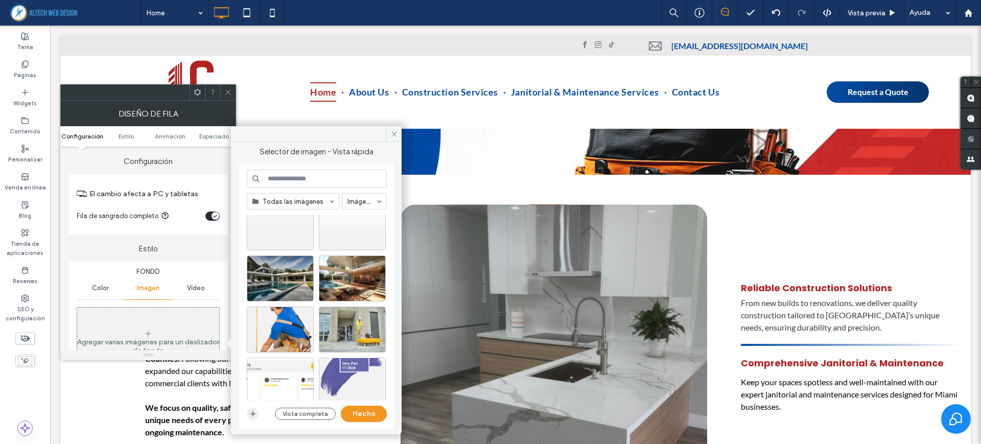
click at [256, 412] on icon "button" at bounding box center [253, 414] width 8 height 8
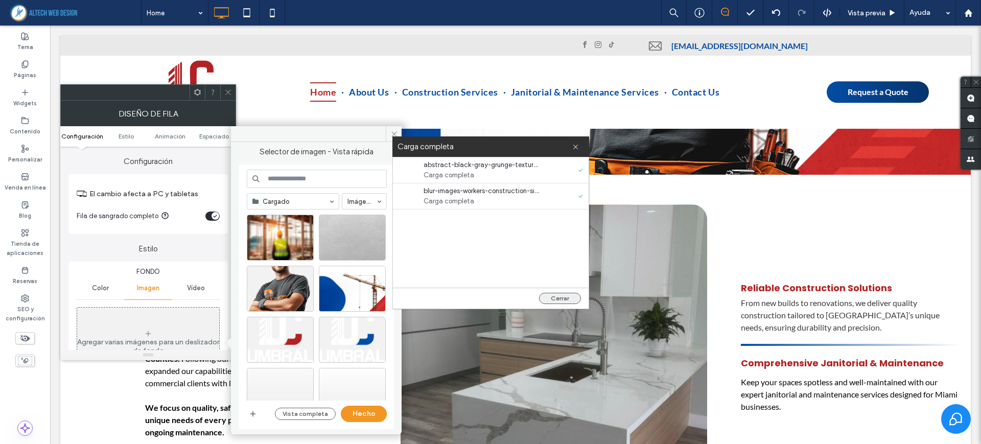
click at [578, 300] on button "Cerrar" at bounding box center [560, 298] width 42 height 11
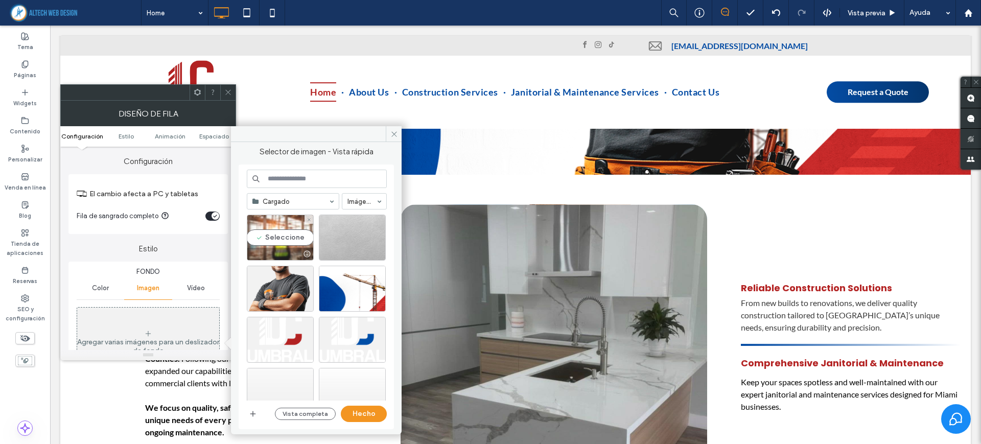
click at [272, 248] on div at bounding box center [280, 254] width 66 height 12
click at [356, 415] on button "Hecho" at bounding box center [364, 414] width 46 height 16
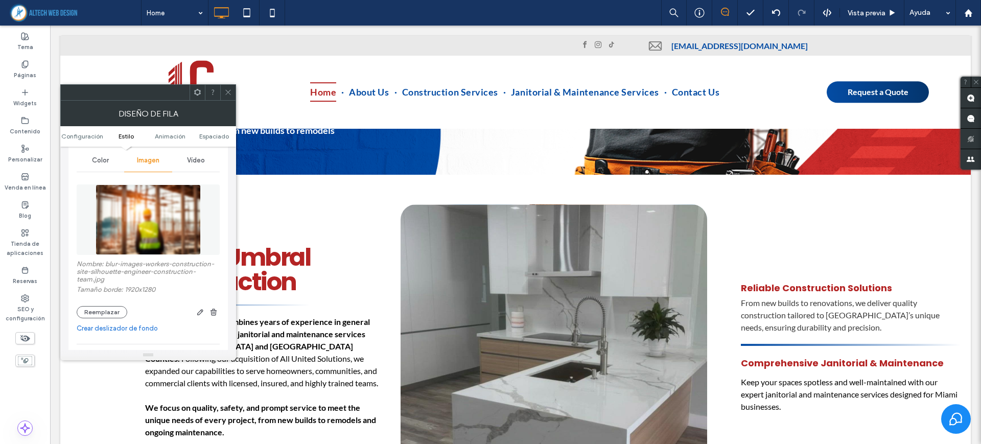
click at [209, 313] on span "button" at bounding box center [213, 312] width 12 height 12
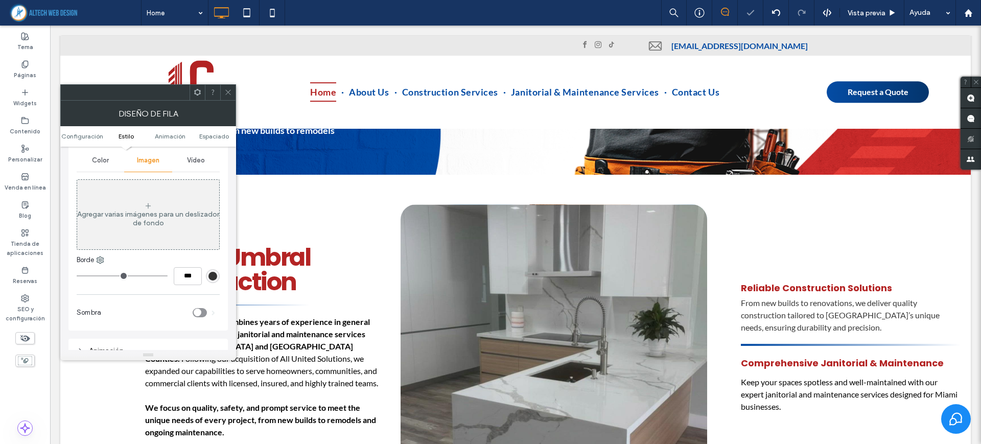
click at [229, 90] on icon at bounding box center [228, 92] width 8 height 8
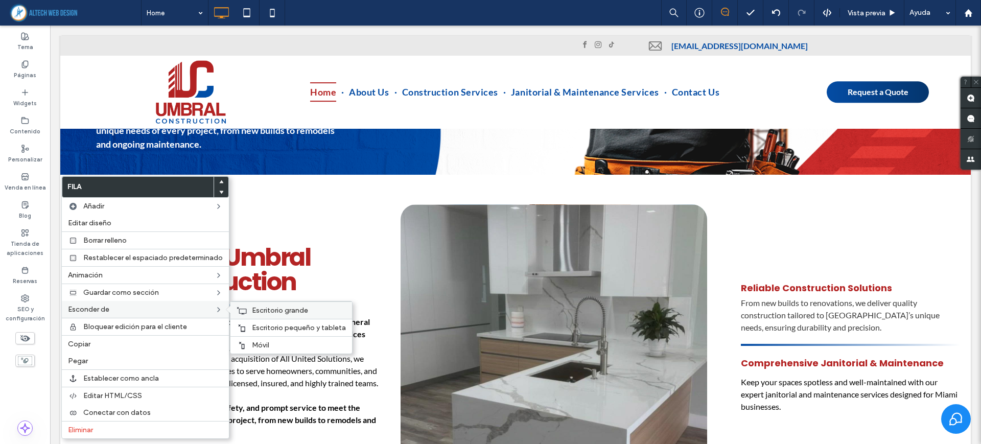
click at [258, 309] on span "Escritorio grande" at bounding box center [280, 310] width 56 height 9
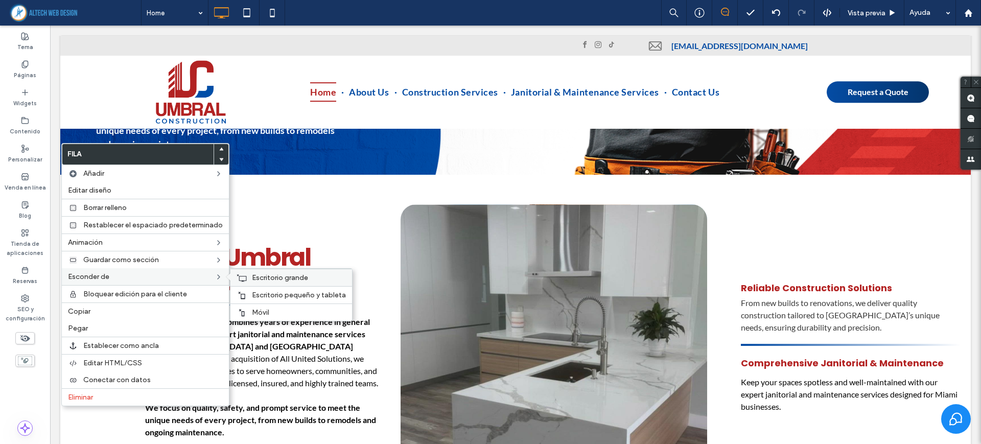
click at [285, 275] on span "Escritorio grande" at bounding box center [280, 277] width 56 height 9
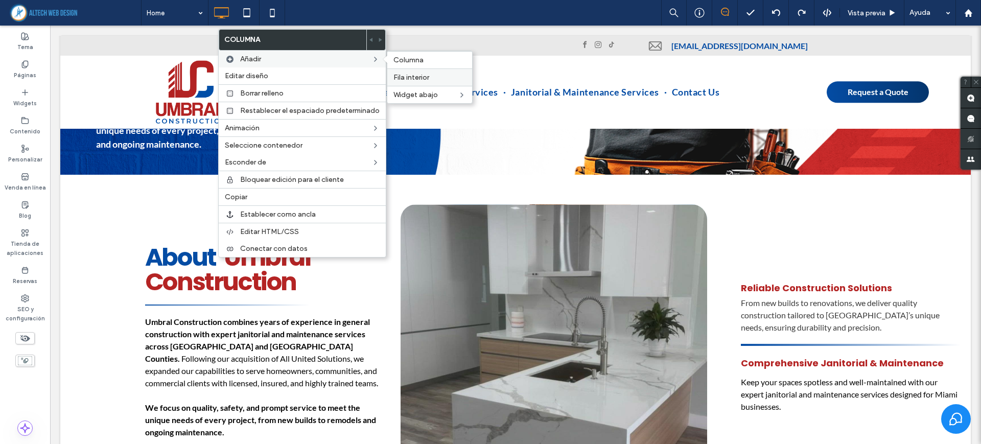
click at [422, 73] on span "Fila interior" at bounding box center [412, 77] width 36 height 9
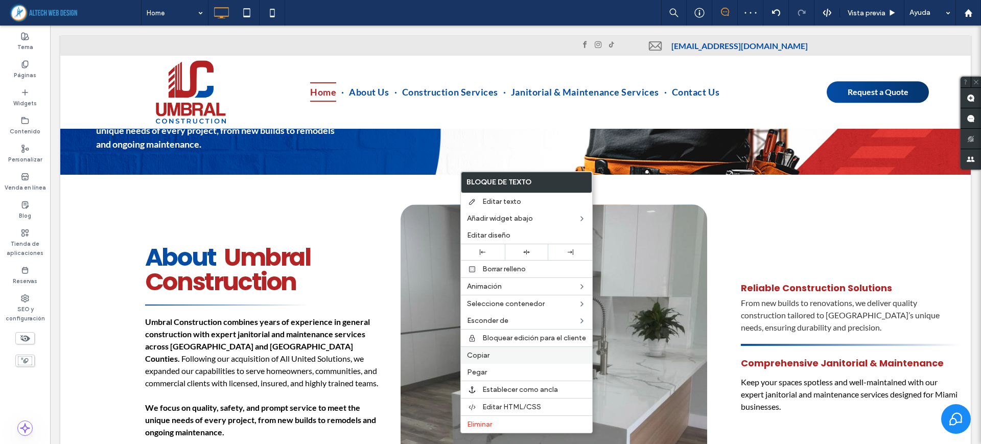
click at [488, 353] on span "Copiar" at bounding box center [478, 355] width 22 height 9
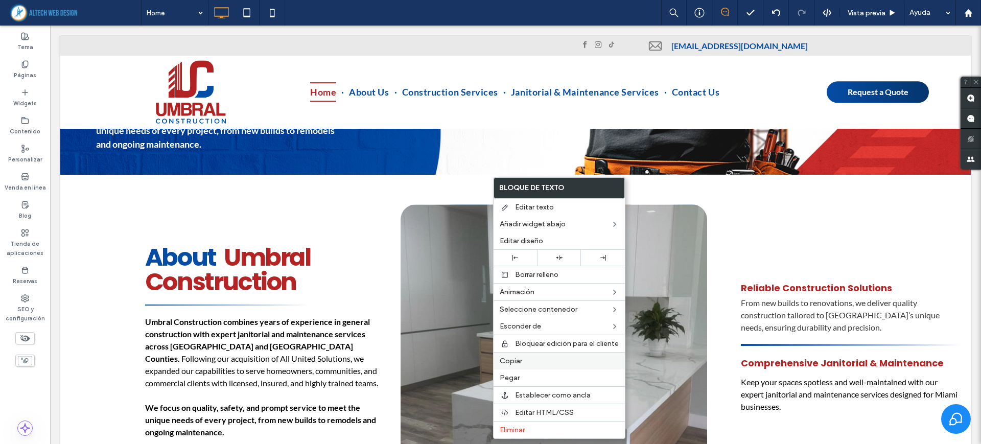
click at [521, 365] on span "Copiar" at bounding box center [511, 361] width 22 height 9
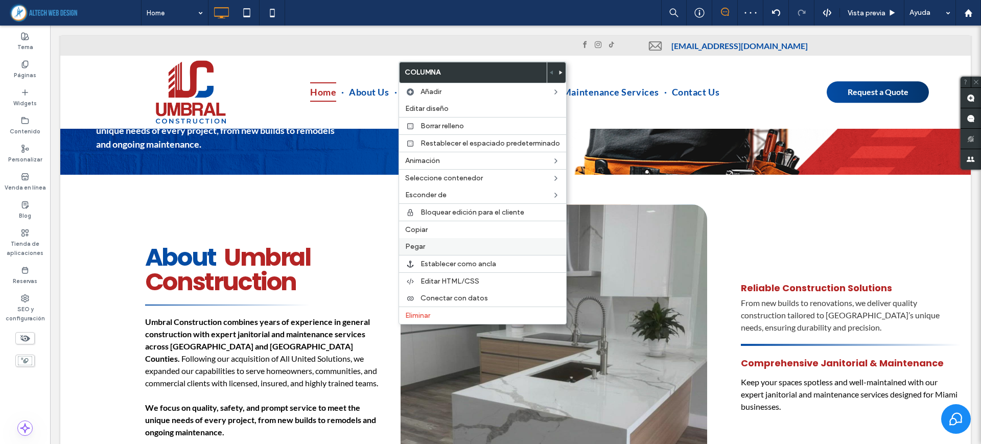
click at [430, 254] on div "Pegar" at bounding box center [482, 246] width 167 height 17
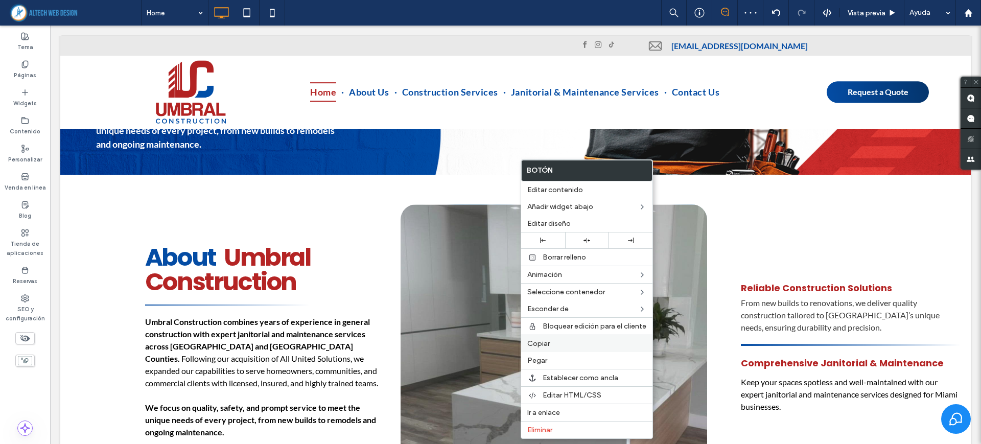
click at [536, 339] on span "Copiar" at bounding box center [538, 343] width 22 height 9
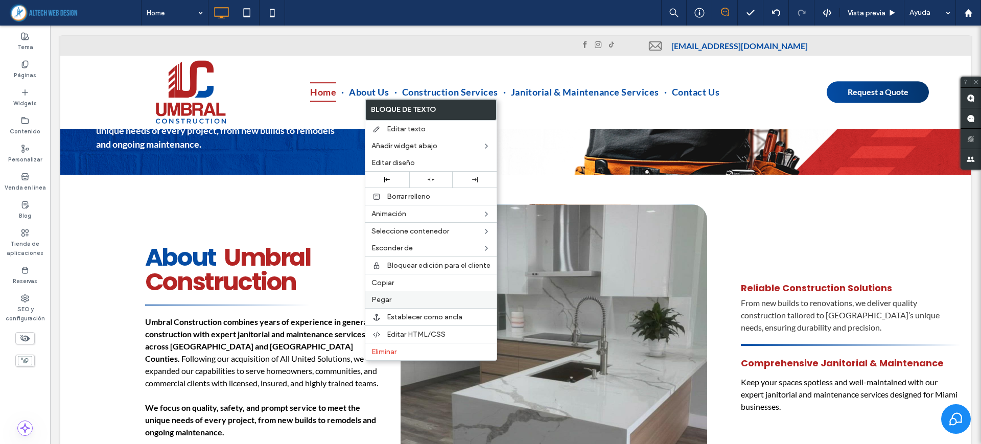
click at [396, 292] on div "Pegar" at bounding box center [430, 299] width 131 height 17
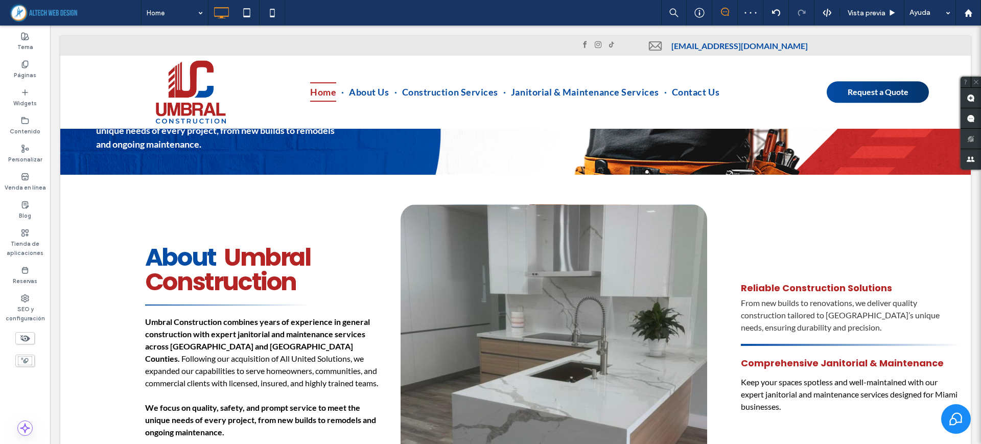
click at [376, 409] on div at bounding box center [490, 222] width 981 height 444
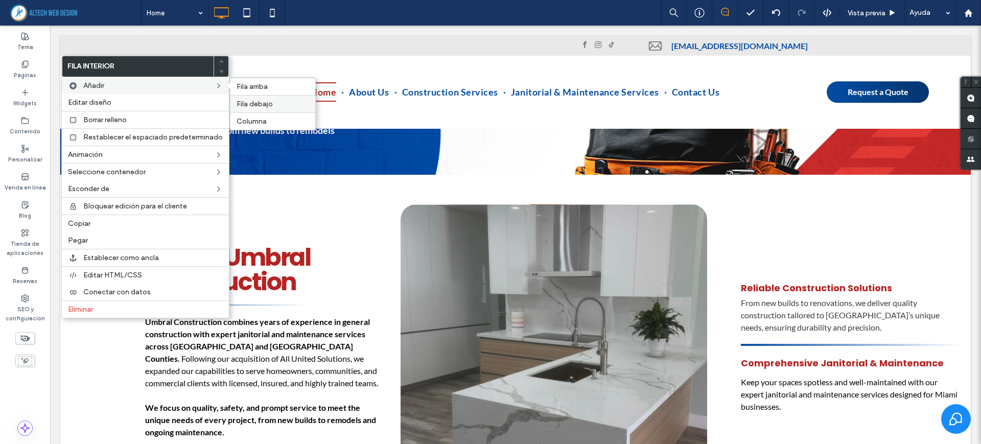
click at [253, 102] on span "Fila debajo" at bounding box center [255, 104] width 36 height 9
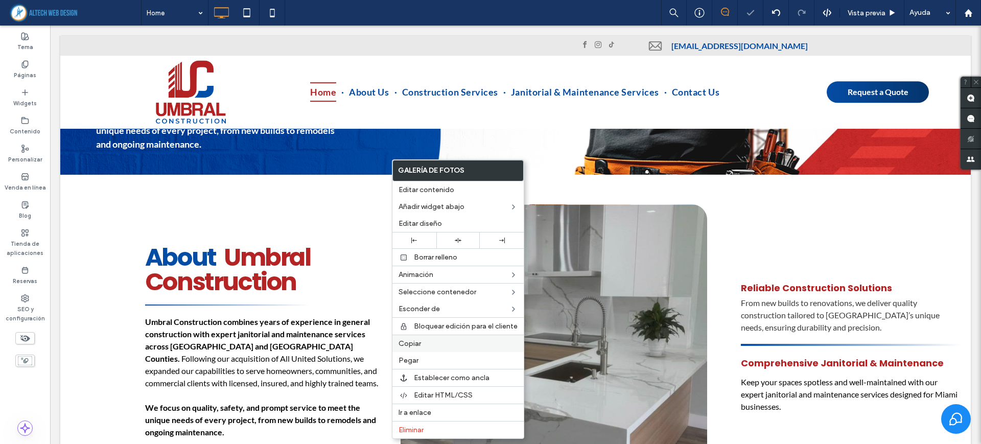
click at [424, 337] on div "Copiar" at bounding box center [458, 343] width 131 height 17
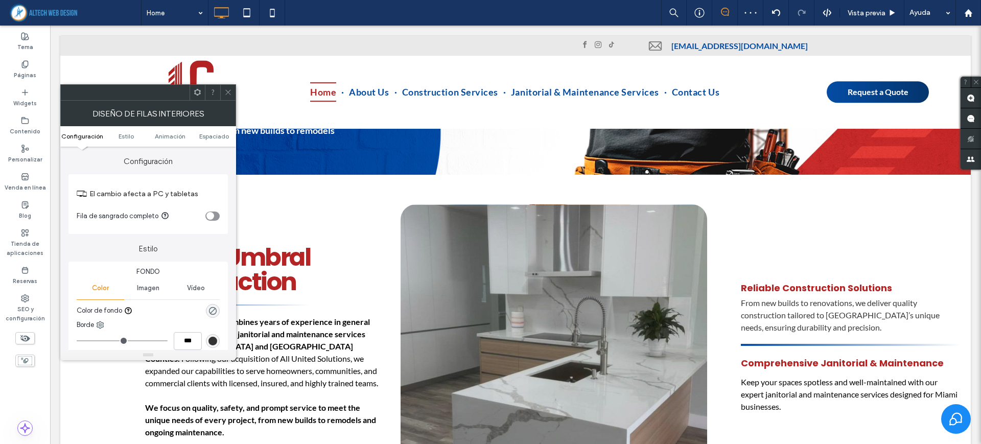
click at [211, 208] on section "Fila de sangrado completo" at bounding box center [148, 216] width 143 height 26
click at [211, 215] on icon "toggle" at bounding box center [210, 216] width 3 height 2
click at [226, 93] on icon at bounding box center [228, 92] width 8 height 8
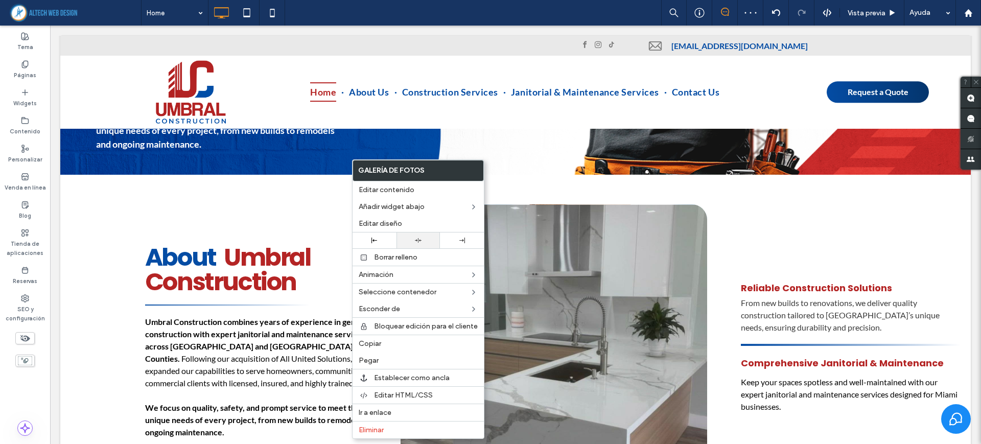
click at [418, 238] on icon at bounding box center [418, 240] width 7 height 7
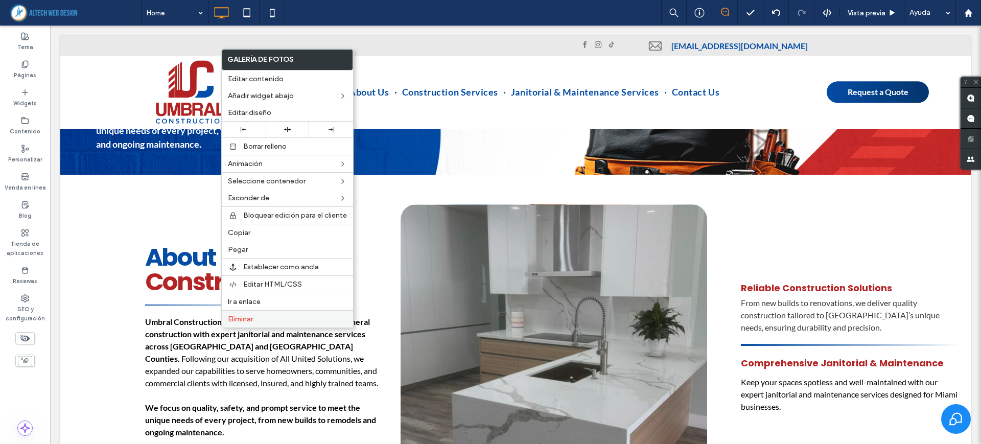
click at [238, 324] on div "Eliminar" at bounding box center [287, 318] width 131 height 17
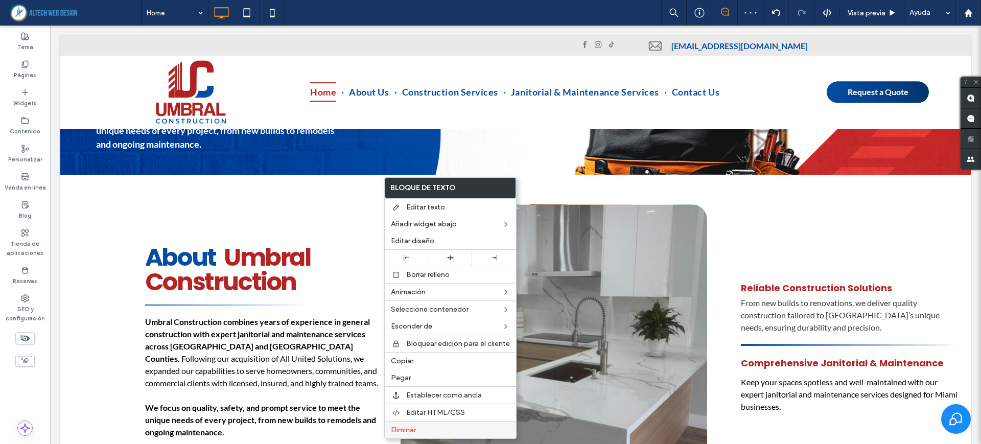
click at [419, 429] on label "Eliminar" at bounding box center [450, 430] width 119 height 9
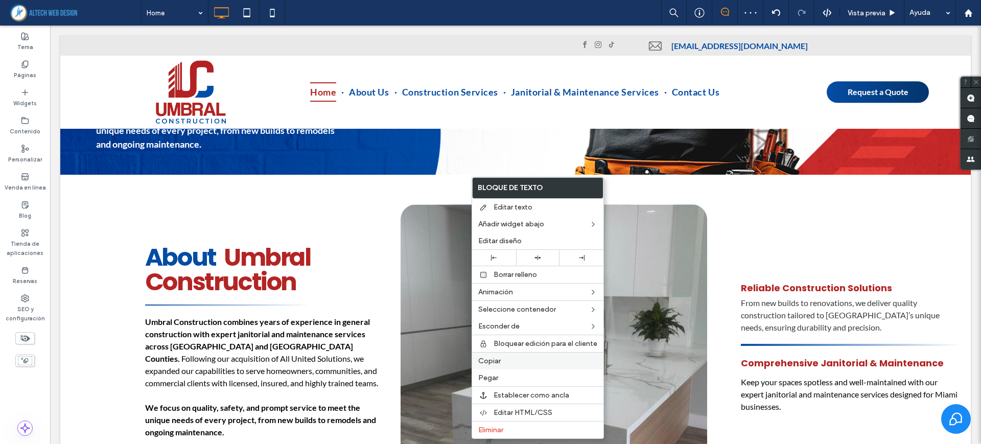
drag, startPoint x: 489, startPoint y: 431, endPoint x: 491, endPoint y: 362, distance: 69.0
click at [489, 432] on span "Eliminar" at bounding box center [490, 430] width 25 height 9
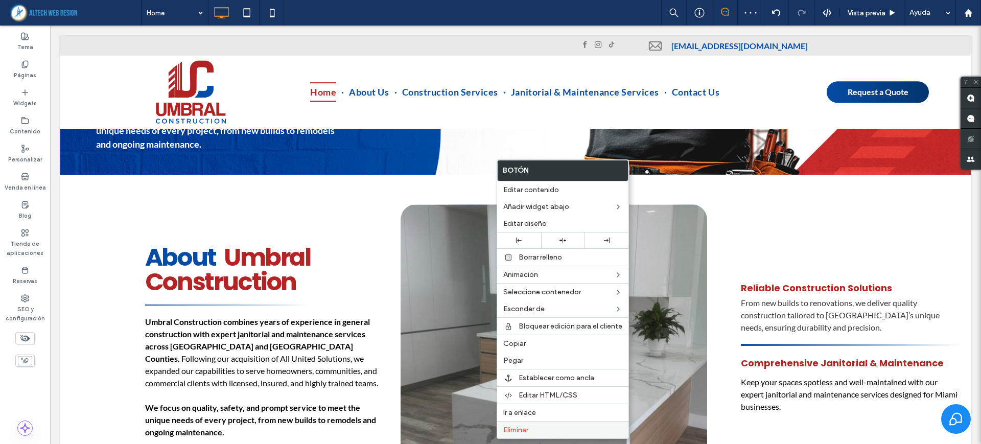
click at [528, 434] on span "Eliminar" at bounding box center [515, 430] width 25 height 9
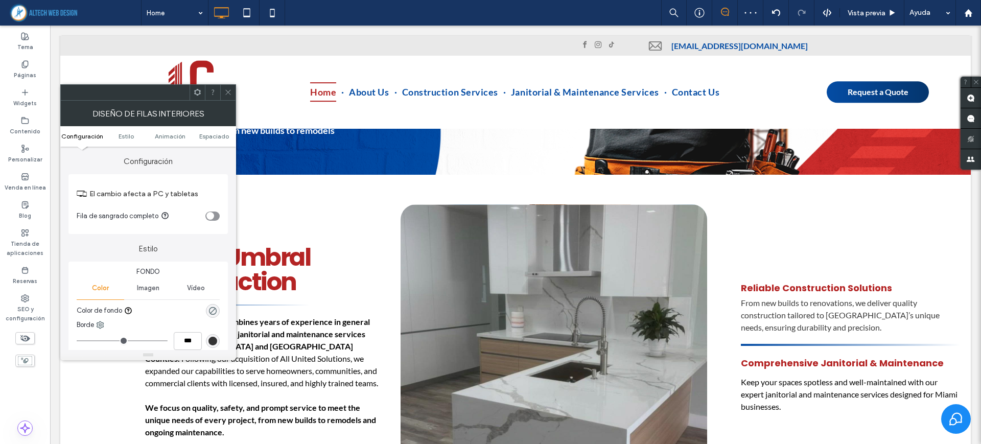
click at [209, 215] on icon "toggle" at bounding box center [210, 216] width 4 height 3
click at [226, 90] on use at bounding box center [227, 92] width 5 height 5
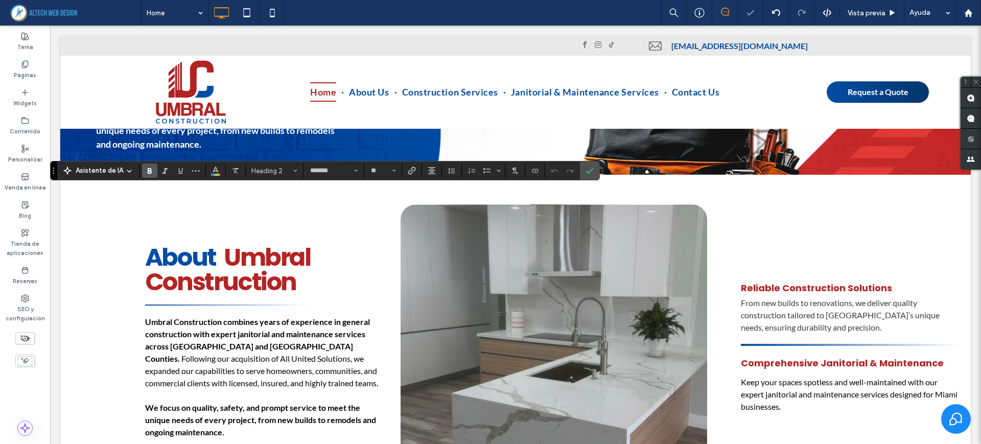
type input "*******"
type input "**"
click at [428, 169] on icon "Alineación" at bounding box center [432, 171] width 8 height 8
click at [442, 183] on icon "ui.textEditor.alignment.left" at bounding box center [439, 187] width 8 height 8
click at [596, 171] on label "Confirmar" at bounding box center [589, 170] width 15 height 18
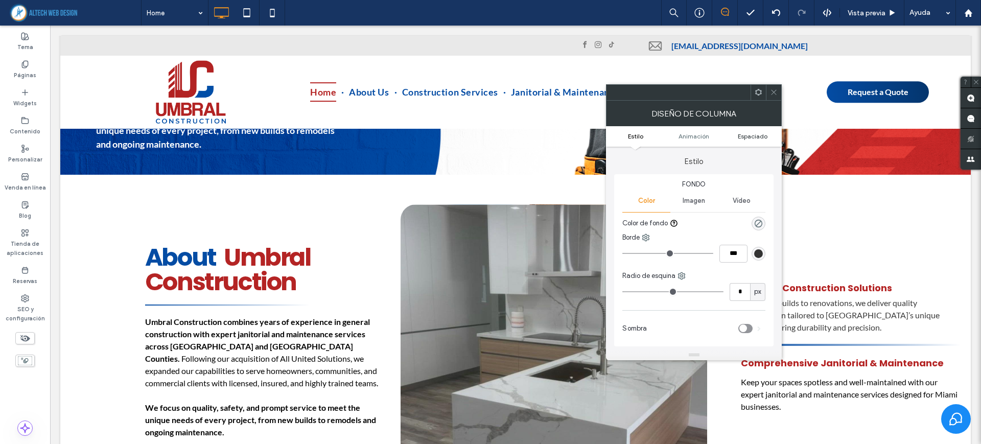
click at [753, 135] on span "Espaciado" at bounding box center [753, 136] width 30 height 8
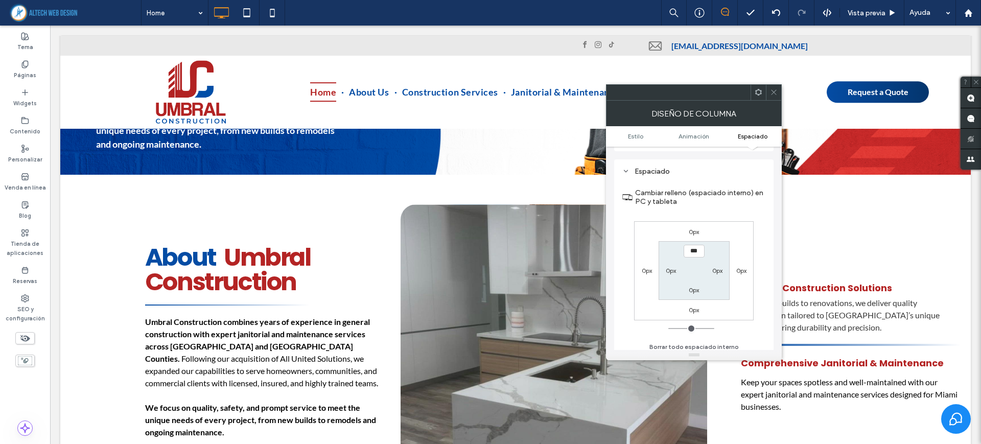
scroll to position [232, 0]
click at [673, 270] on div "0px" at bounding box center [671, 266] width 10 height 10
click at [672, 268] on label "0px" at bounding box center [671, 266] width 10 height 8
type input "**"
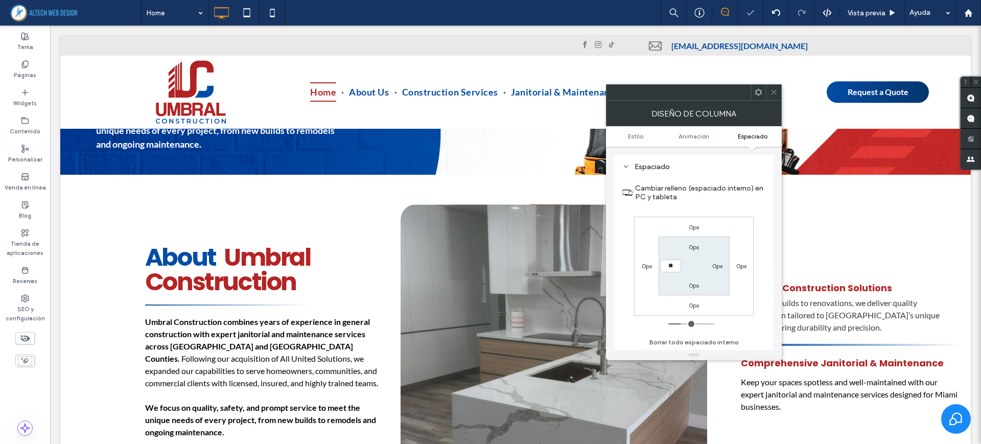
type input "****"
click at [769, 99] on div at bounding box center [773, 92] width 15 height 15
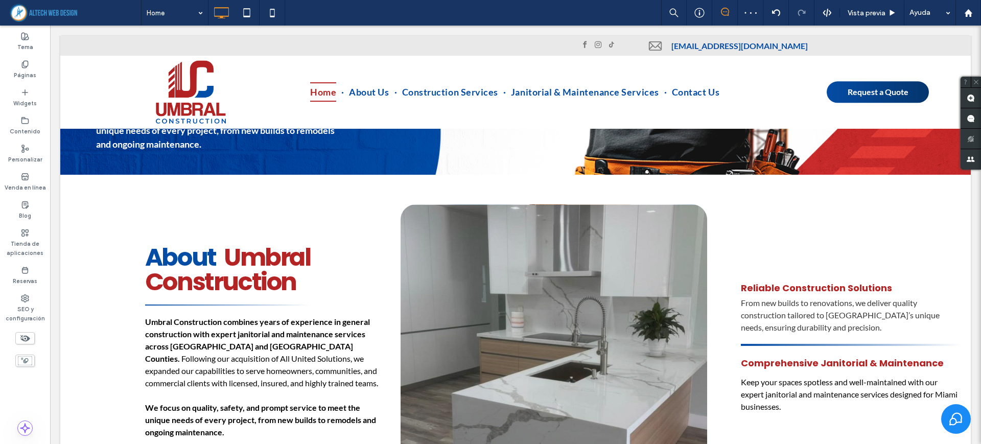
type input "****"
type input "**"
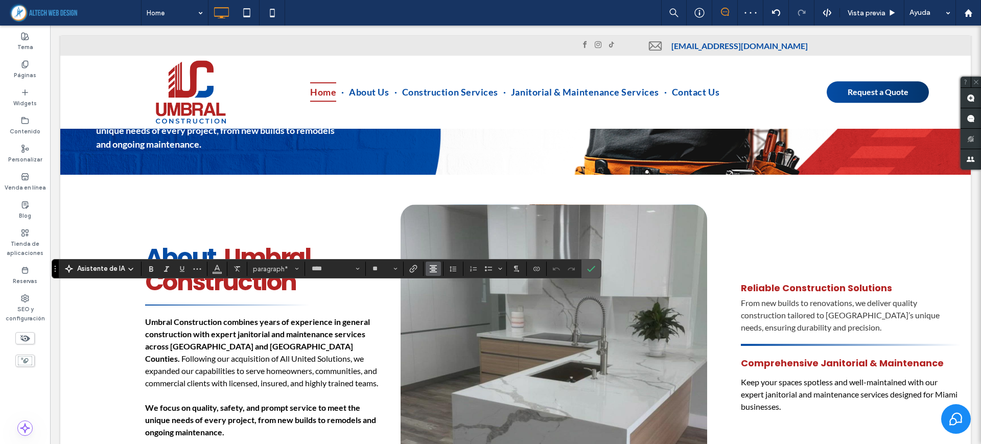
click at [426, 267] on button "Alineación" at bounding box center [433, 269] width 15 height 14
click at [433, 286] on label "ui.textEditor.alignment.left" at bounding box center [444, 285] width 36 height 15
click at [594, 269] on icon "Confirmar" at bounding box center [591, 269] width 8 height 8
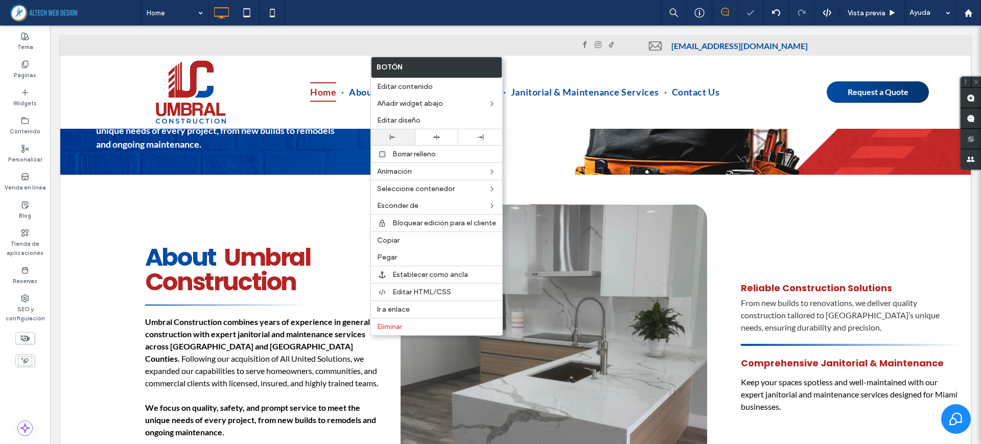
click at [400, 135] on div at bounding box center [393, 137] width 34 height 6
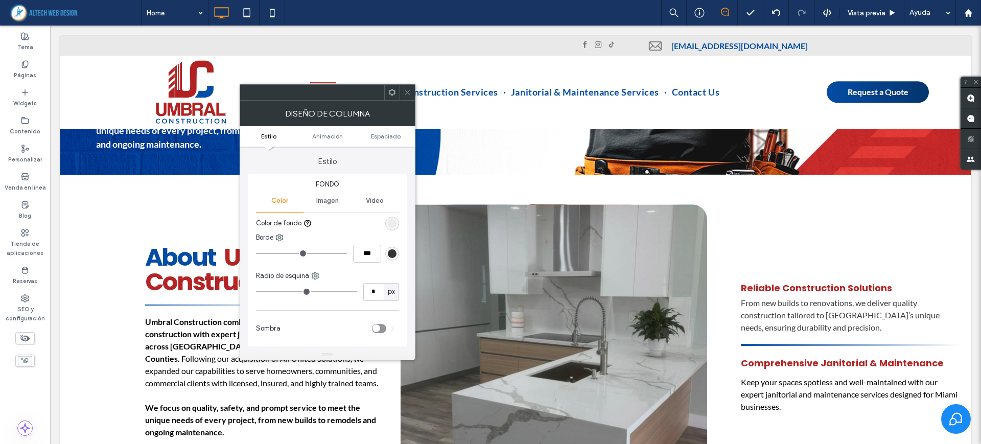
click at [404, 91] on icon at bounding box center [408, 92] width 8 height 8
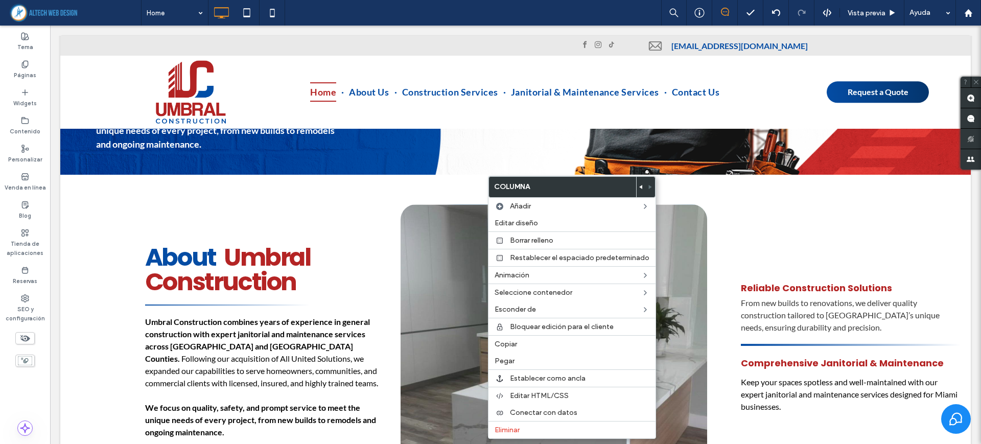
click at [639, 184] on span at bounding box center [641, 187] width 4 height 20
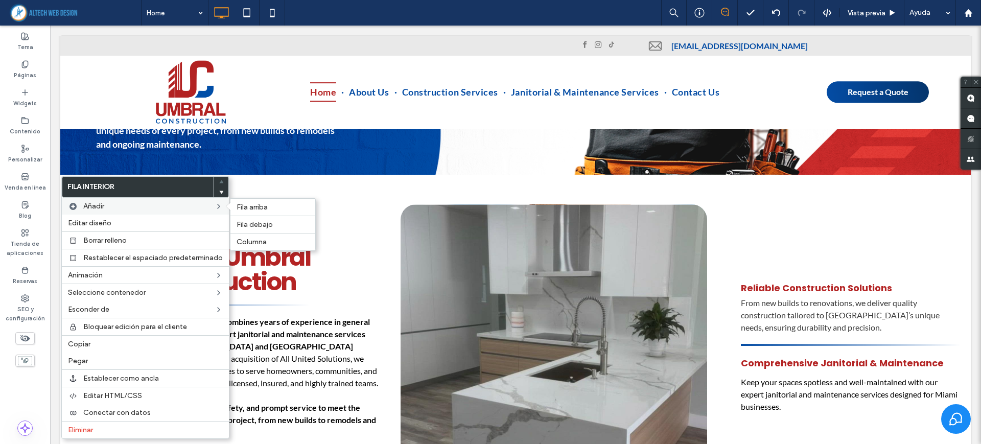
click at [102, 214] on div "Añadir Fila arriba Fila debajo Columna" at bounding box center [145, 206] width 167 height 17
click at [90, 228] on div "Editar diseño" at bounding box center [145, 223] width 167 height 17
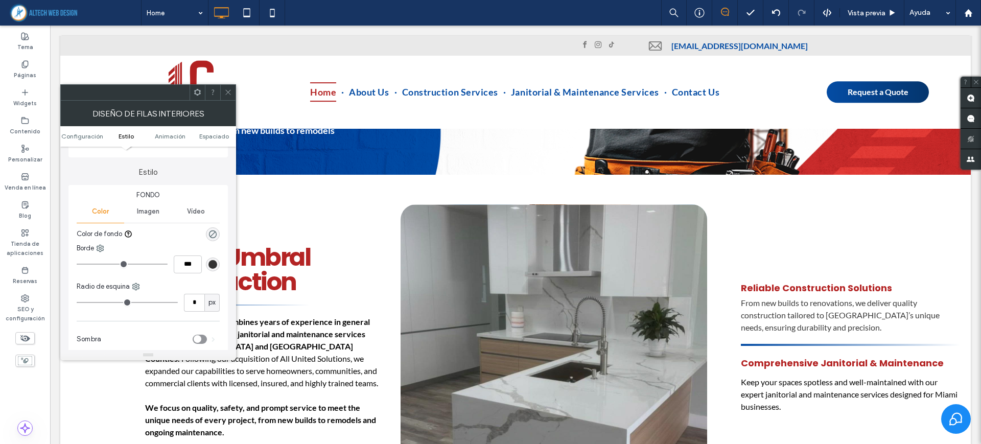
scroll to position [128, 0]
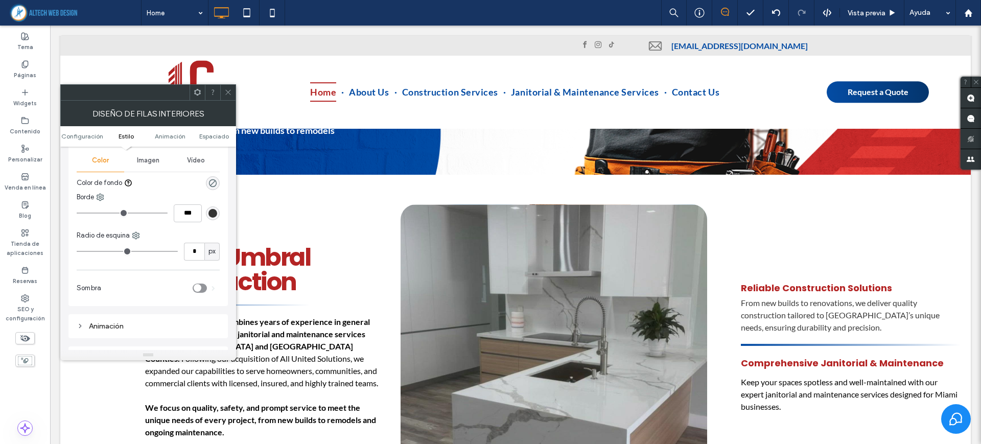
type input "**"
click at [108, 252] on input "range" at bounding box center [127, 251] width 101 height 1
click at [215, 182] on icon "rgba(0, 0, 0, 0)" at bounding box center [213, 183] width 9 height 9
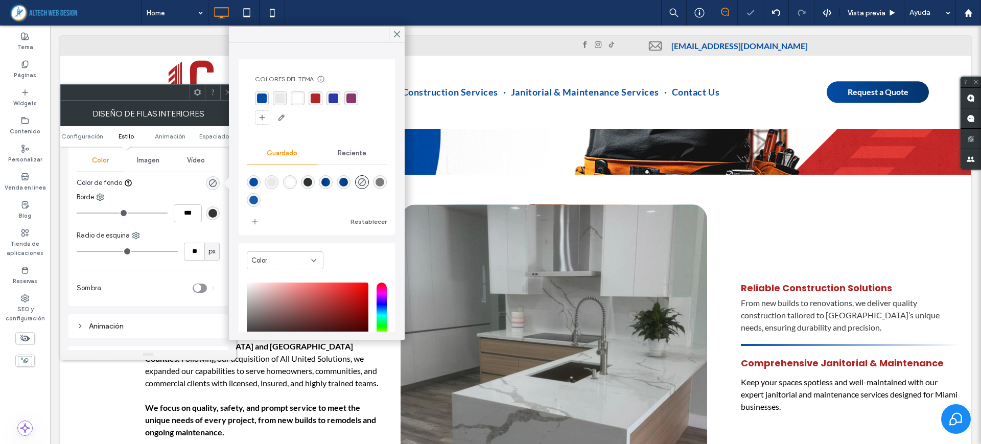
click at [252, 183] on div "rgba(4,76,164,1)" at bounding box center [253, 182] width 9 height 9
type input "*******"
type input "***"
type input "****"
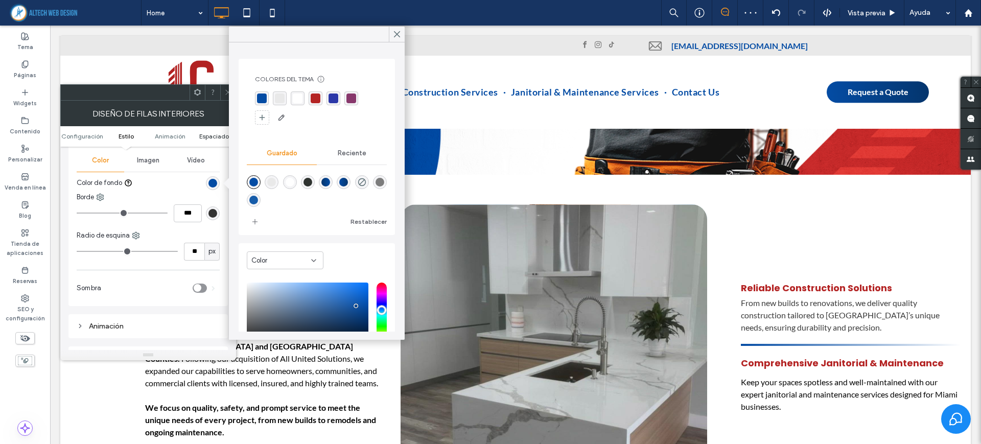
click at [215, 139] on span "Espaciado" at bounding box center [214, 136] width 30 height 8
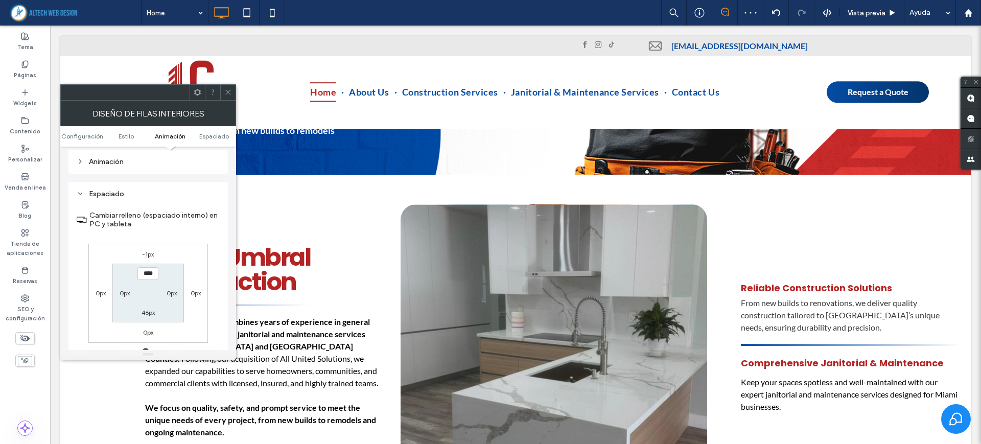
scroll to position [319, 0]
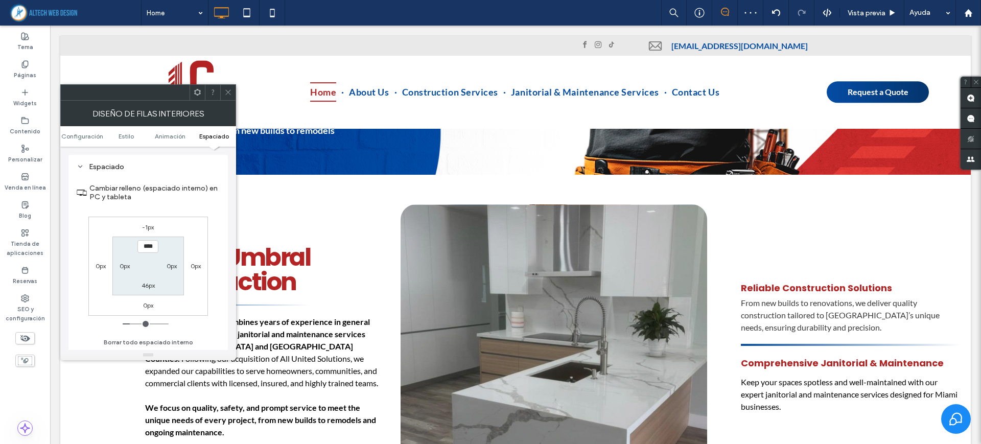
click at [148, 226] on label "-1px" at bounding box center [148, 227] width 12 height 8
type input "*"
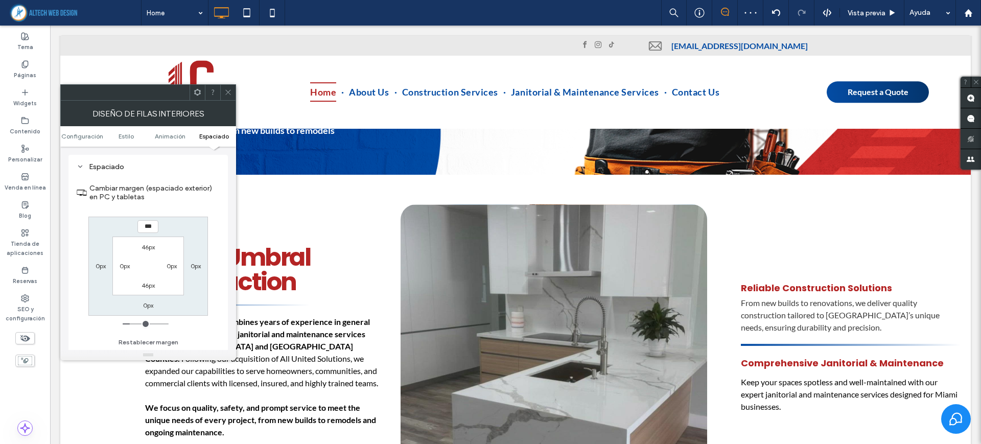
type input "***"
type input "*****"
click at [97, 262] on label "0px" at bounding box center [101, 266] width 10 height 8
type input "*"
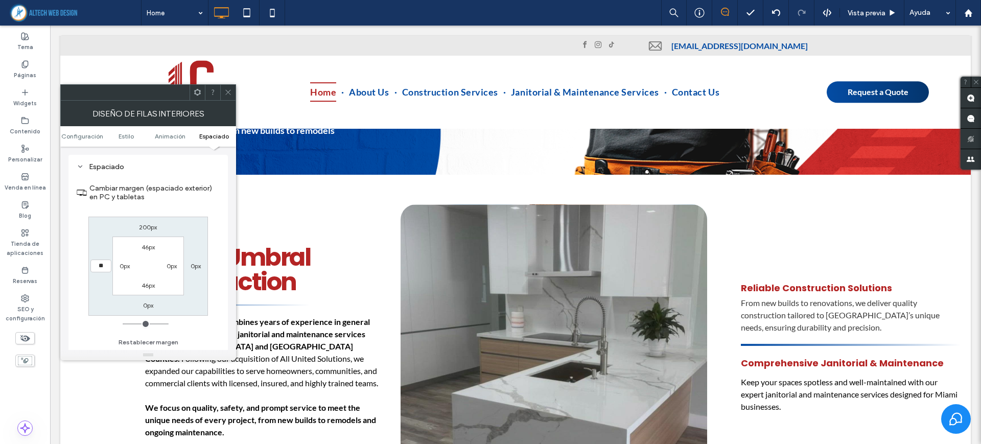
type input "**"
type input "****"
click at [193, 267] on label "0px" at bounding box center [196, 266] width 10 height 8
type input "*"
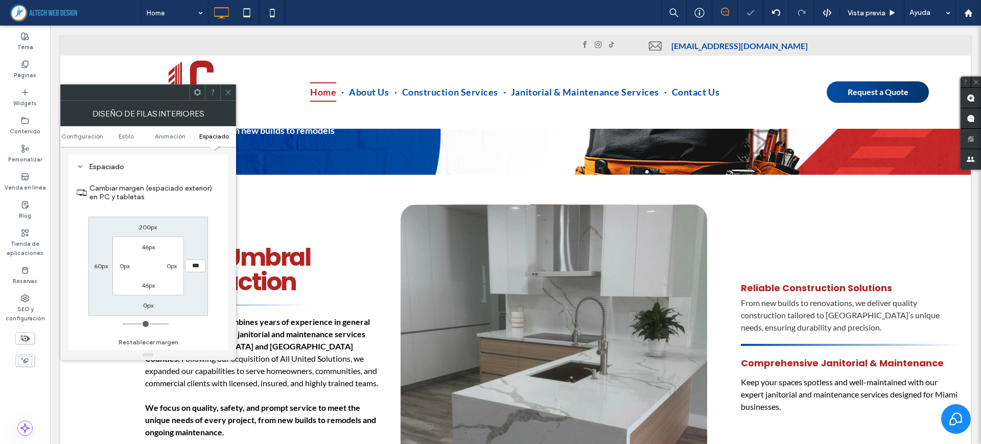
type input "*"
type input "**"
type input "****"
click at [153, 227] on label "200px" at bounding box center [148, 227] width 18 height 8
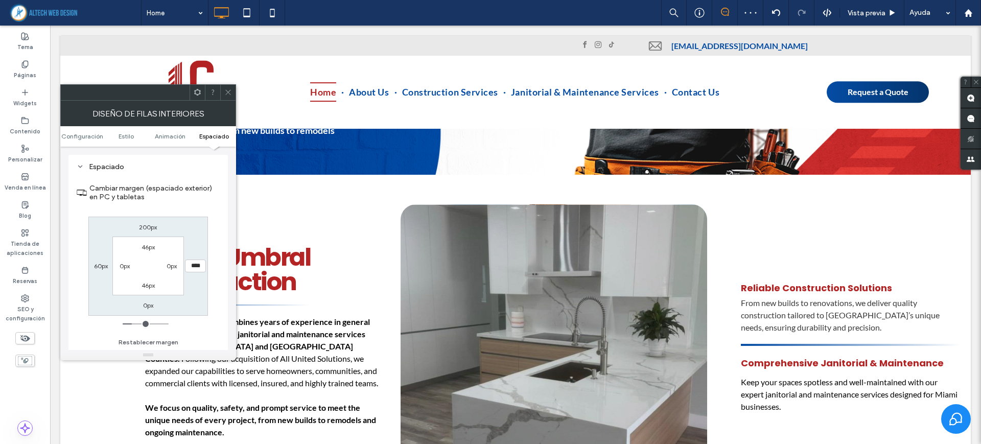
type input "***"
drag, startPoint x: 144, startPoint y: 229, endPoint x: 234, endPoint y: 229, distance: 89.9
click at [234, 229] on div "Configuración El cambio afecta a PC y tabletas Fila de sangrado completo Estilo…" at bounding box center [148, 248] width 176 height 203
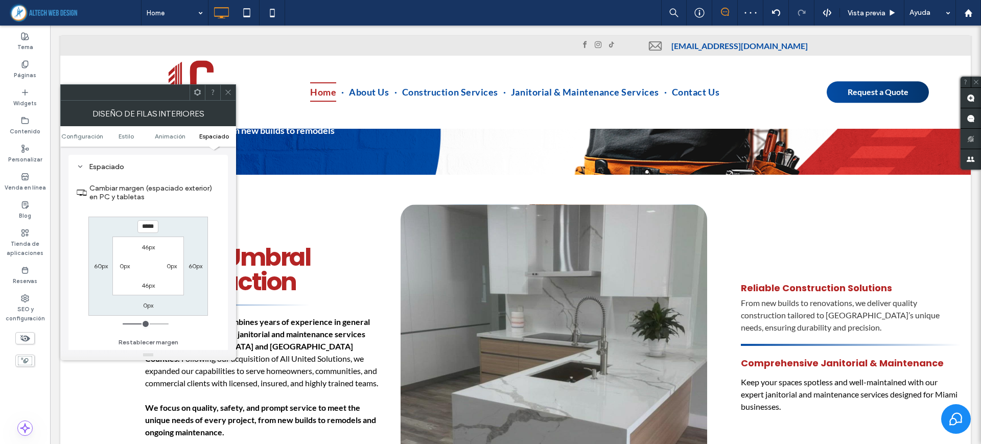
type input "*"
type input "**"
type input "****"
click at [230, 86] on span at bounding box center [228, 92] width 8 height 15
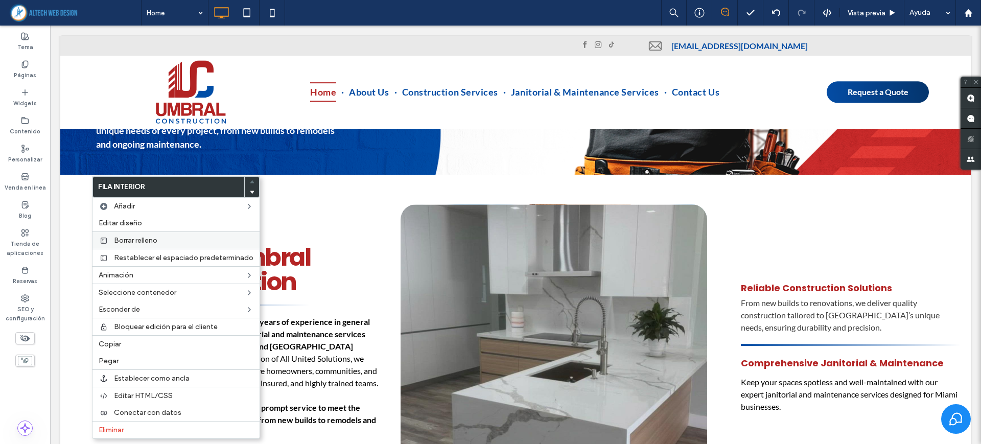
click at [145, 238] on span "Borrar relleno" at bounding box center [135, 240] width 43 height 9
click at [111, 227] on span "Editar diseño" at bounding box center [120, 223] width 43 height 9
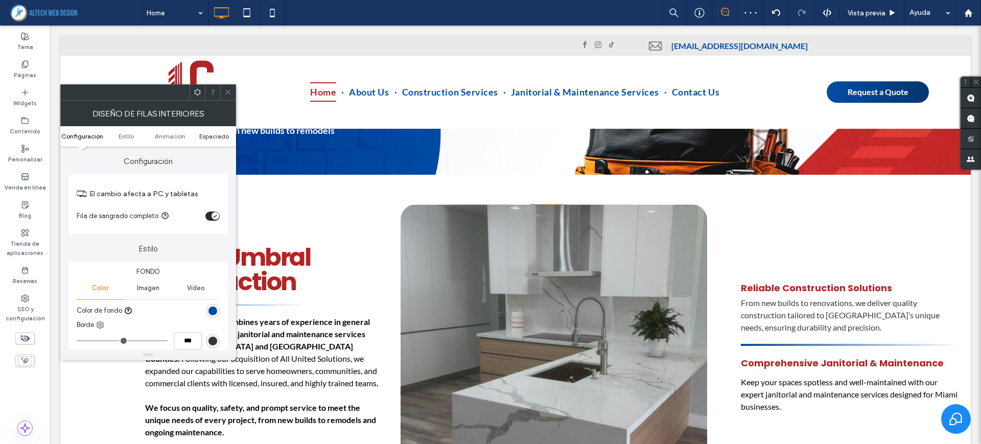
click at [207, 134] on span "Espaciado" at bounding box center [214, 136] width 30 height 8
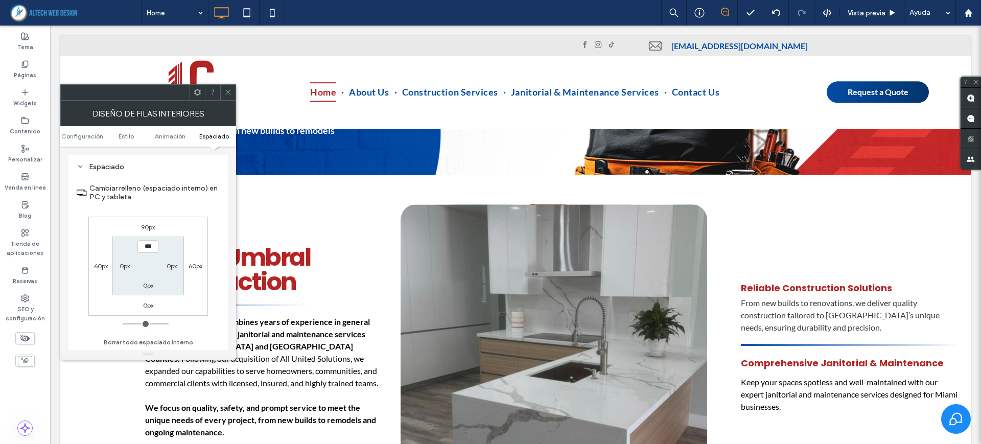
click at [104, 268] on label "60px" at bounding box center [101, 266] width 14 height 8
type input "**"
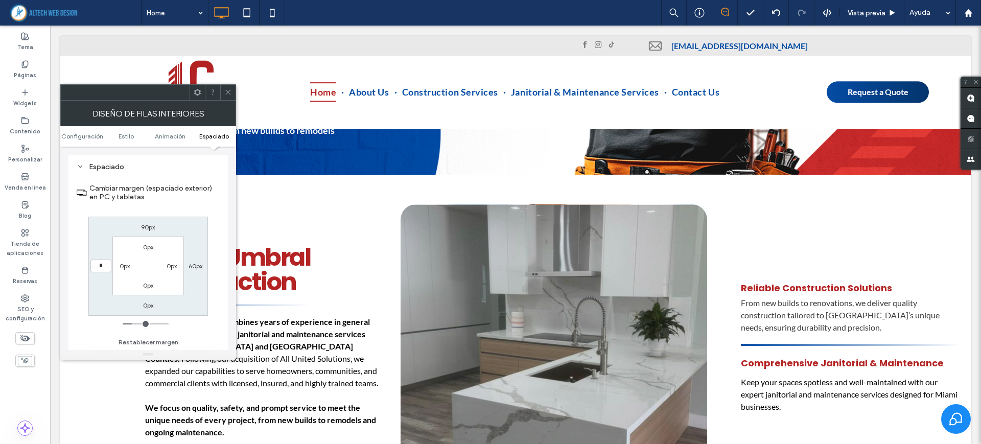
type input "*"
click at [197, 266] on label "60px" at bounding box center [196, 266] width 14 height 8
type input "**"
type input "*"
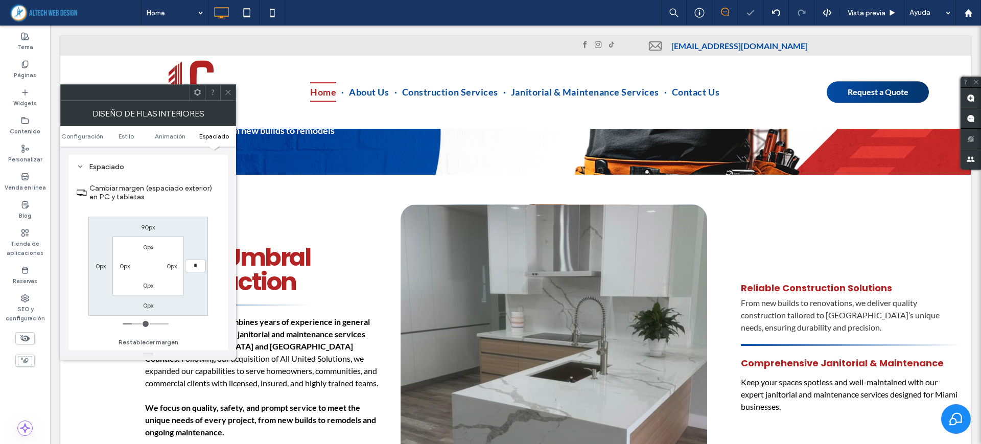
type input "***"
click at [151, 217] on div "90px *** 0px 0px 0px 0px 0px 0px" at bounding box center [148, 266] width 120 height 99
click at [157, 227] on div "90px" at bounding box center [148, 227] width 24 height 10
click at [145, 228] on label "90px" at bounding box center [148, 227] width 14 height 8
type input "**"
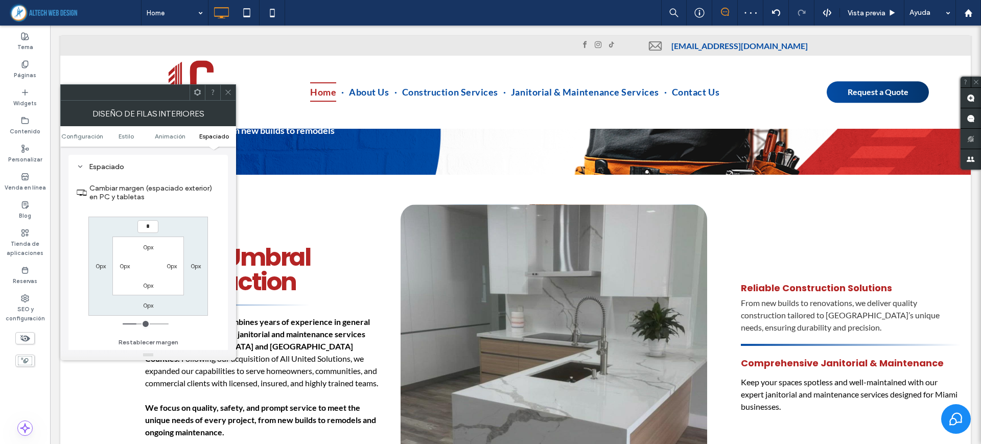
type input "*"
type input "***"
click at [202, 202] on label "Cambiar margen (espaciado exterior) en PC y tabletas" at bounding box center [154, 193] width 130 height 28
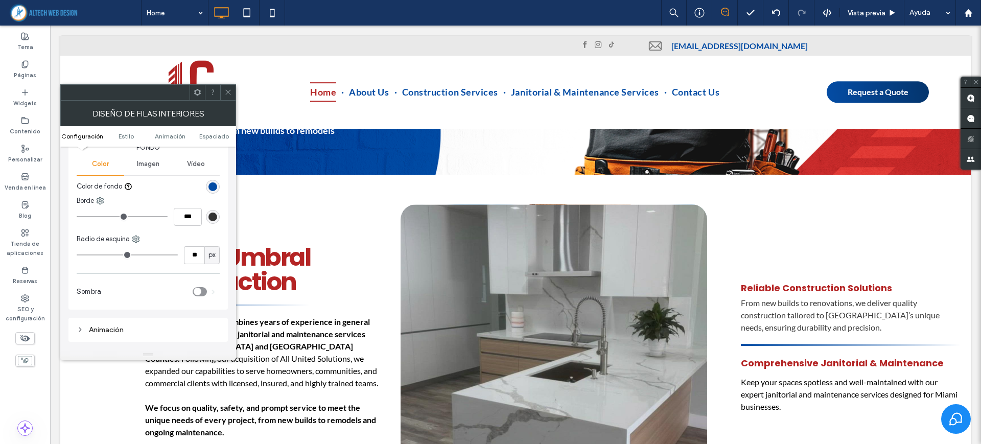
scroll to position [64, 0]
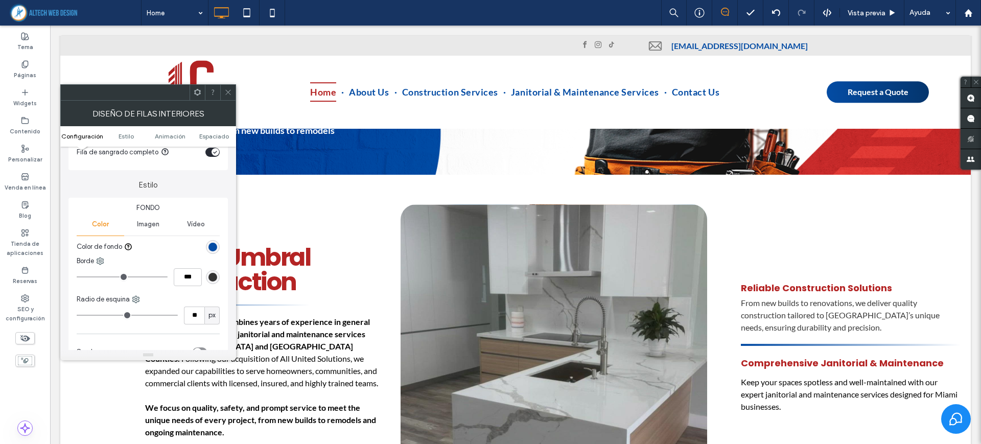
click at [212, 241] on div "rgb(4, 76, 164)" at bounding box center [213, 247] width 14 height 14
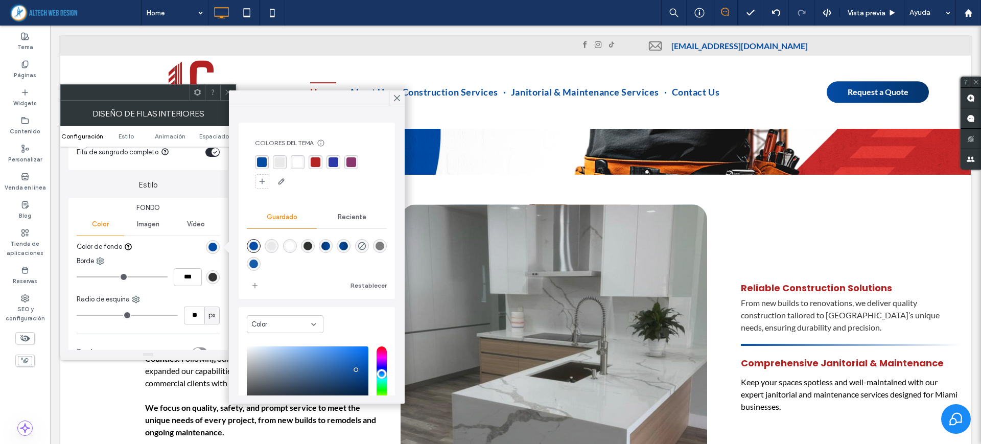
click at [369, 249] on div "rgba(0,0,0,0)" at bounding box center [362, 246] width 14 height 14
type input "*******"
type input "*"
type input "**"
click at [205, 191] on div "Estilo Fondo Color Imagen Vídeo Color de fondo Borde *** Radio de esquina ** px…" at bounding box center [147, 270] width 159 height 200
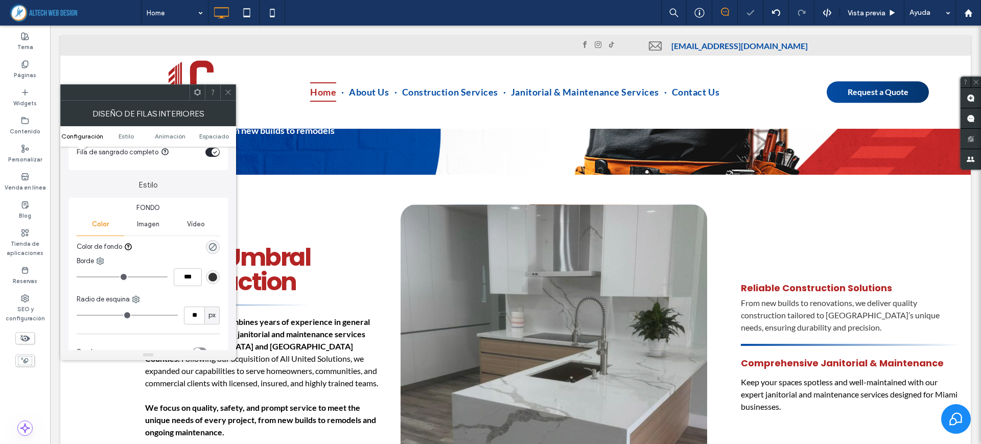
click at [230, 94] on use at bounding box center [227, 92] width 5 height 5
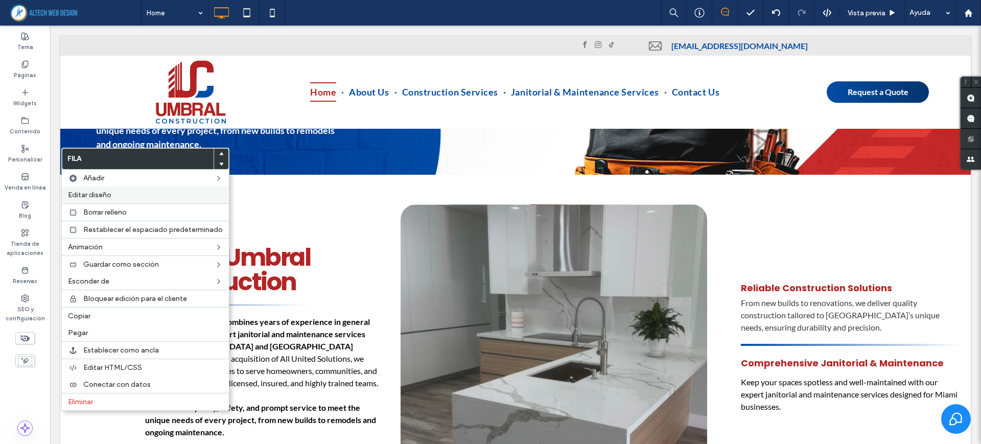
click at [78, 196] on span "Editar diseño" at bounding box center [89, 195] width 43 height 9
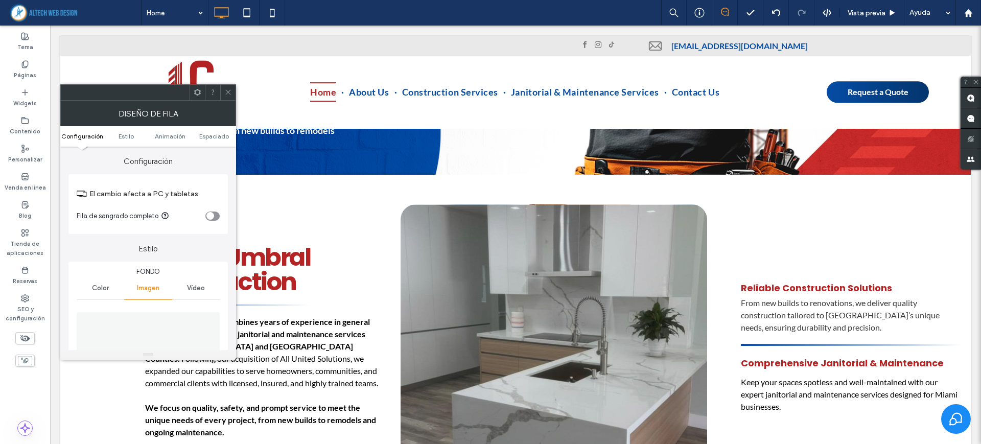
scroll to position [128, 0]
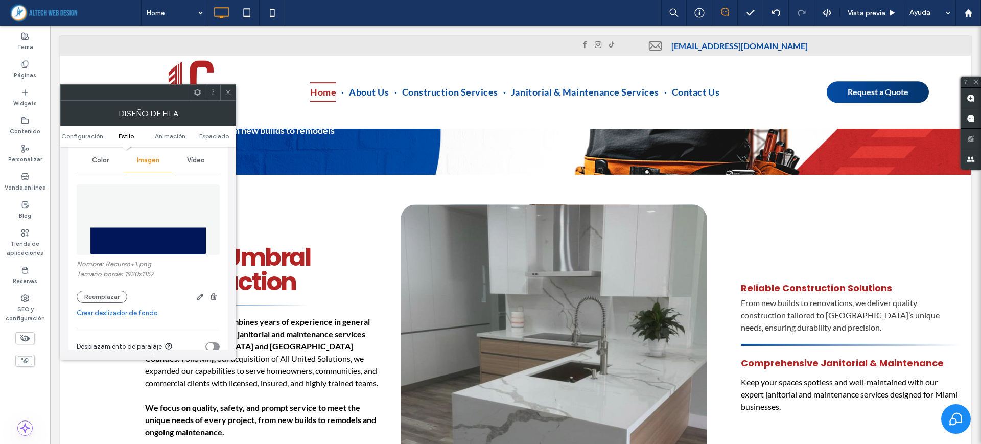
click at [153, 238] on img at bounding box center [148, 219] width 117 height 71
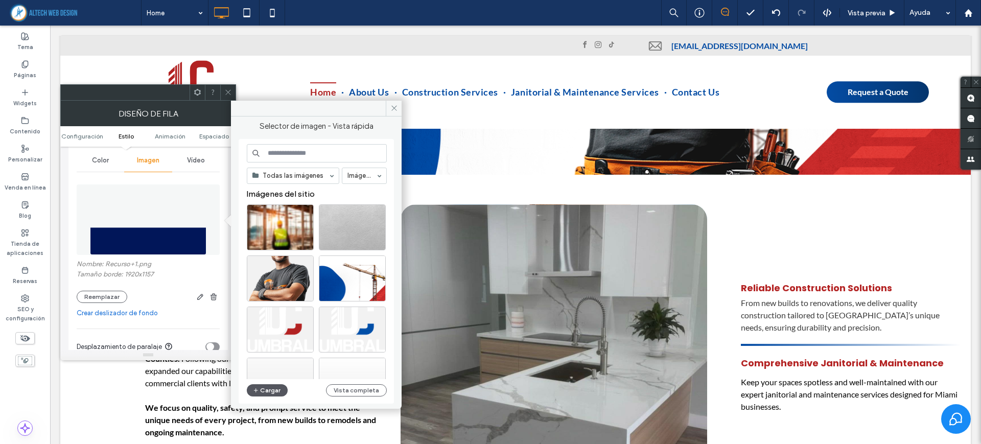
click at [275, 388] on button "Cargar" at bounding box center [267, 390] width 41 height 12
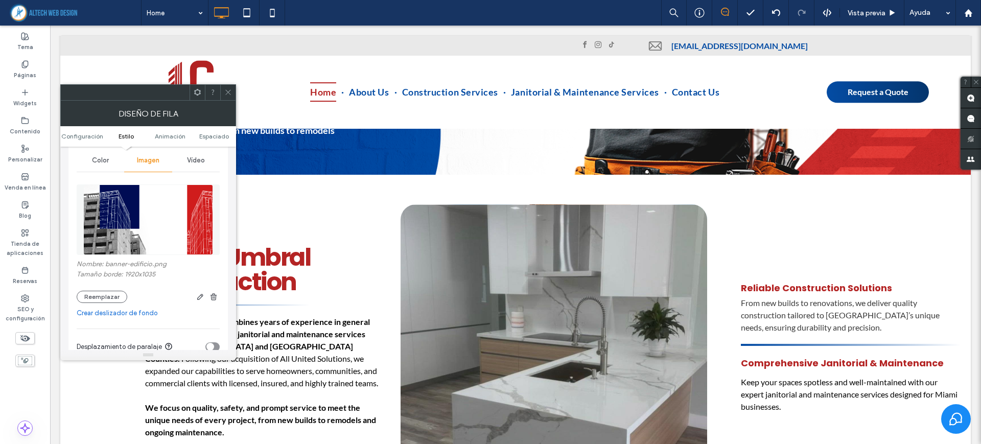
click at [224, 89] on div at bounding box center [227, 92] width 15 height 15
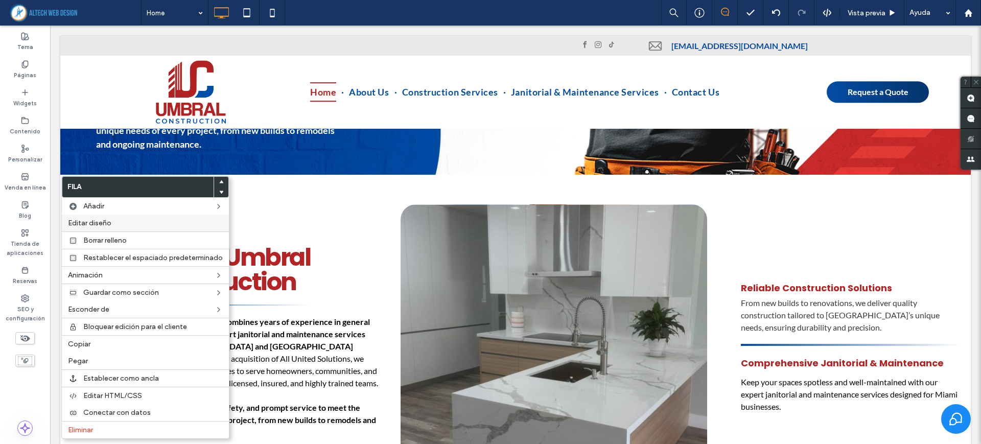
click at [90, 224] on span "Editar diseño" at bounding box center [89, 223] width 43 height 9
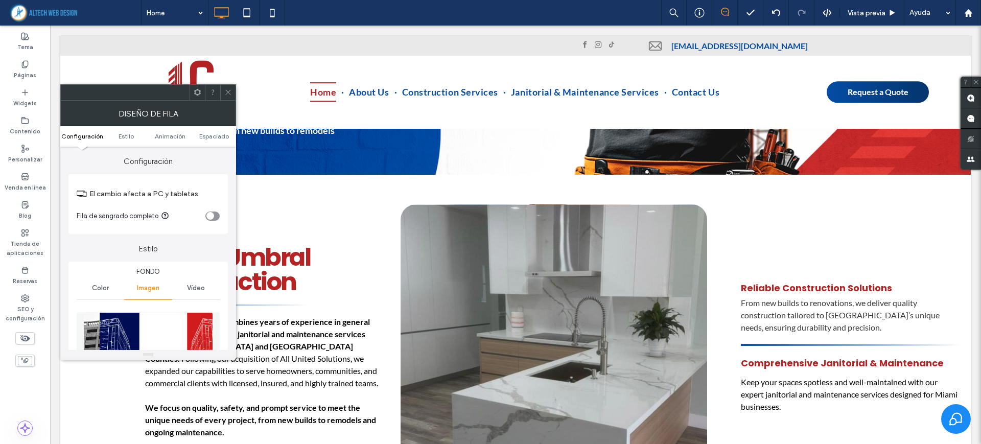
click at [126, 317] on img at bounding box center [148, 347] width 130 height 71
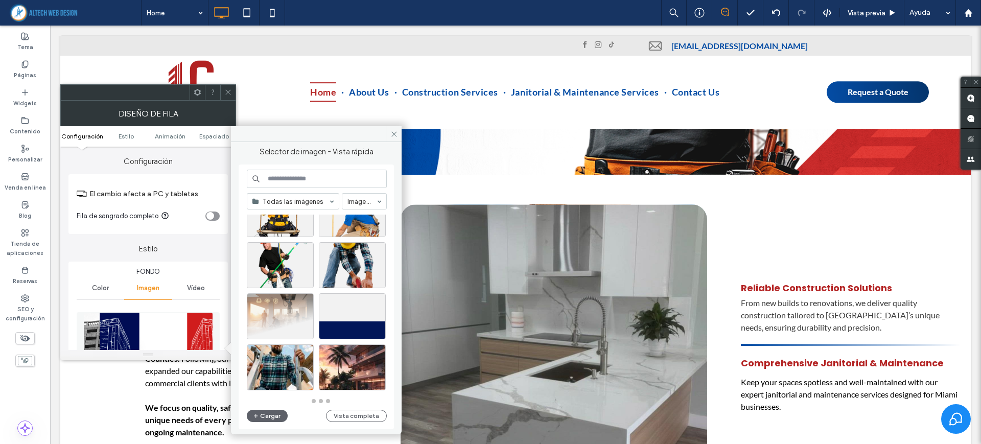
scroll to position [448, 0]
click at [348, 307] on div "Seleccione" at bounding box center [352, 316] width 67 height 46
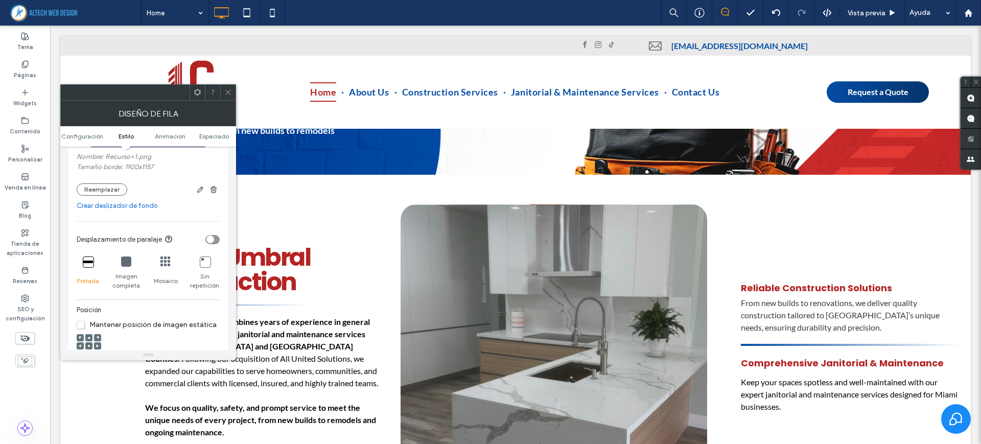
scroll to position [256, 0]
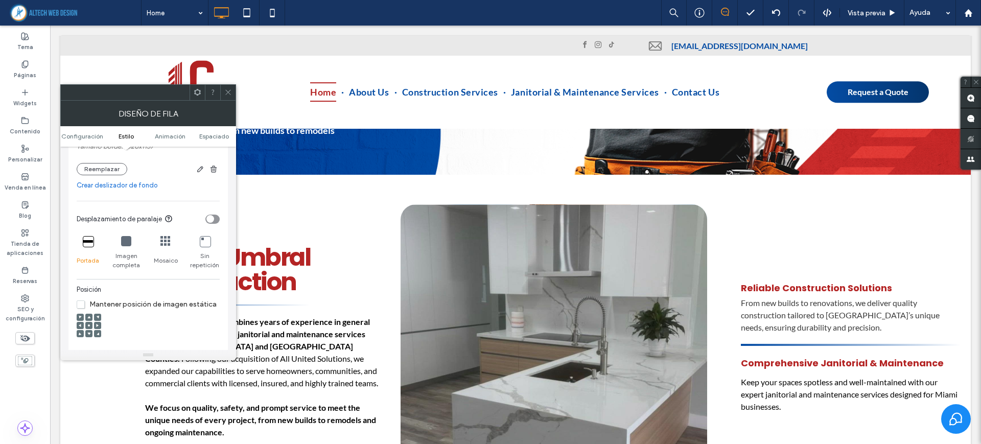
click at [92, 331] on div at bounding box center [88, 333] width 7 height 7
click at [89, 332] on icon at bounding box center [88, 333] width 3 height 3
click at [90, 325] on icon at bounding box center [88, 325] width 3 height 3
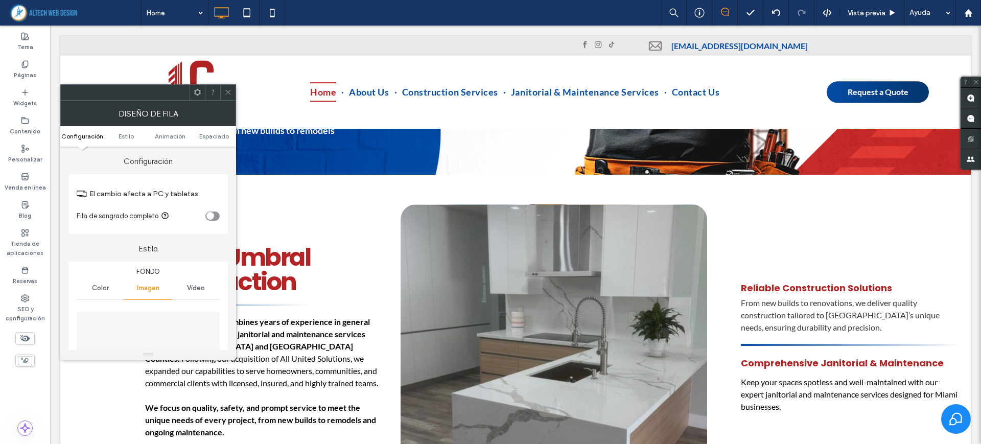
click at [230, 90] on use at bounding box center [227, 92] width 5 height 5
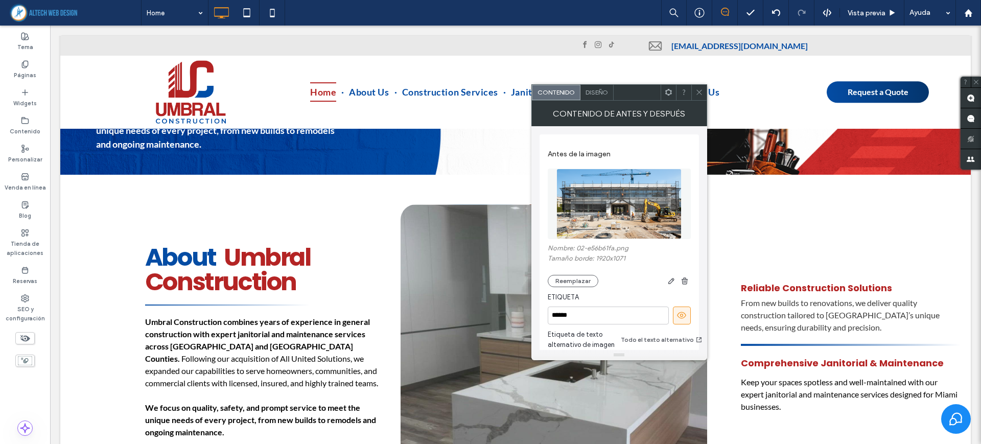
click at [706, 94] on div at bounding box center [698, 92] width 15 height 15
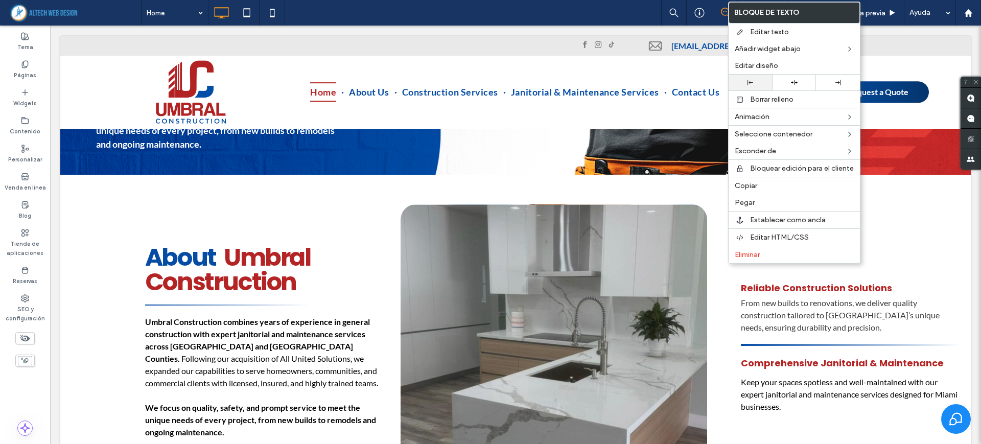
click at [765, 83] on div at bounding box center [751, 83] width 34 height 6
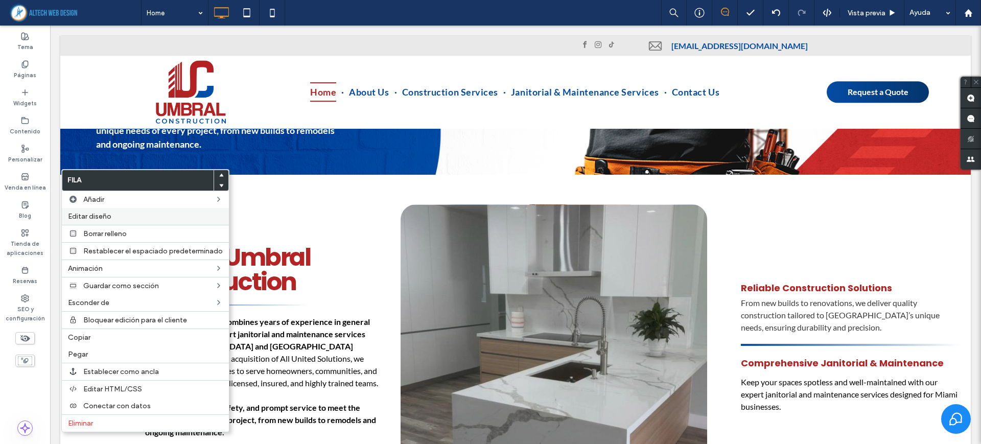
click at [81, 217] on span "Editar diseño" at bounding box center [89, 216] width 43 height 9
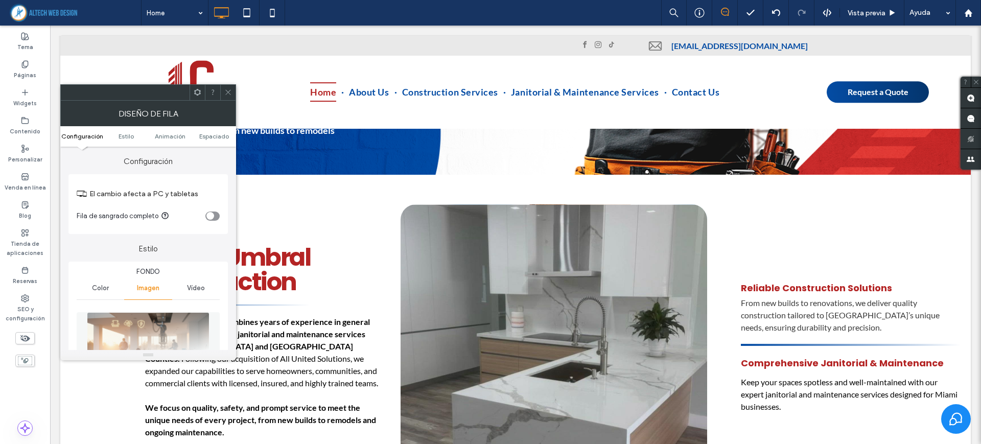
scroll to position [128, 0]
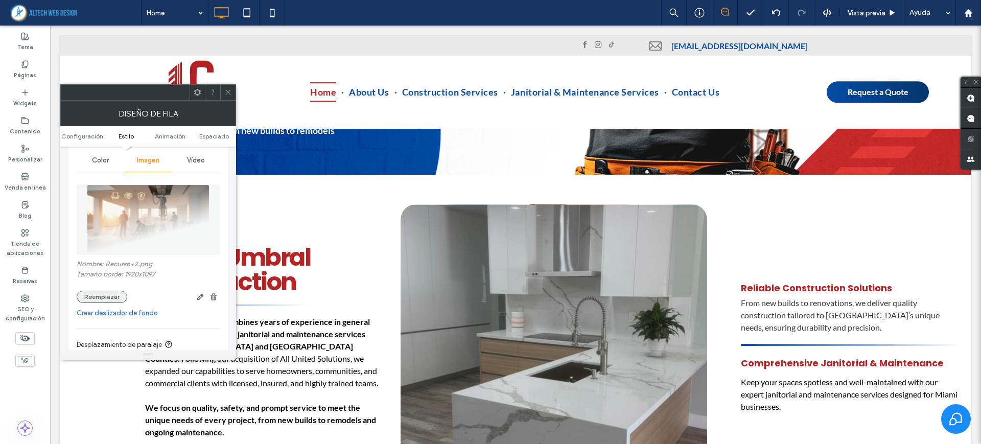
click at [100, 297] on button "Reemplazar" at bounding box center [102, 297] width 51 height 12
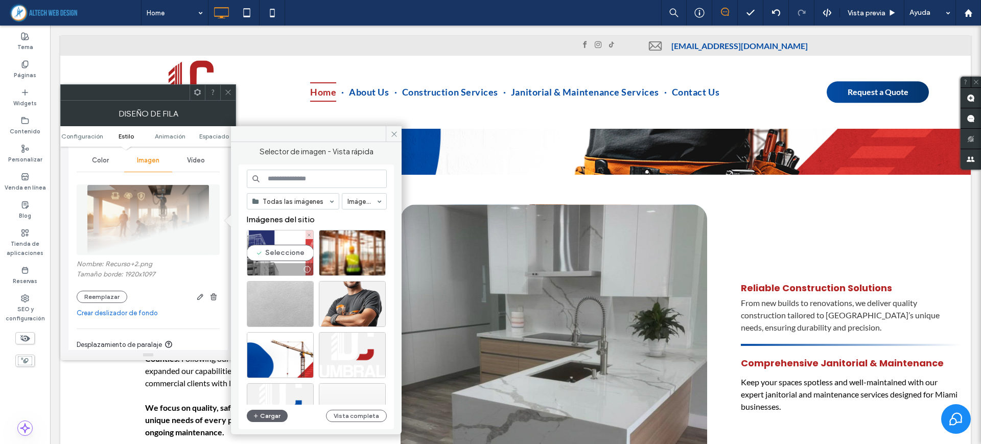
click at [283, 256] on div "Seleccione" at bounding box center [280, 253] width 67 height 46
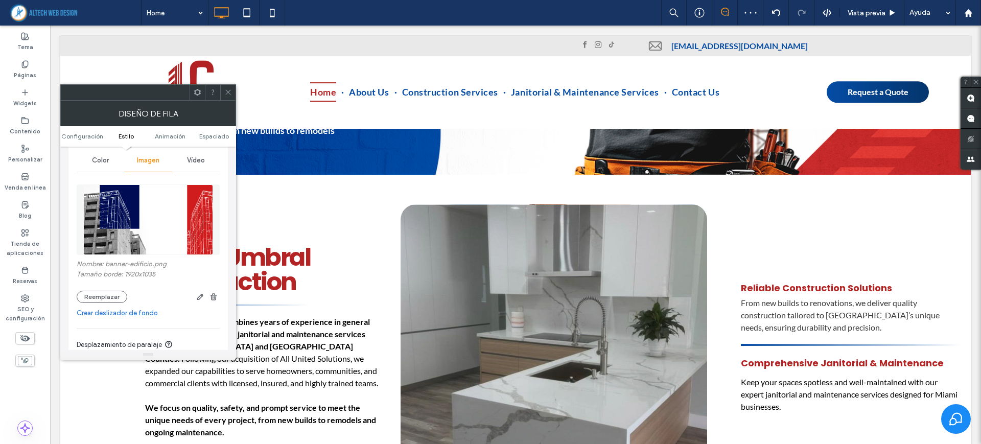
click at [227, 97] on span at bounding box center [228, 92] width 8 height 15
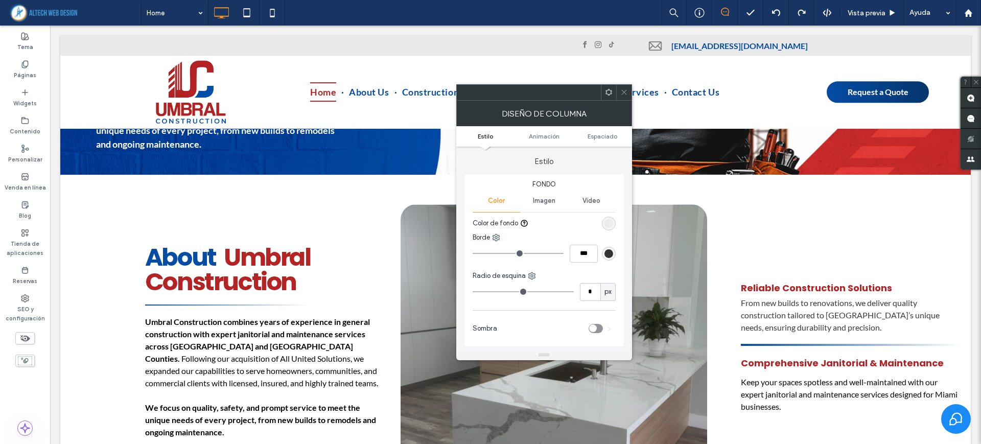
click at [547, 212] on hr at bounding box center [544, 212] width 143 height 1
click at [546, 200] on span "Imagen" at bounding box center [544, 201] width 22 height 8
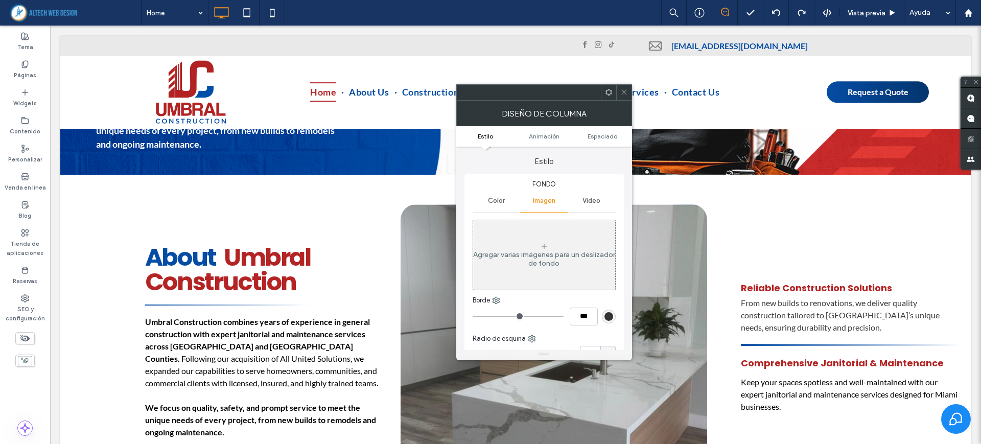
click at [544, 234] on div "Agregar varias imágenes para un deslizador de fondo" at bounding box center [544, 254] width 142 height 67
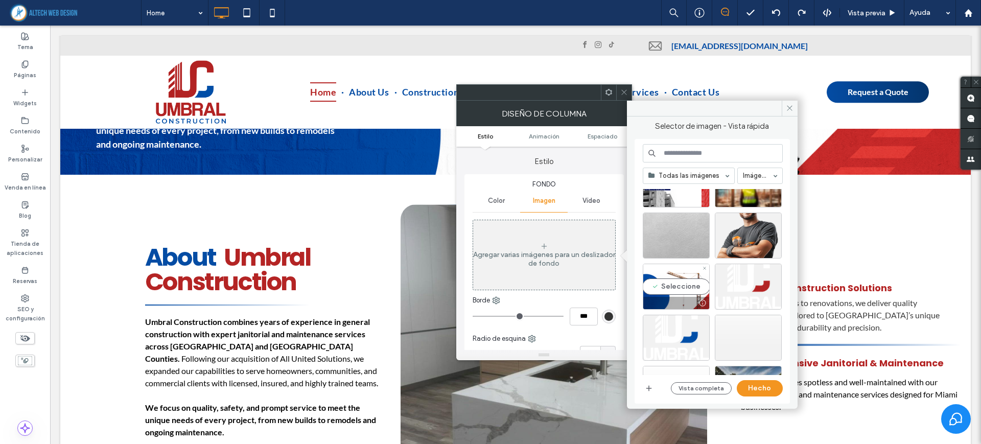
scroll to position [64, 0]
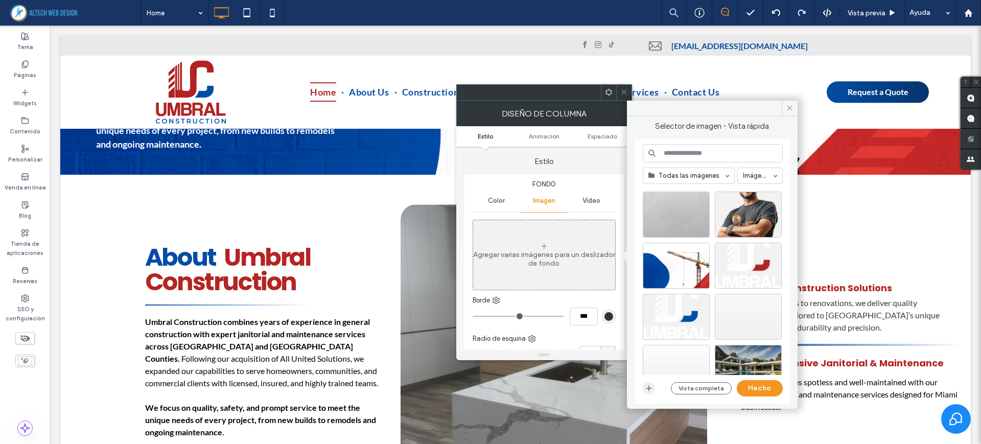
click at [651, 386] on icon "button" at bounding box center [649, 388] width 8 height 8
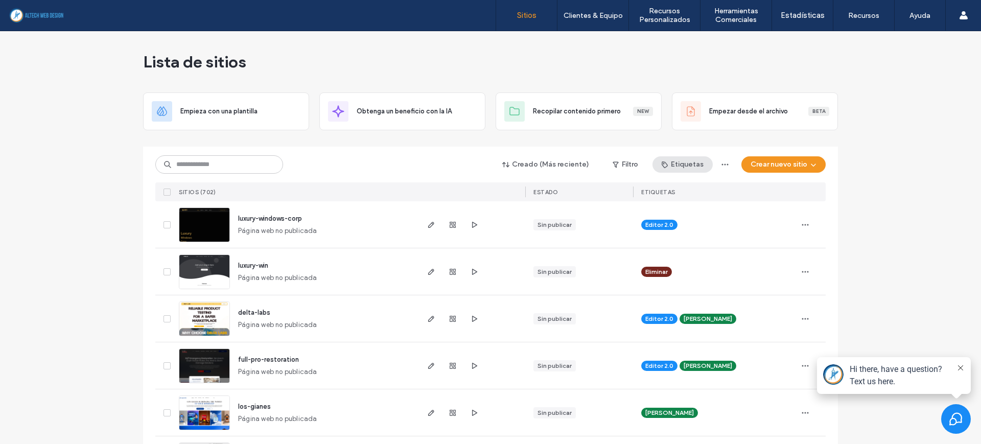
click at [696, 165] on button "Etiquetas" at bounding box center [683, 164] width 60 height 16
click at [687, 288] on span "Beatriz Cabrera" at bounding box center [697, 292] width 53 height 10
click at [595, 164] on button "Creado (Más reciente)" at bounding box center [546, 164] width 105 height 16
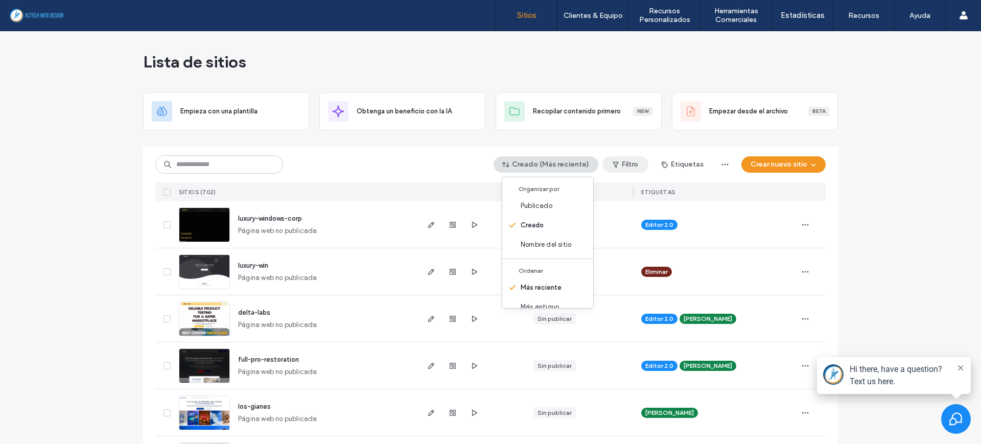
click at [612, 164] on icon "button" at bounding box center [616, 164] width 8 height 8
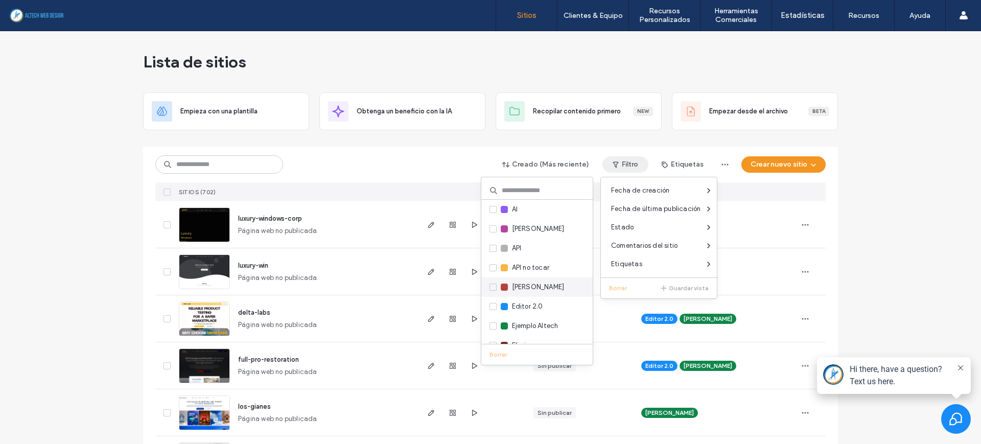
click at [520, 286] on span "Beatriz Cabrera" at bounding box center [538, 287] width 53 height 10
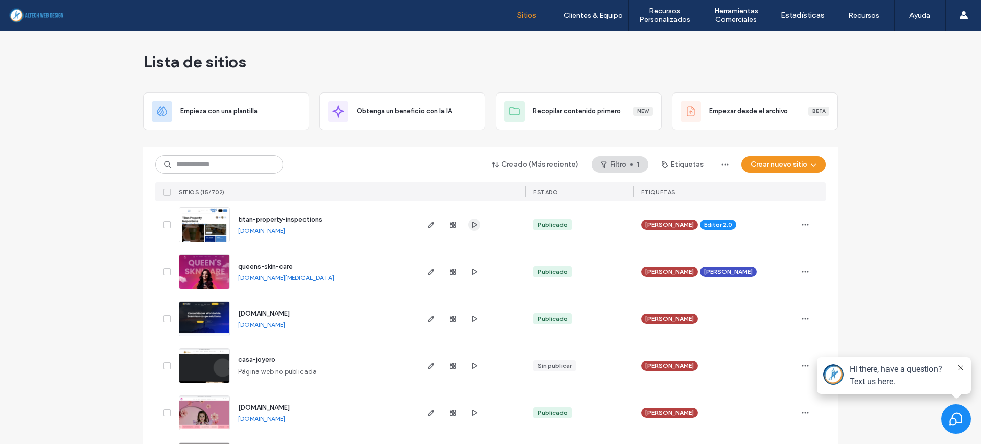
click at [474, 225] on icon "button" at bounding box center [474, 225] width 8 height 8
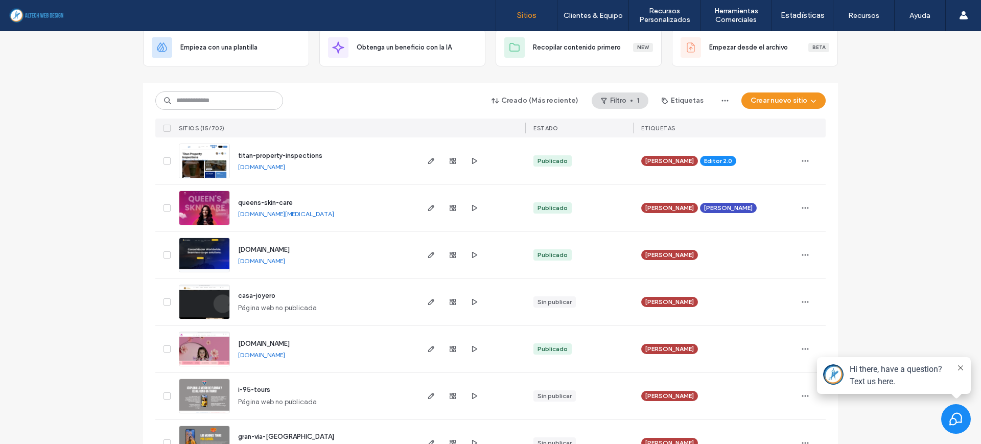
click at [272, 264] on link "www.jetcargo.us" at bounding box center [261, 261] width 47 height 8
